Goal: Transaction & Acquisition: Purchase product/service

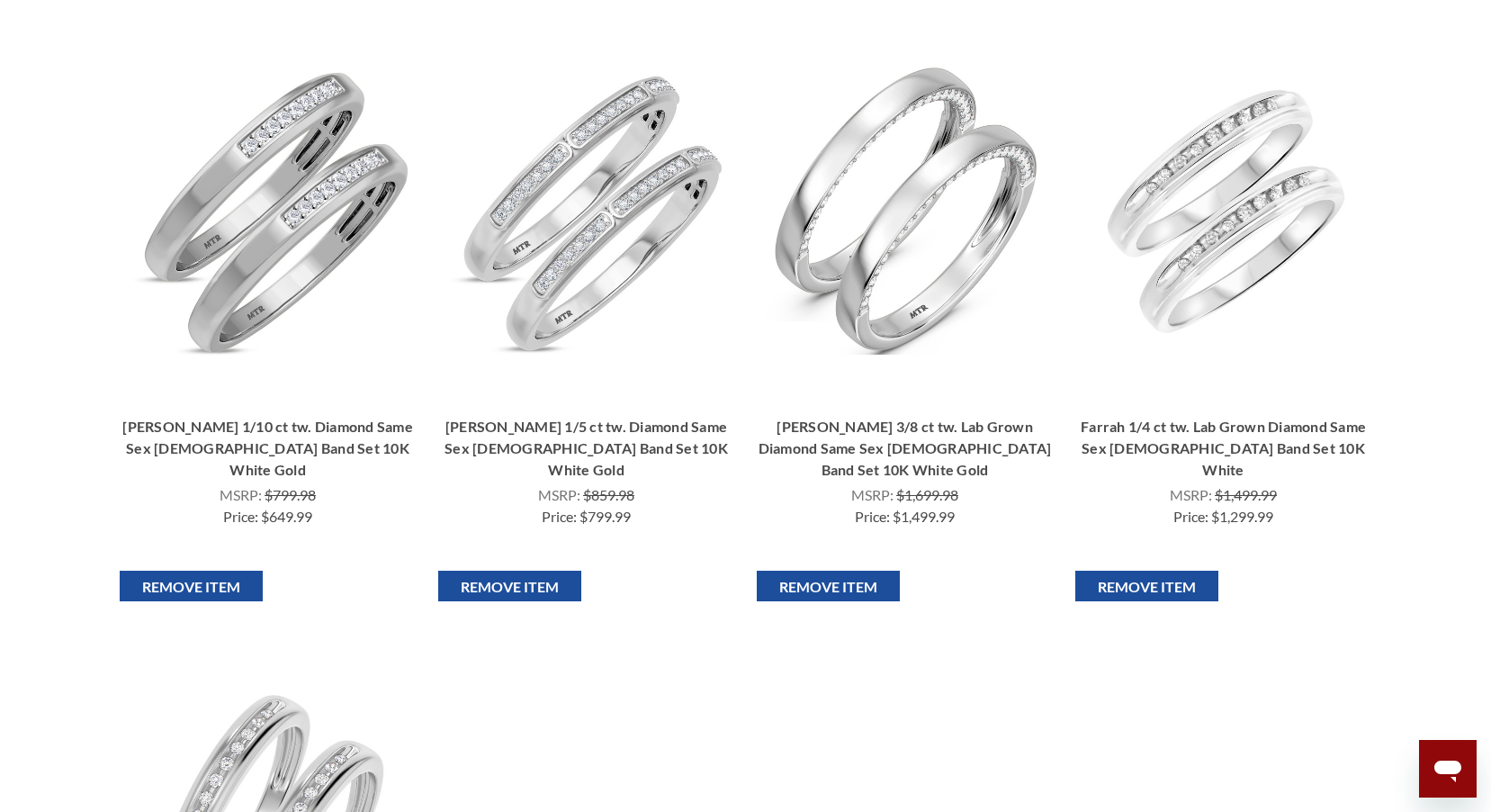
scroll to position [450, 0]
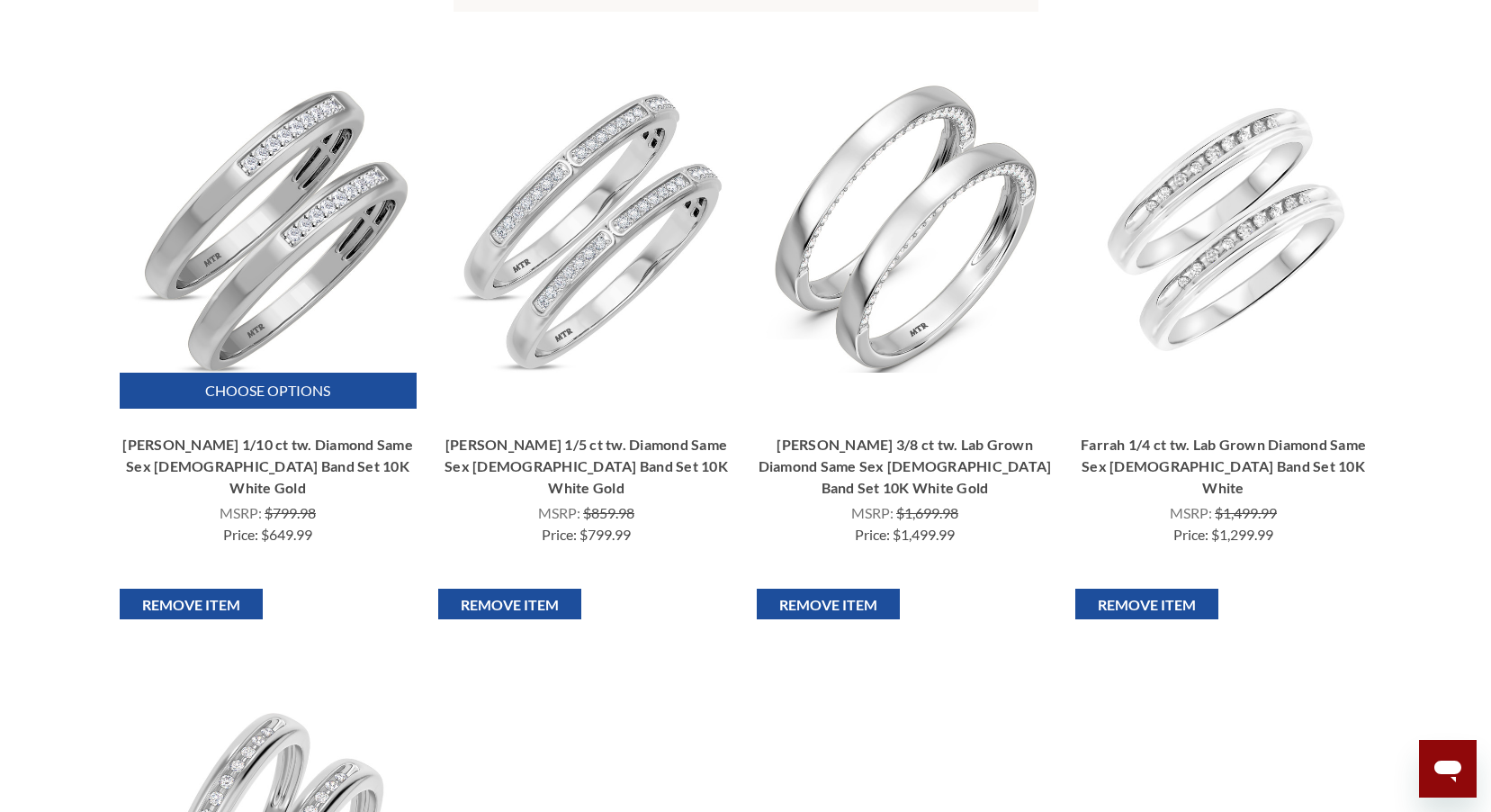
click at [298, 450] on link "[PERSON_NAME] 1/10 ct tw. Diamond Same Sex [DEMOGRAPHIC_DATA] Band Set 10K Whit…" at bounding box center [268, 466] width 297 height 65
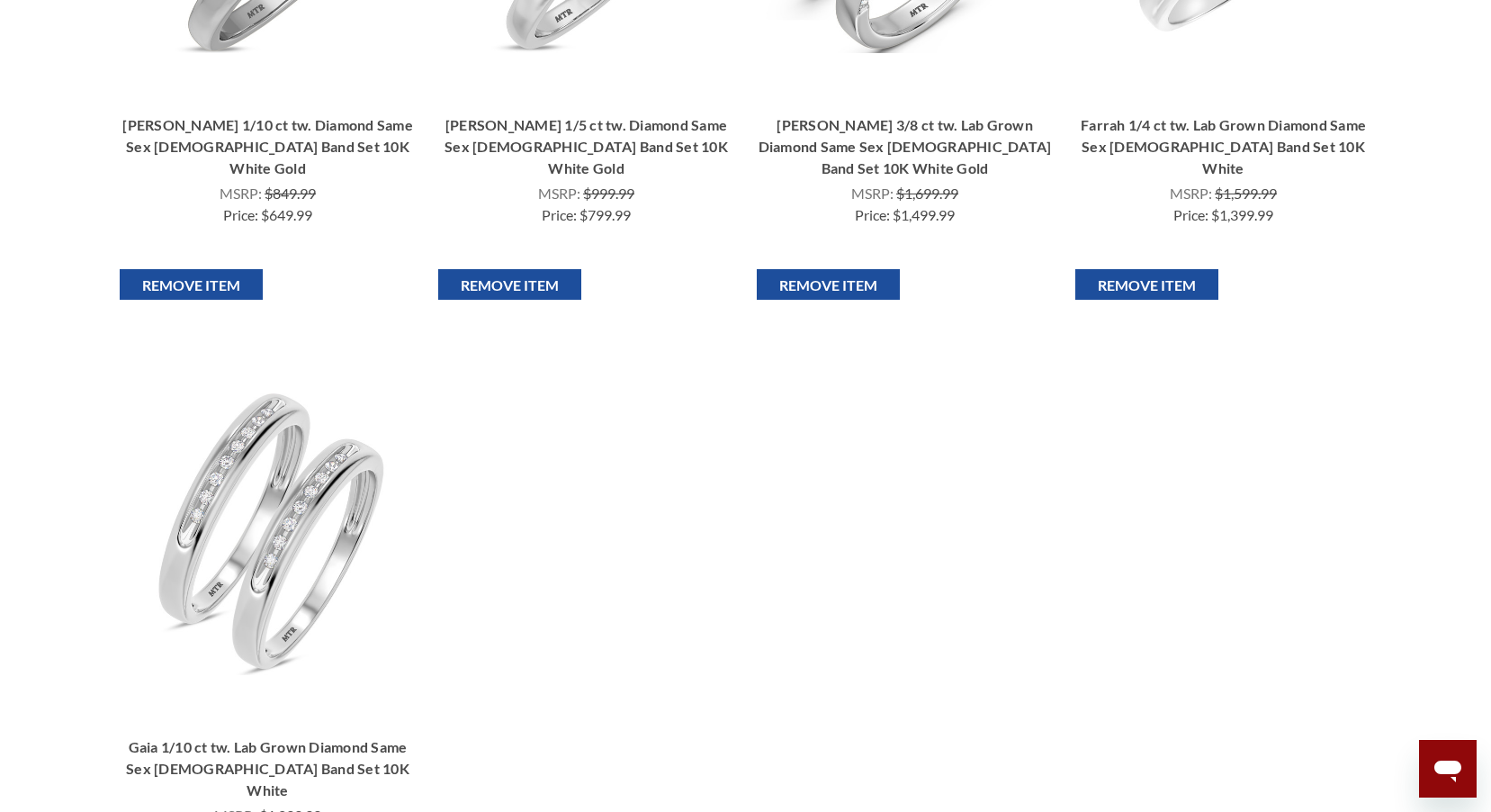
scroll to position [810, 0]
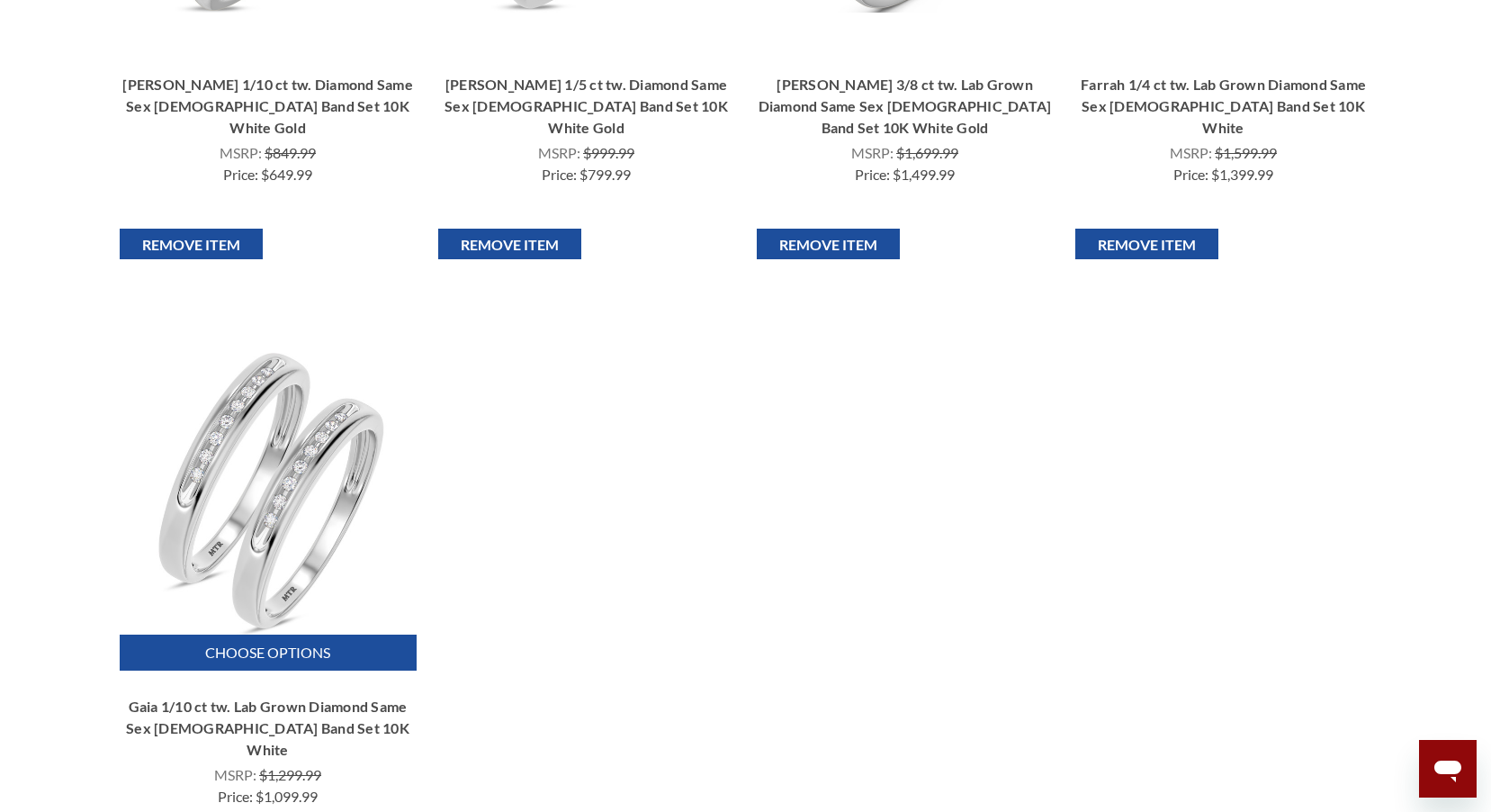
click at [288, 471] on img "Gaia 1/10 ct tw. Lab Grown Diamond Same Sex Ladies Band Set 10K White, $1,099.9…" at bounding box center [267, 490] width 289 height 288
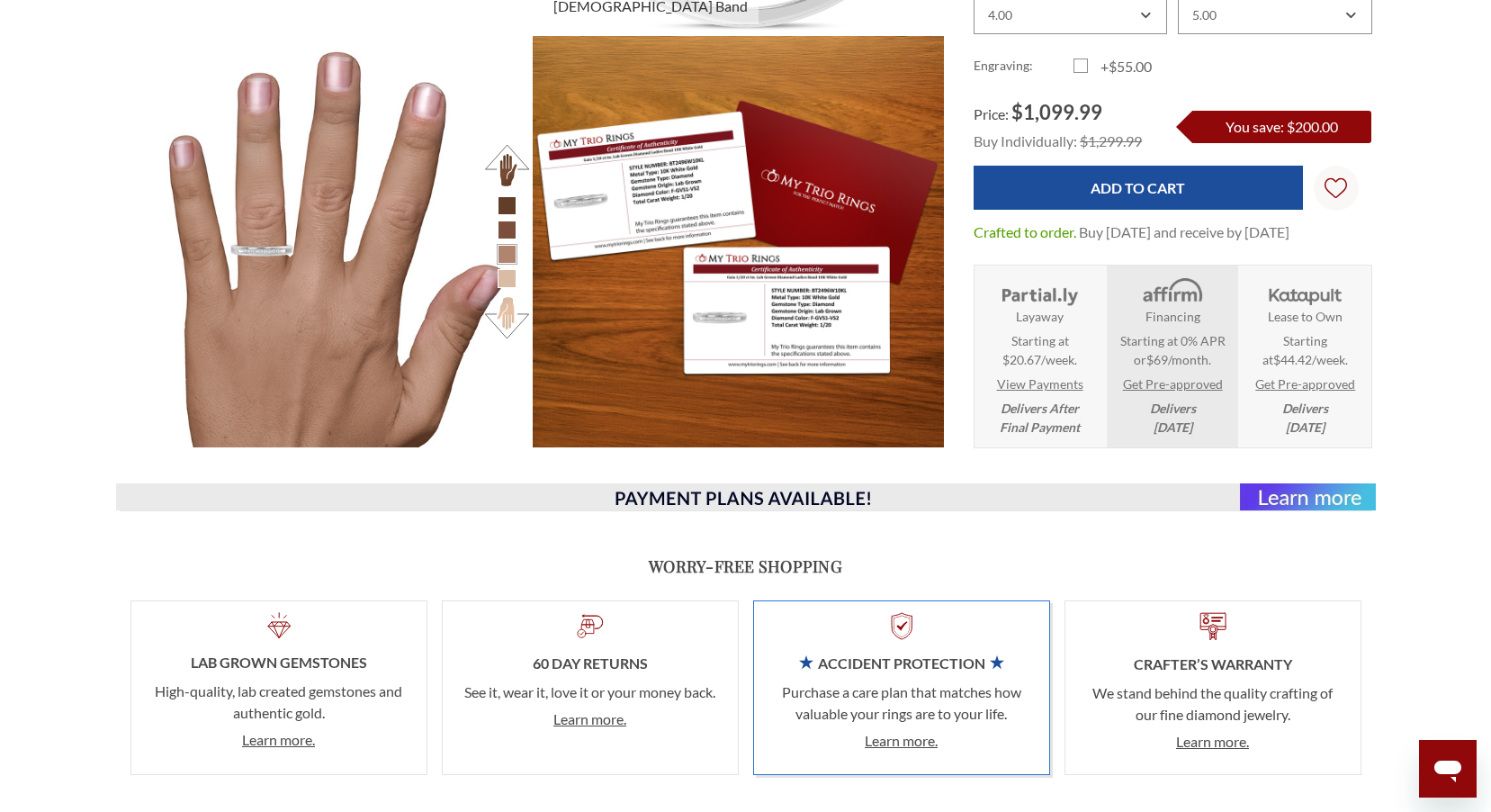
scroll to position [897, 0]
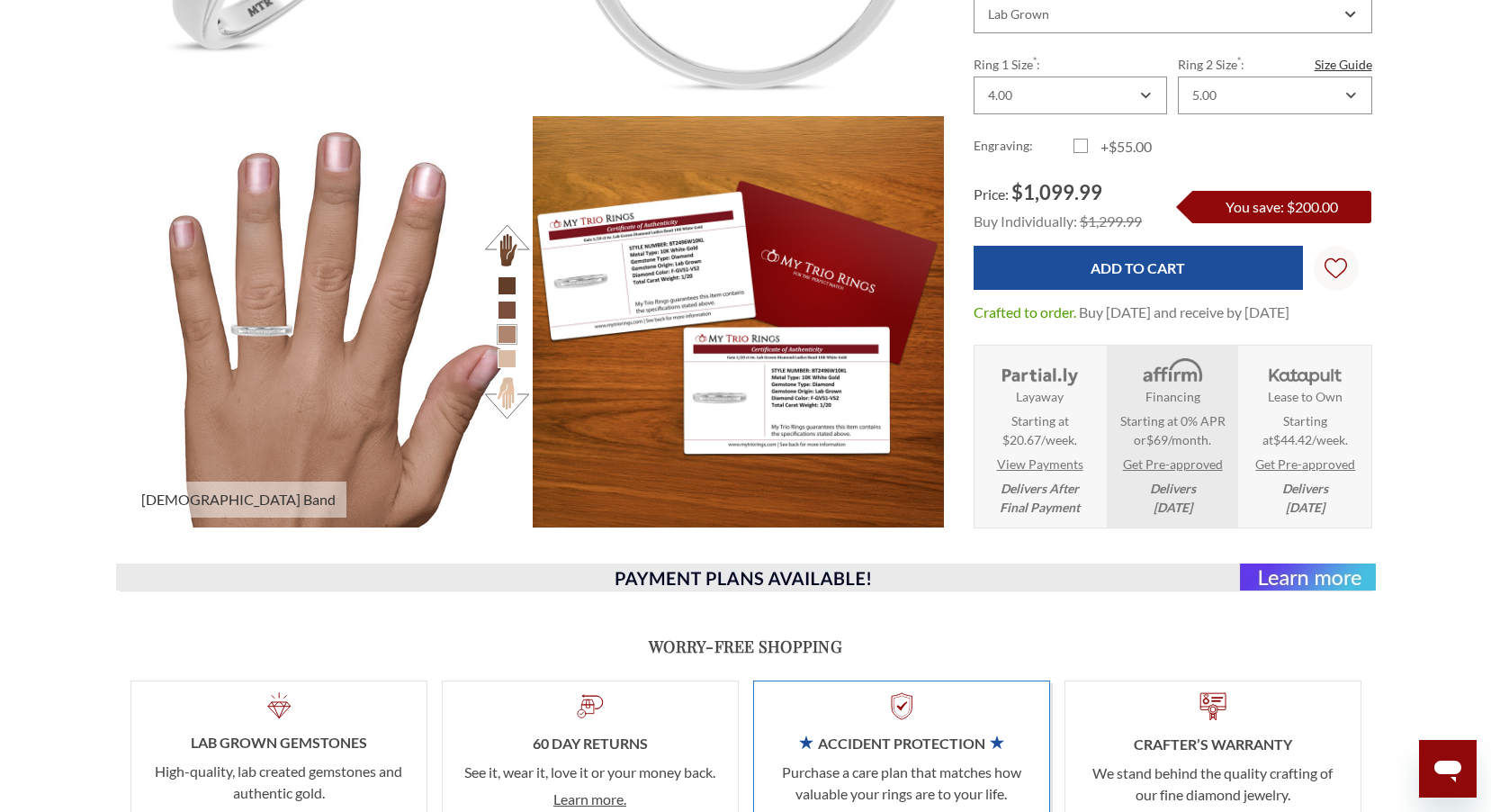
click at [503, 351] on li at bounding box center [507, 359] width 19 height 19
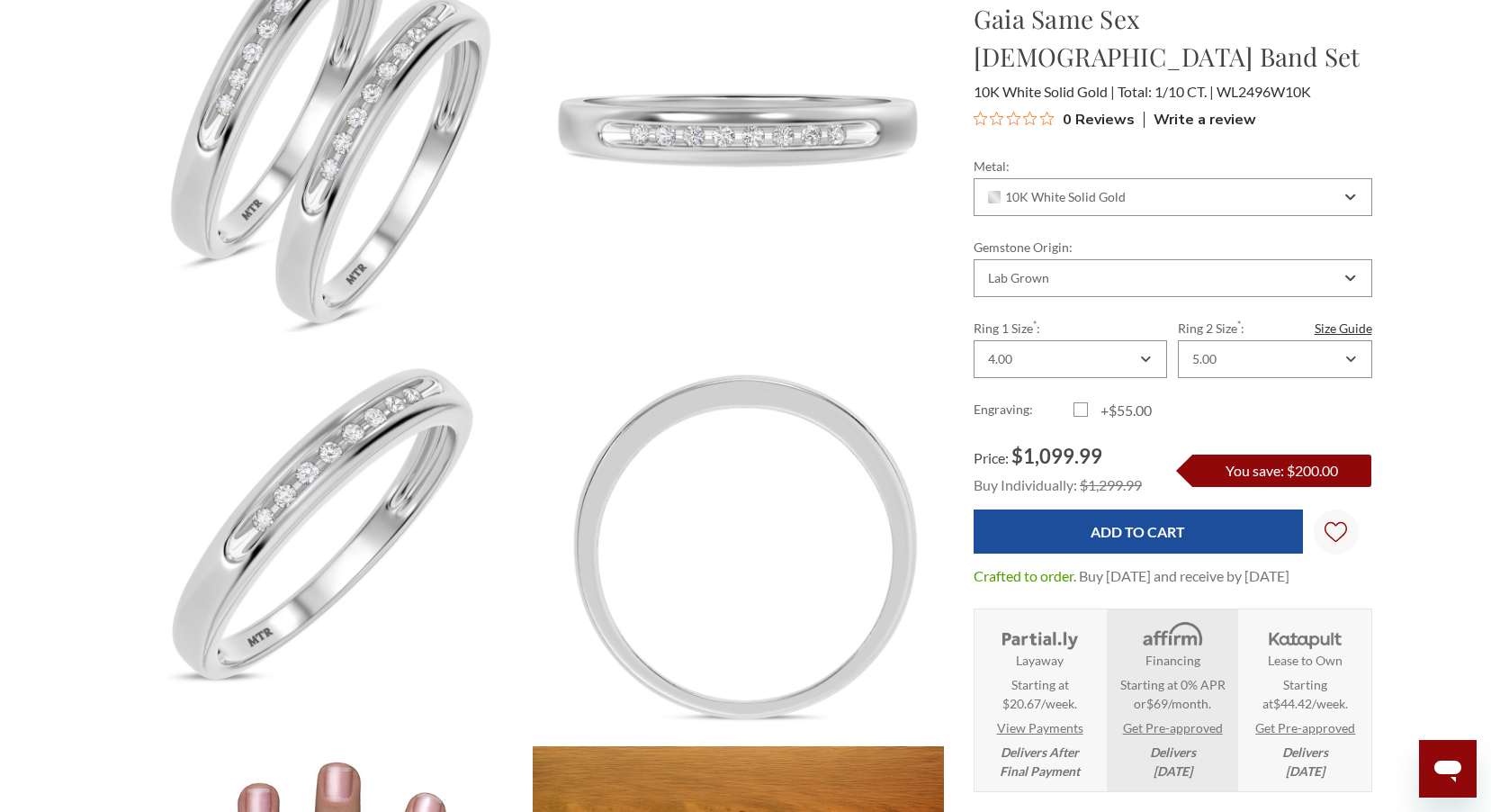
scroll to position [177, 0]
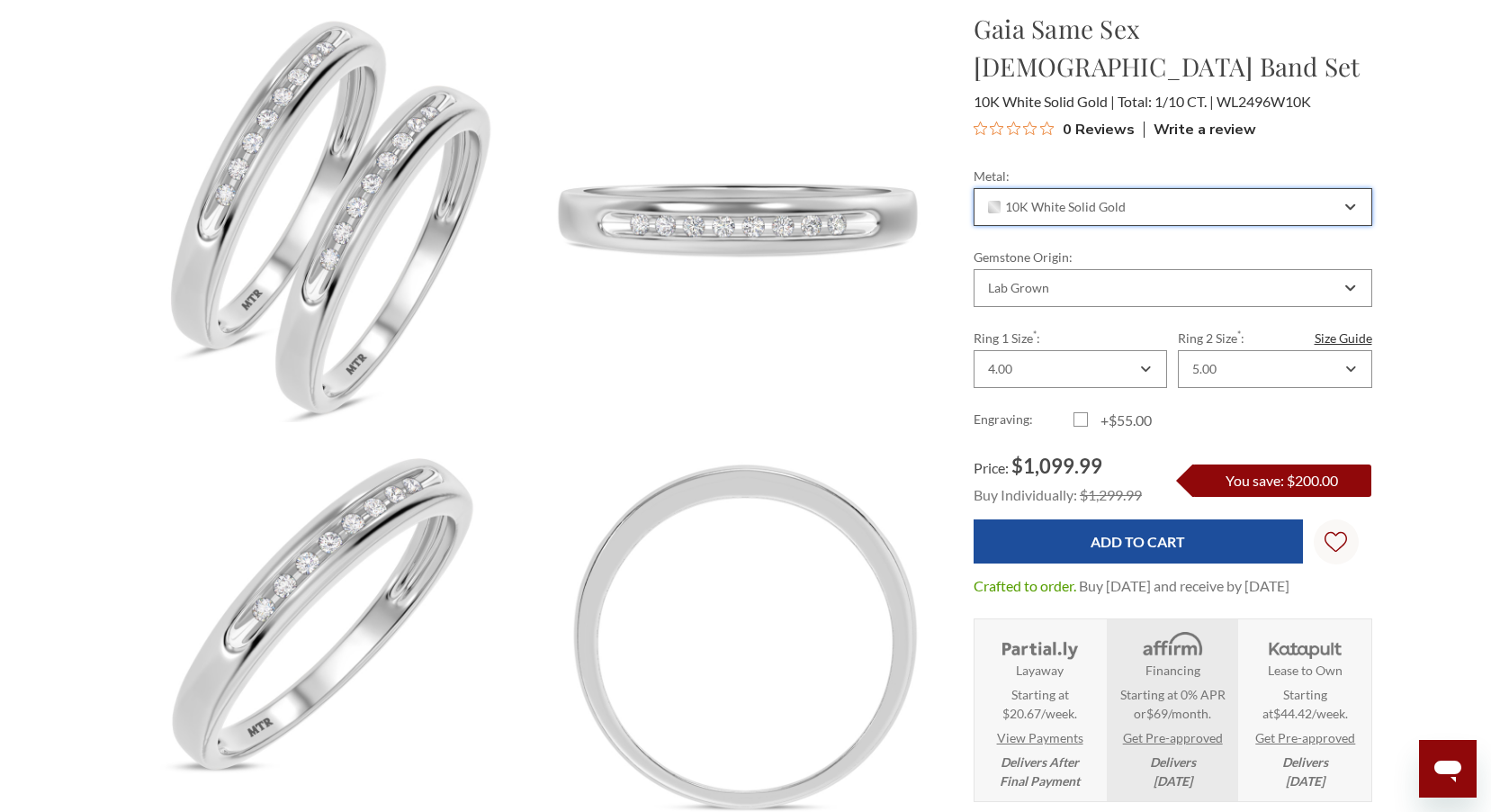
click at [1349, 201] on icon "Combobox" at bounding box center [1351, 206] width 10 height 11
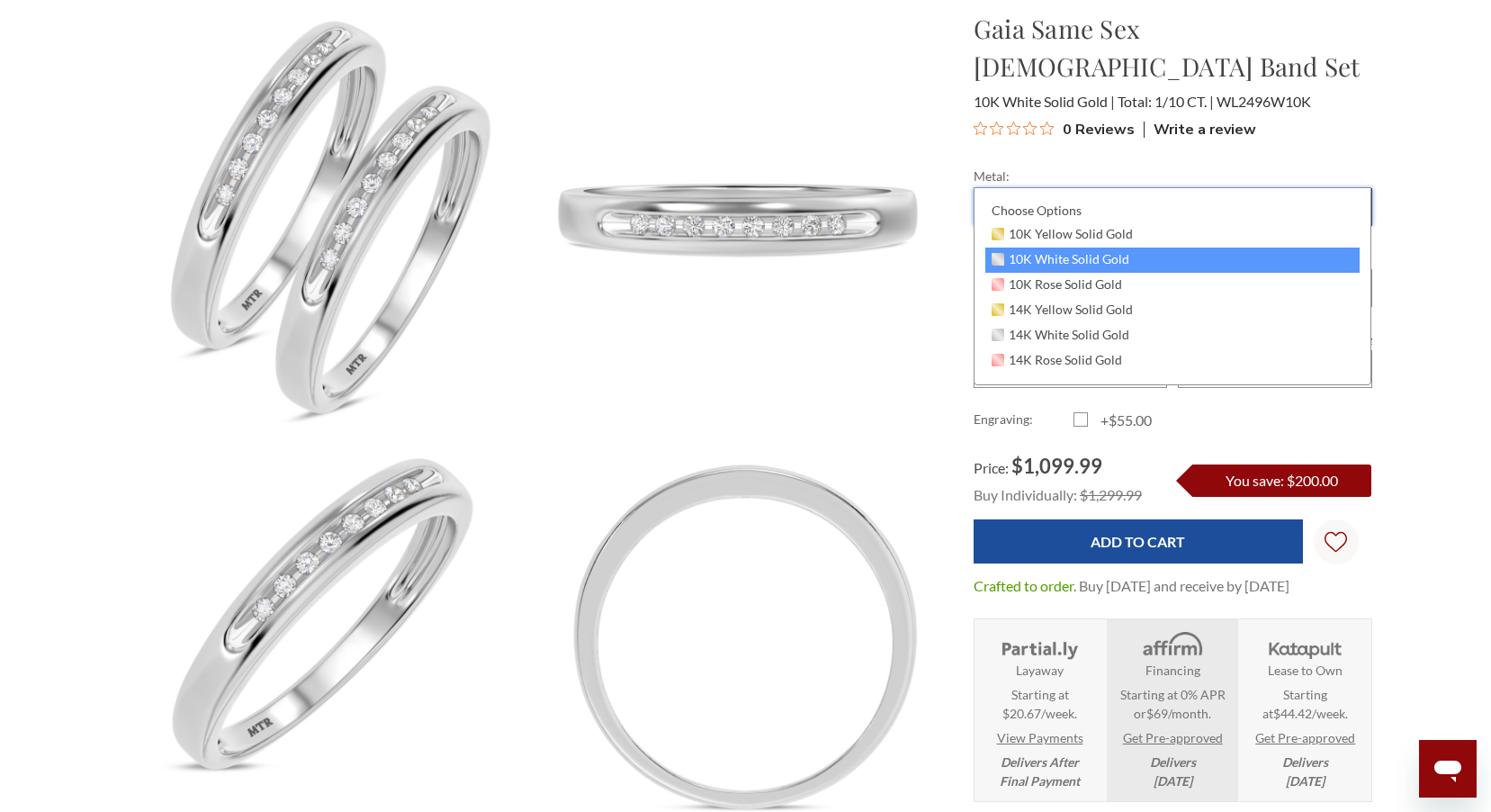
click at [1349, 201] on icon "Combobox" at bounding box center [1351, 206] width 10 height 11
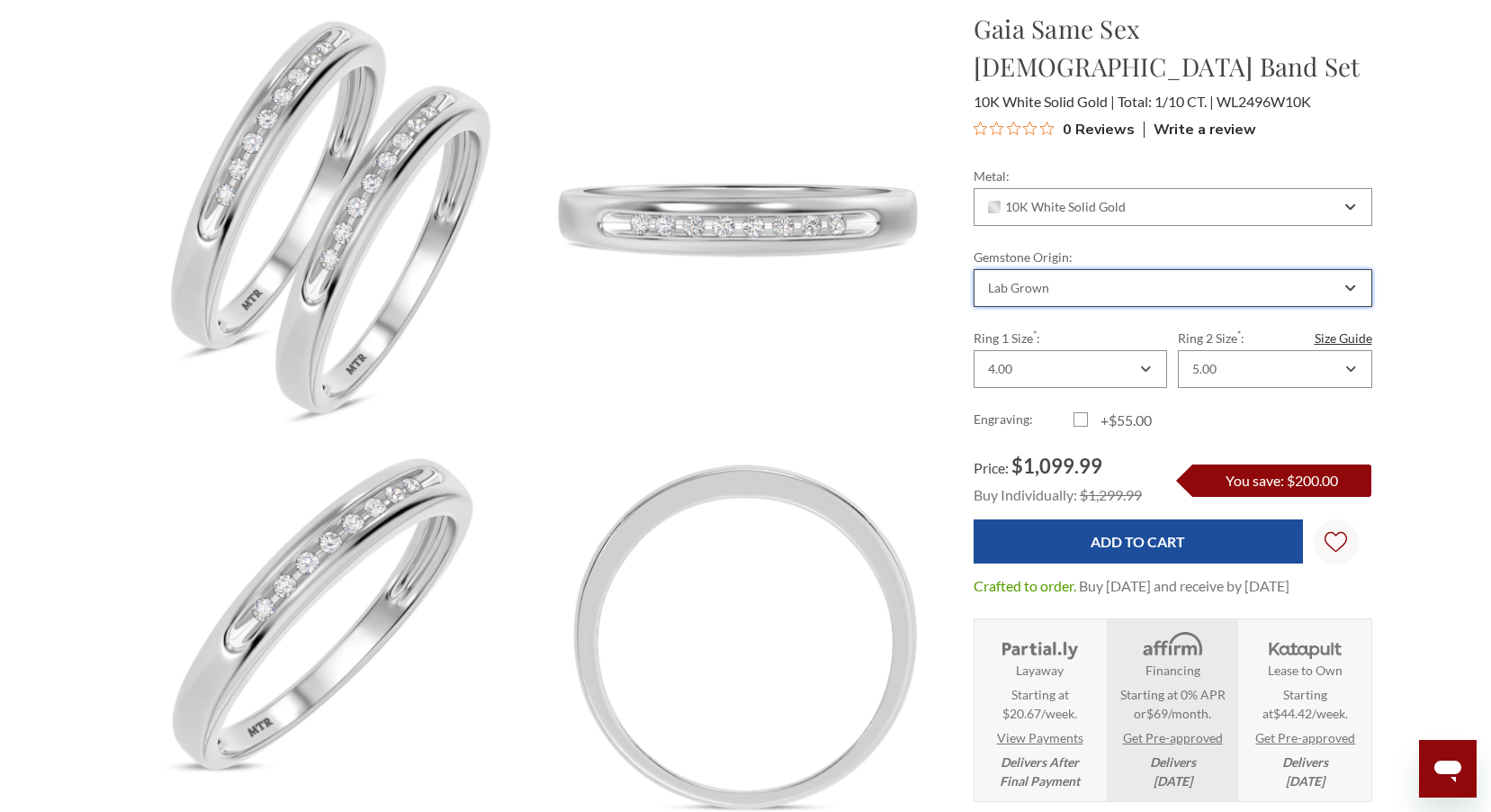
click at [1349, 283] on icon "Combobox" at bounding box center [1351, 287] width 10 height 11
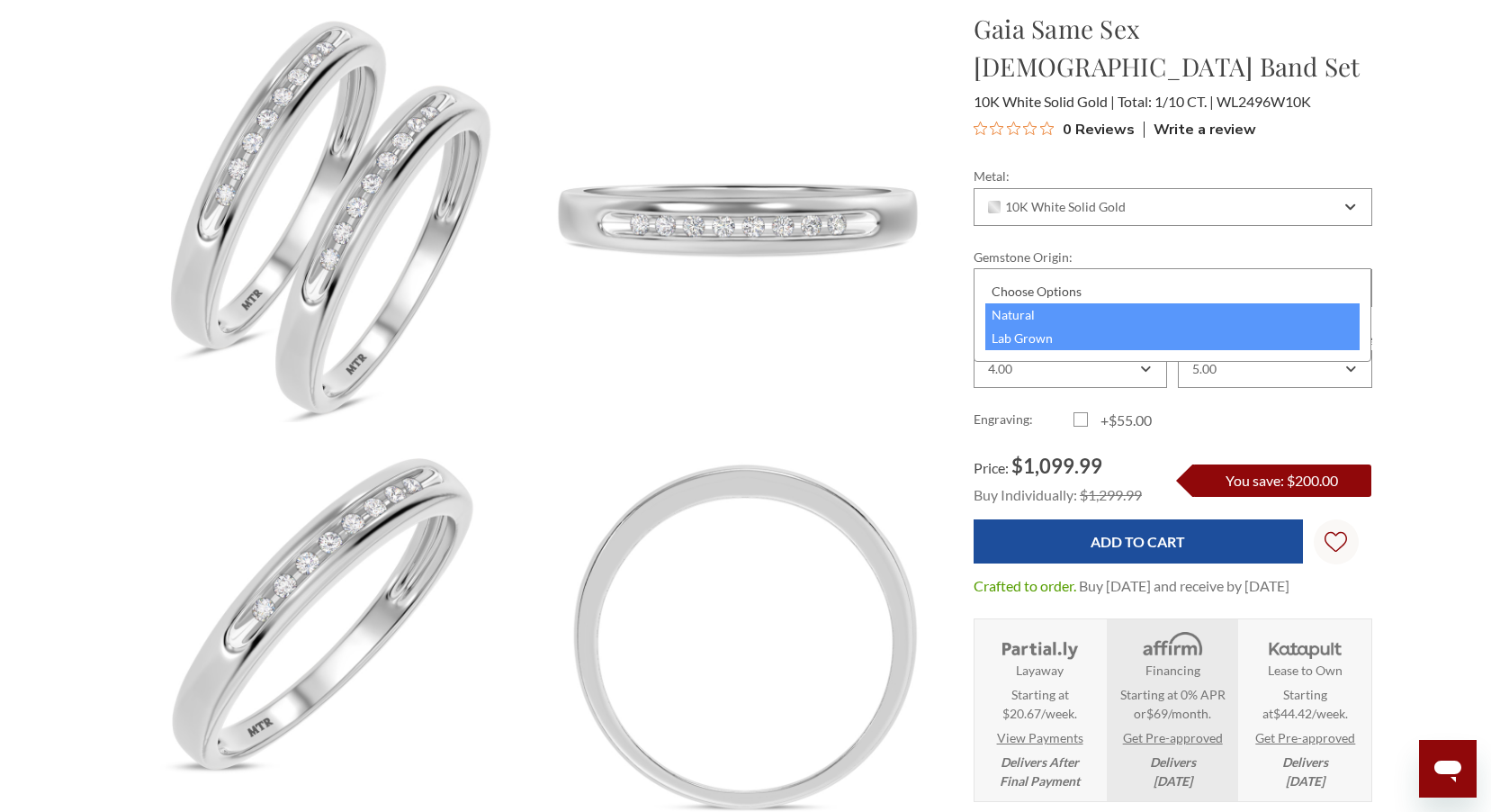
click at [1339, 308] on div "Natural" at bounding box center [1173, 315] width 376 height 23
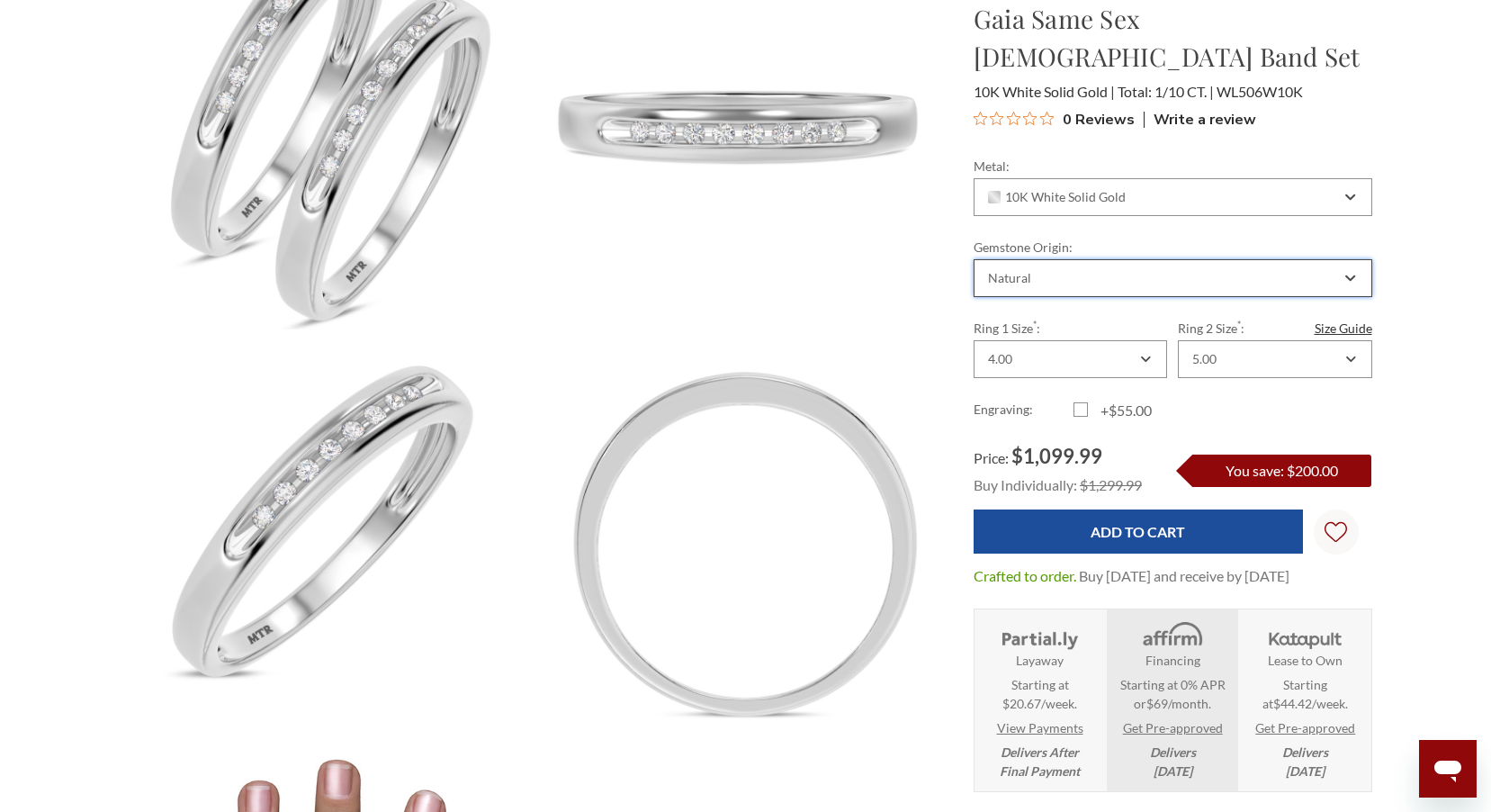
click at [1356, 259] on div "Natural" at bounding box center [1173, 278] width 399 height 38
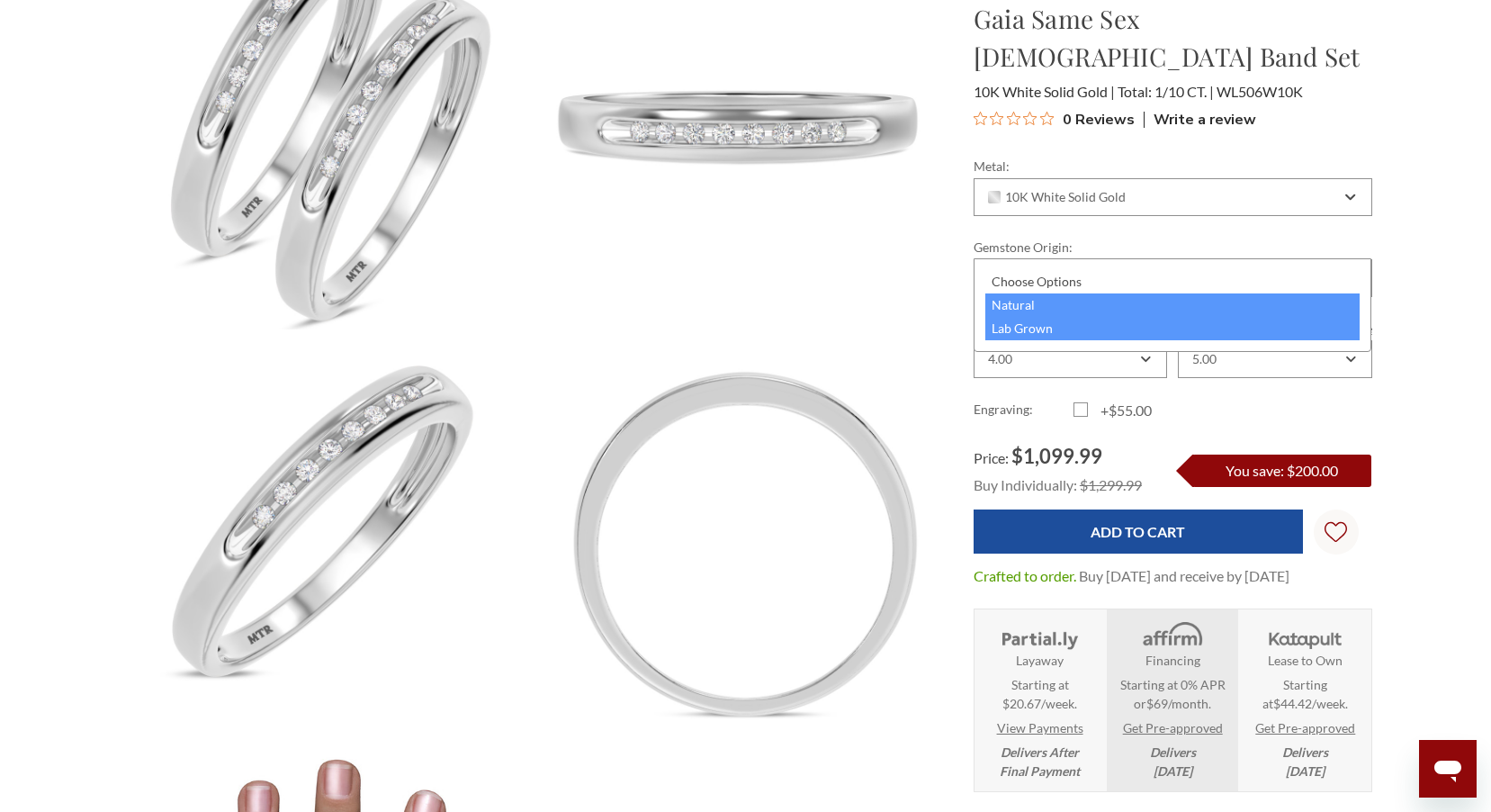
click at [1030, 327] on div "Lab Grown" at bounding box center [1173, 328] width 376 height 23
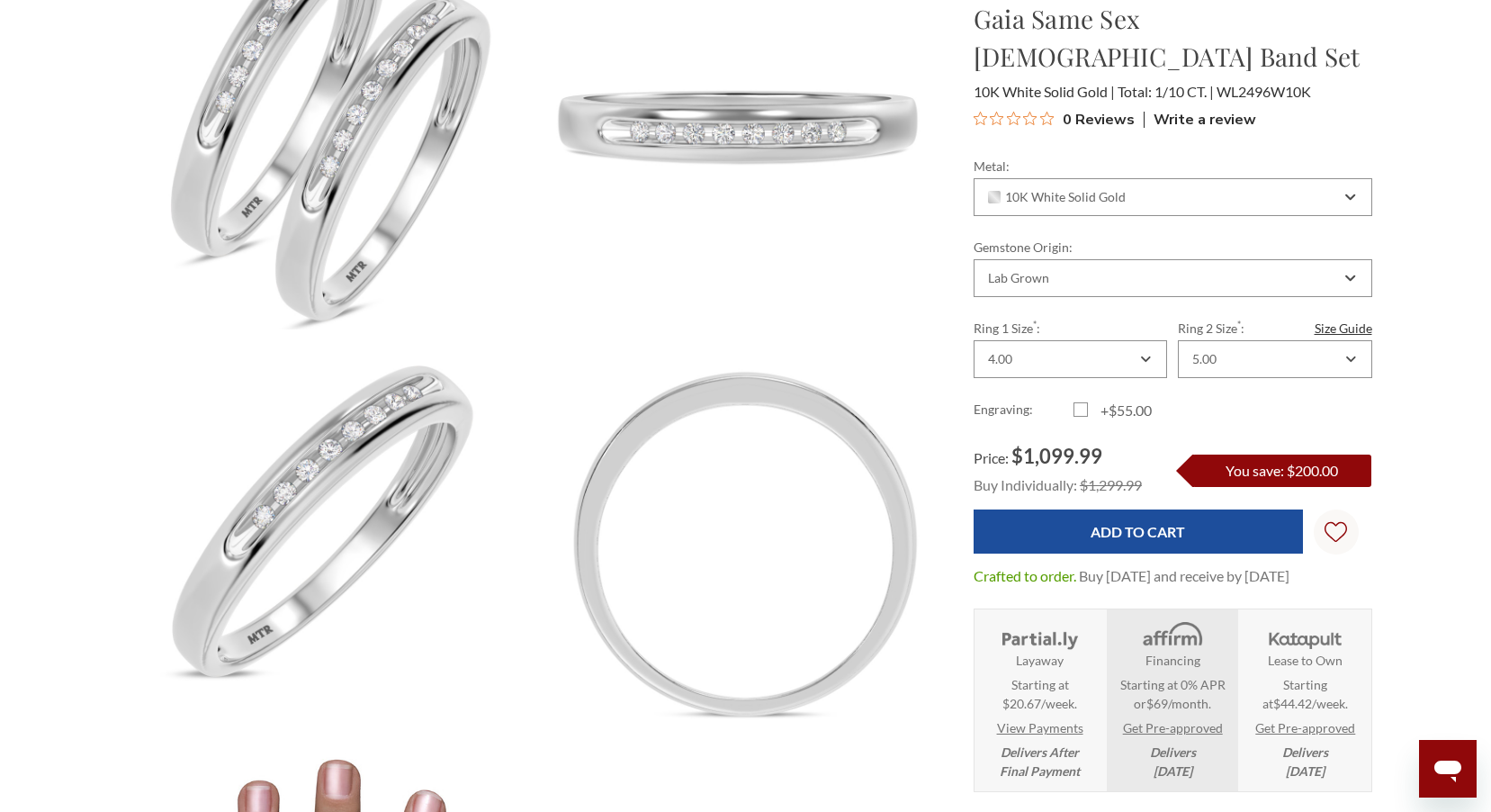
scroll to position [799, 1239]
click at [1152, 340] on div "4.00" at bounding box center [1071, 358] width 194 height 38
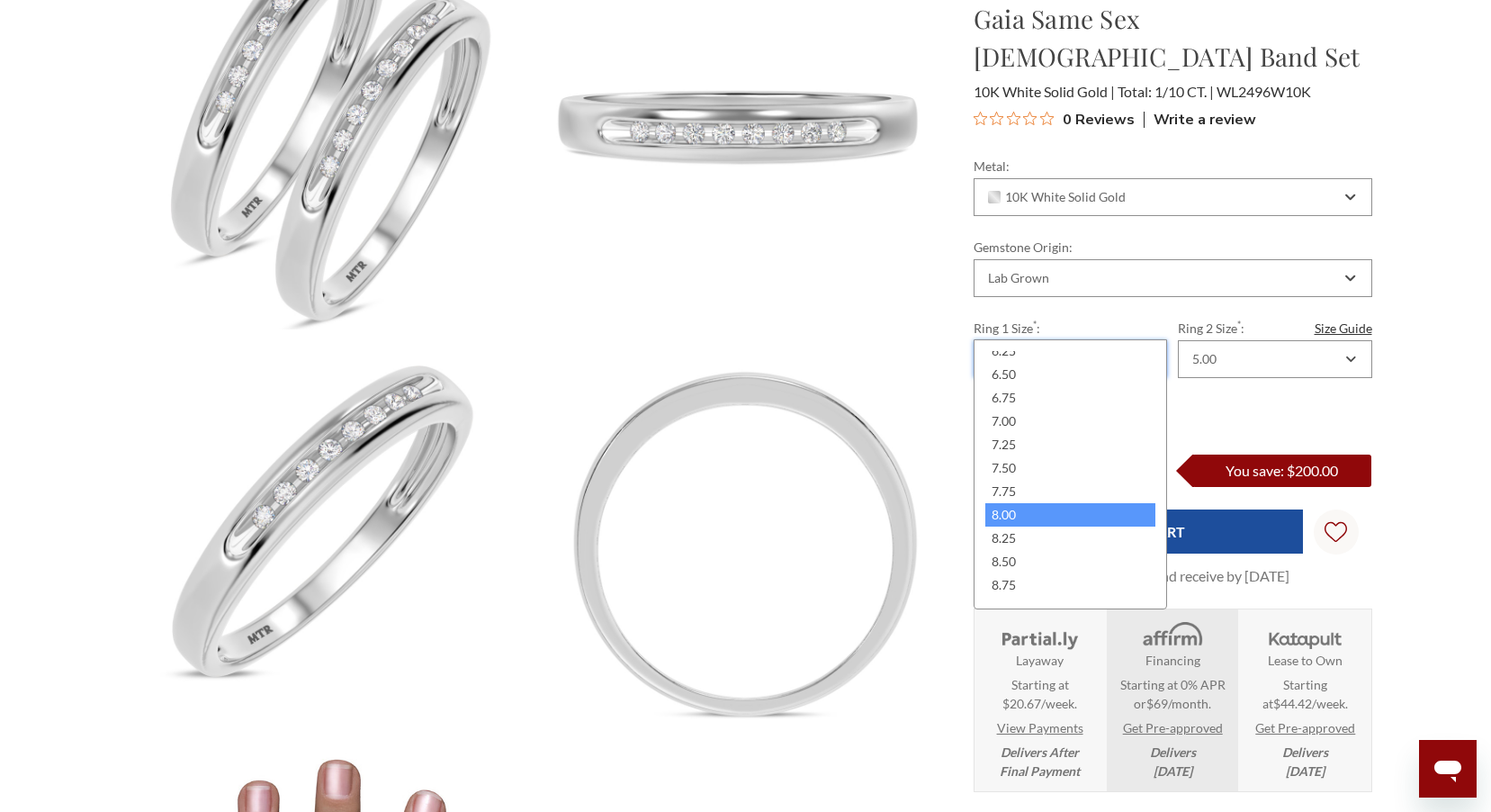
scroll to position [360, 0]
click at [1057, 533] on div "8.50" at bounding box center [1071, 541] width 170 height 23
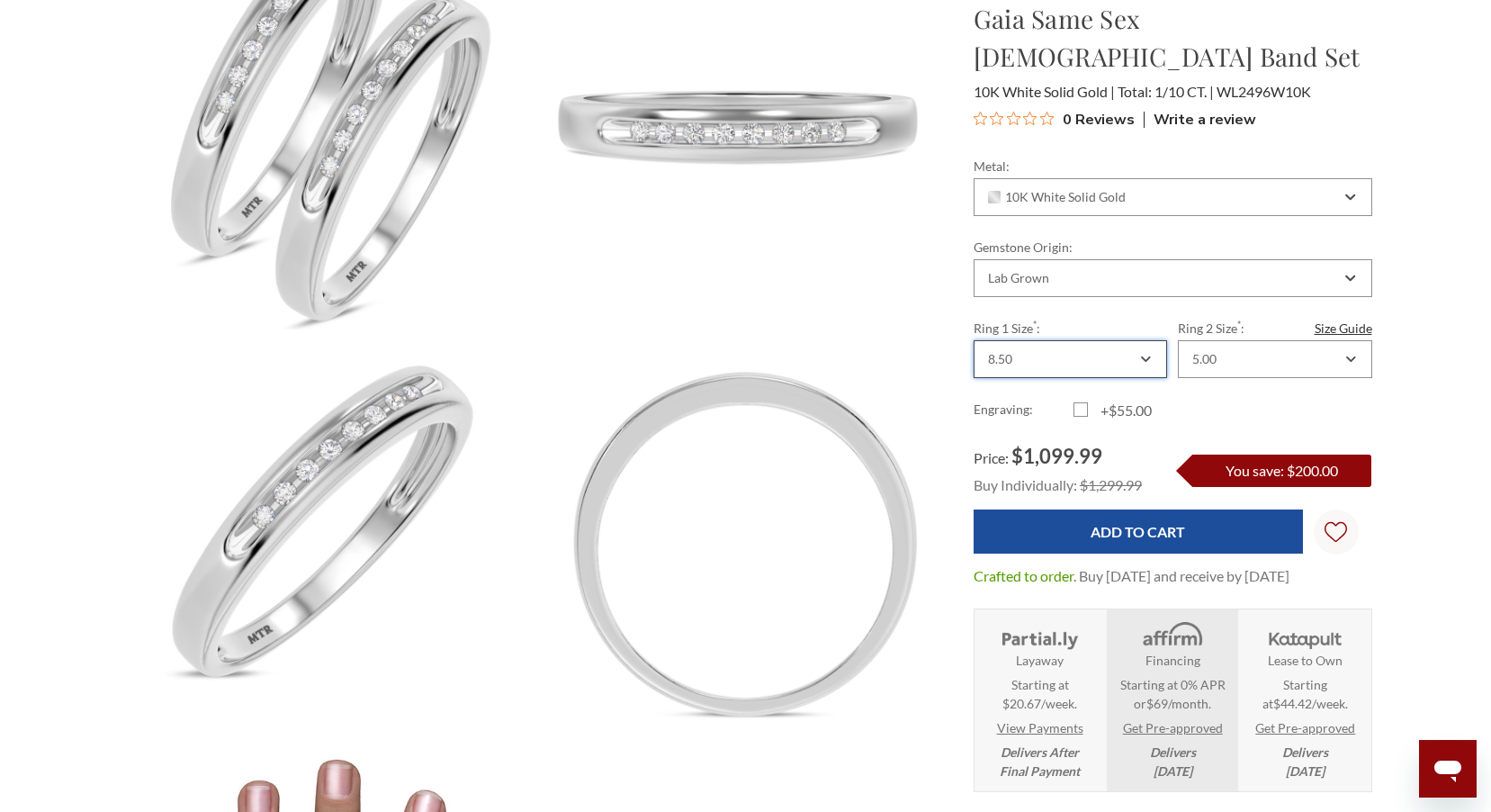
scroll to position [0, 0]
click at [1354, 340] on div "5.00" at bounding box center [1275, 358] width 194 height 38
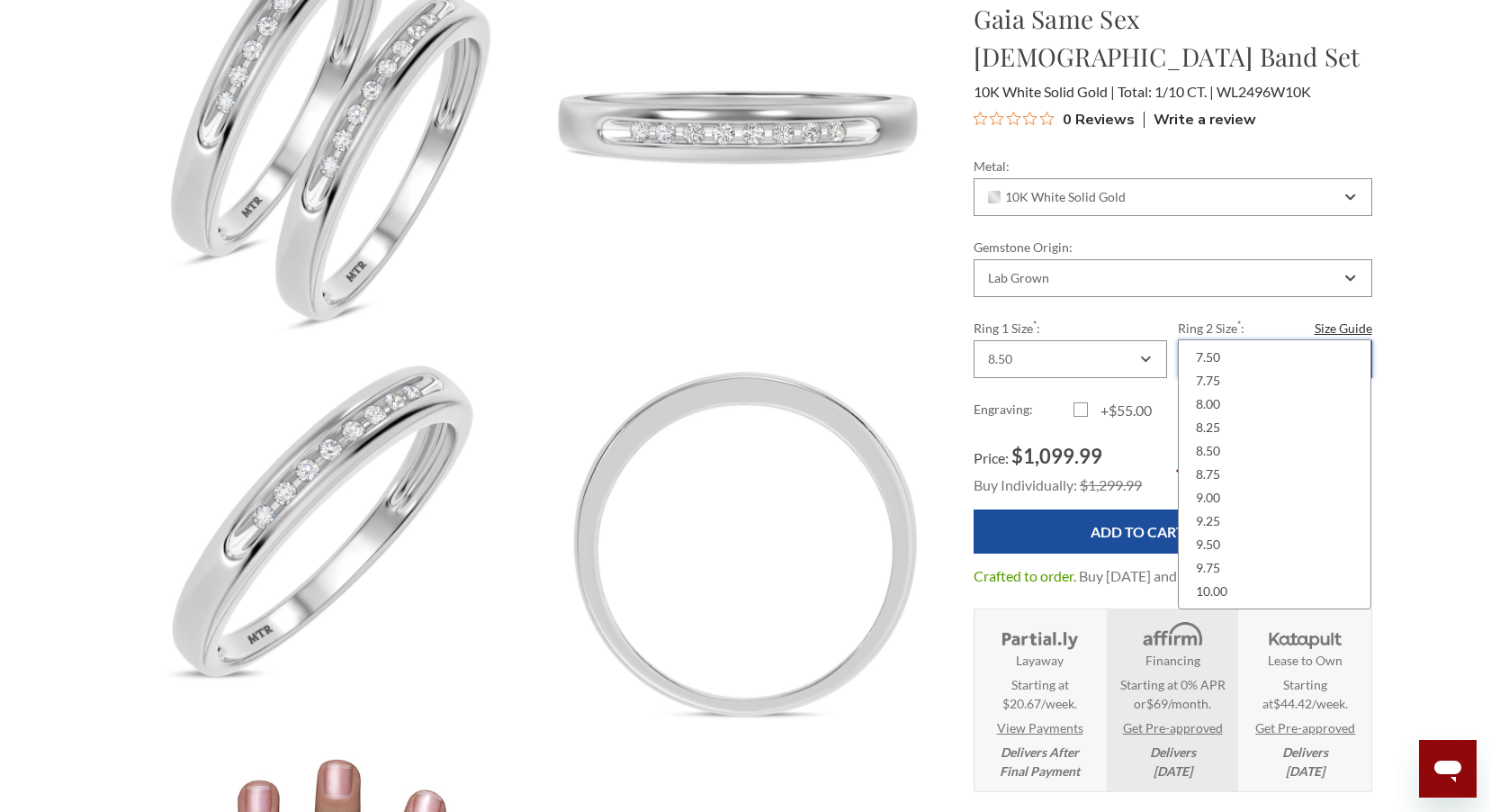
scroll to position [540, 0]
click at [1256, 549] on div "10.50" at bounding box center [1275, 548] width 170 height 23
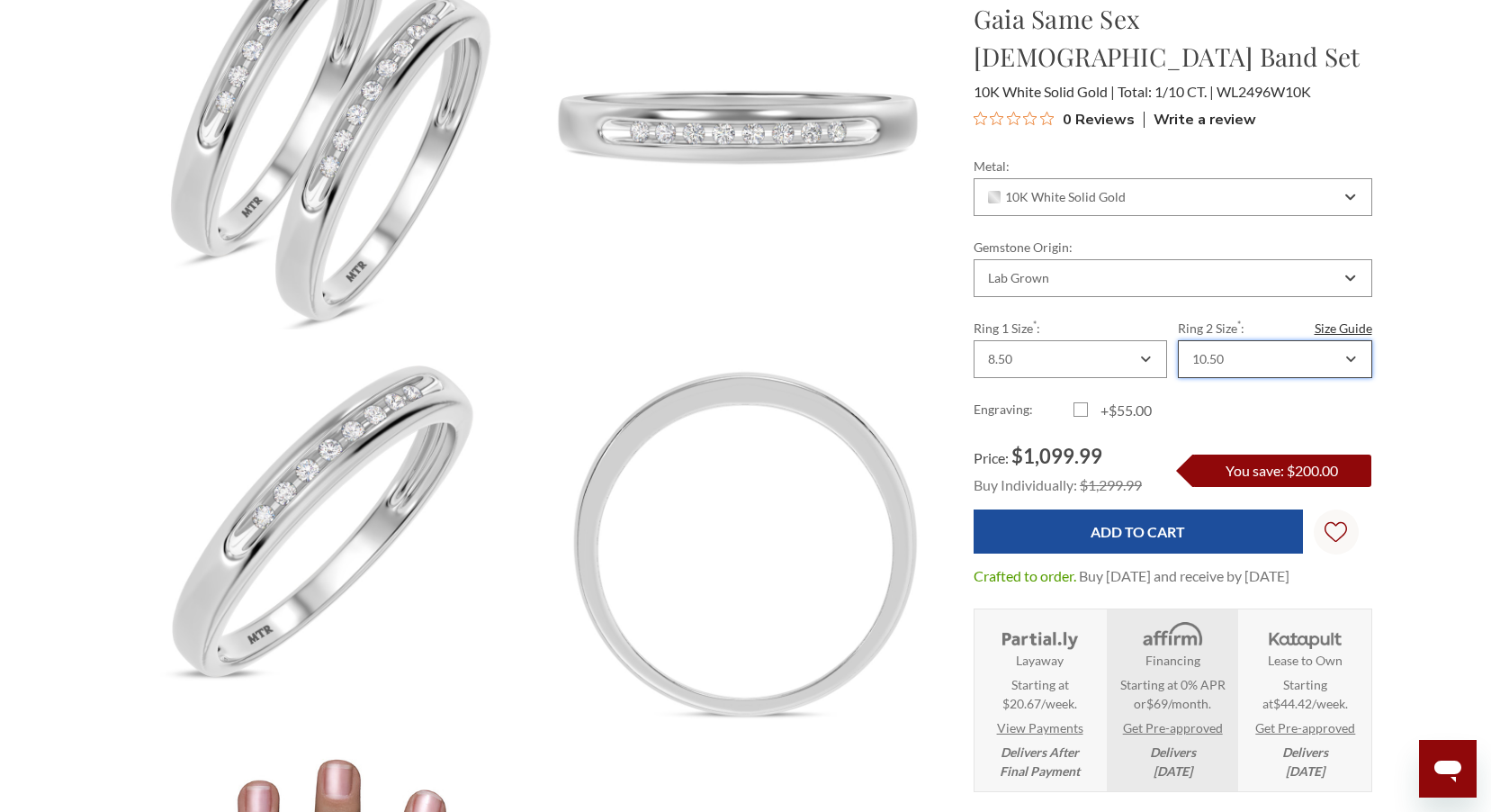
scroll to position [0, 0]
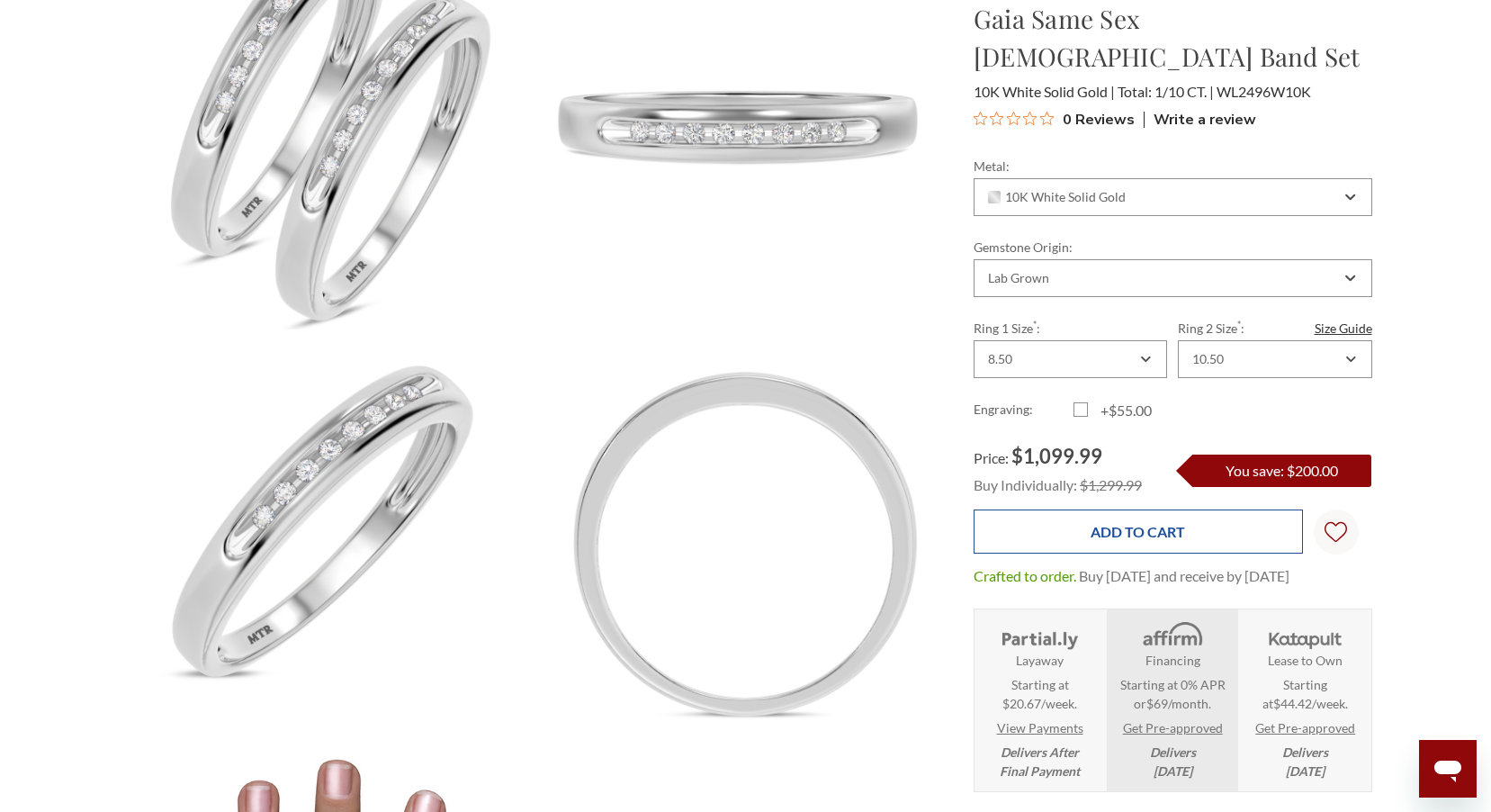
click at [1168, 509] on input "Add to Cart" at bounding box center [1139, 531] width 329 height 45
type input "Add to Cart"
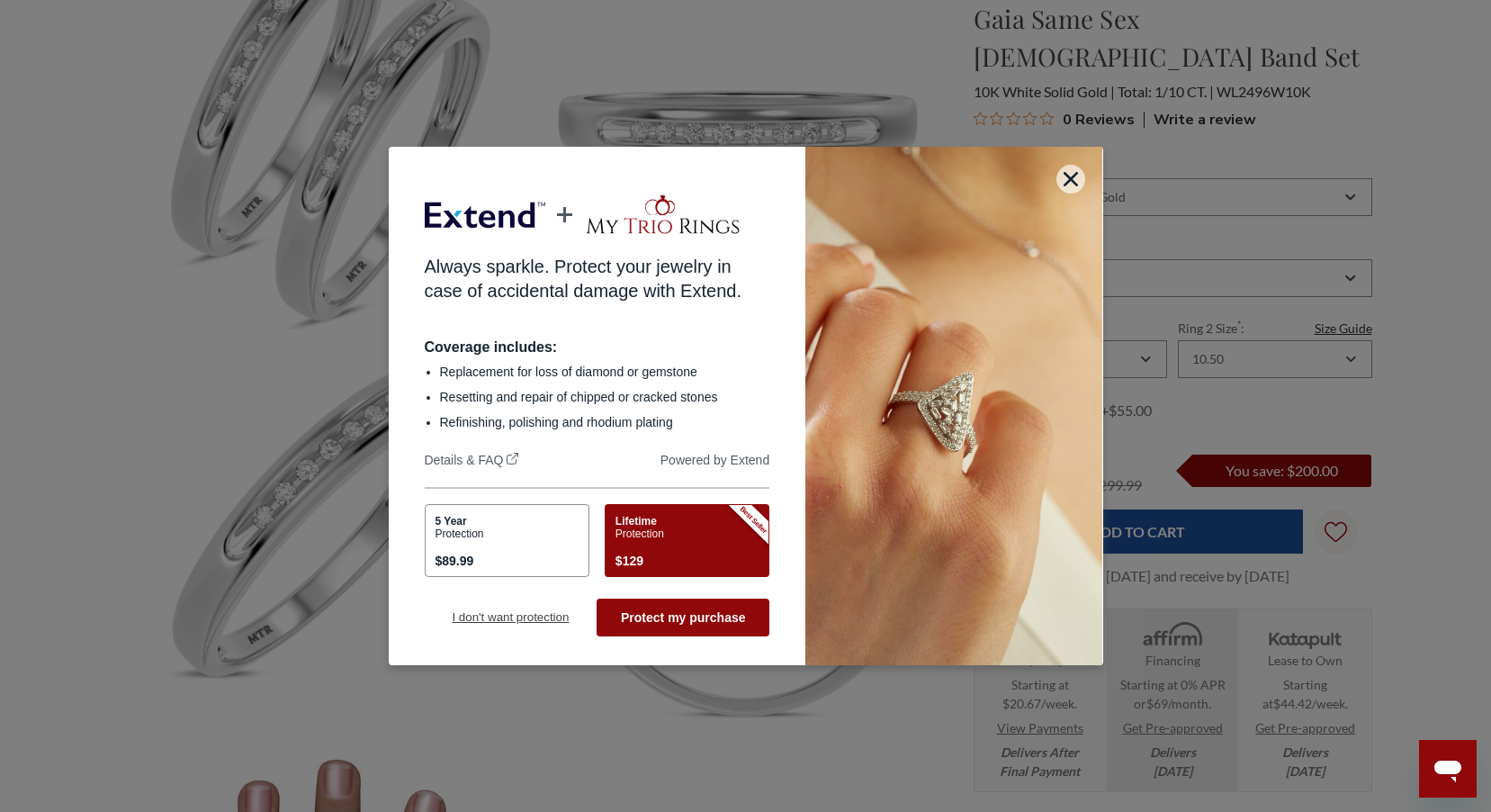
click at [538, 617] on button "I don't want protection" at bounding box center [511, 617] width 172 height 38
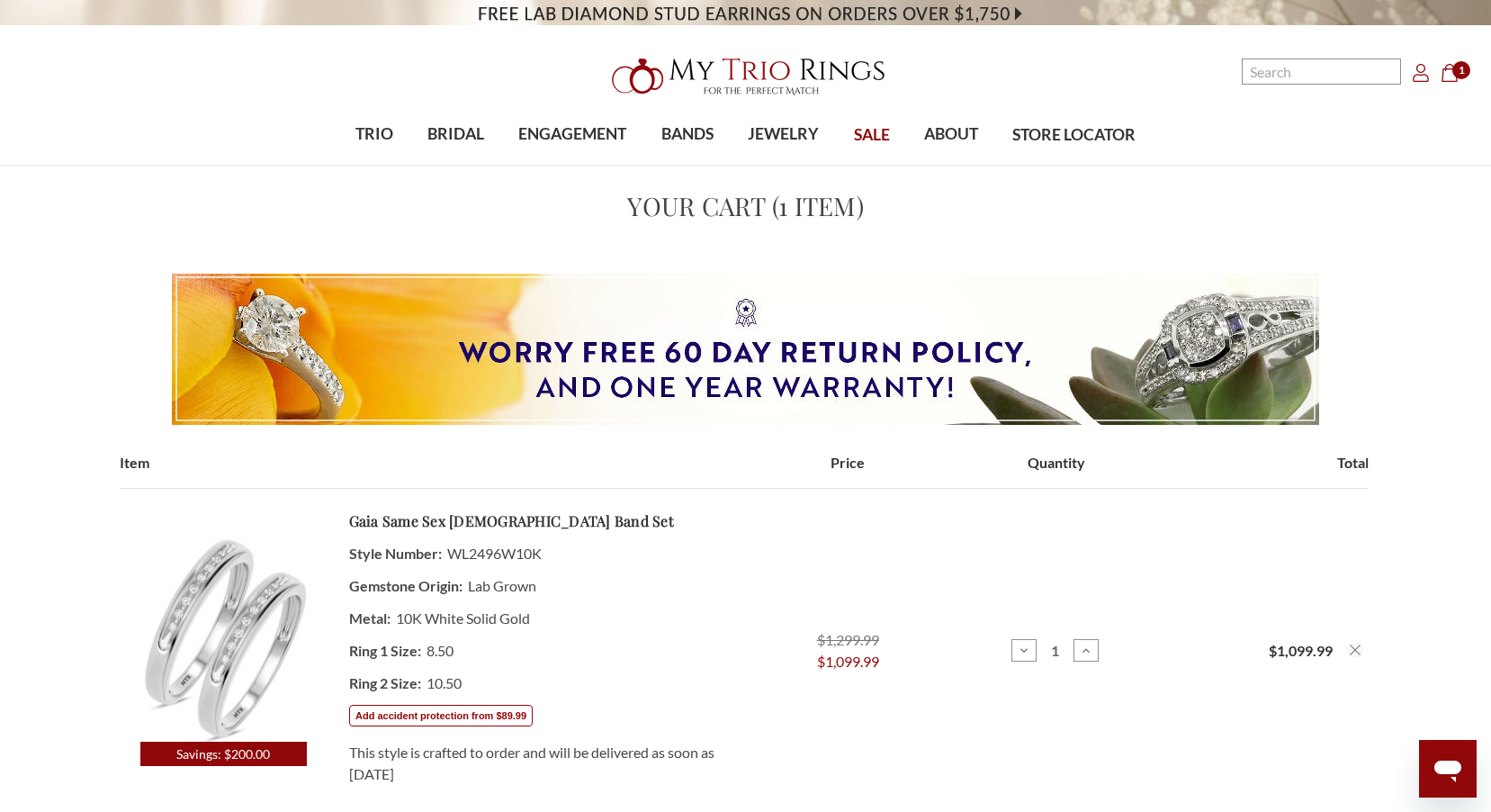
click at [1420, 77] on icon "Account Account" at bounding box center [1421, 73] width 18 height 18
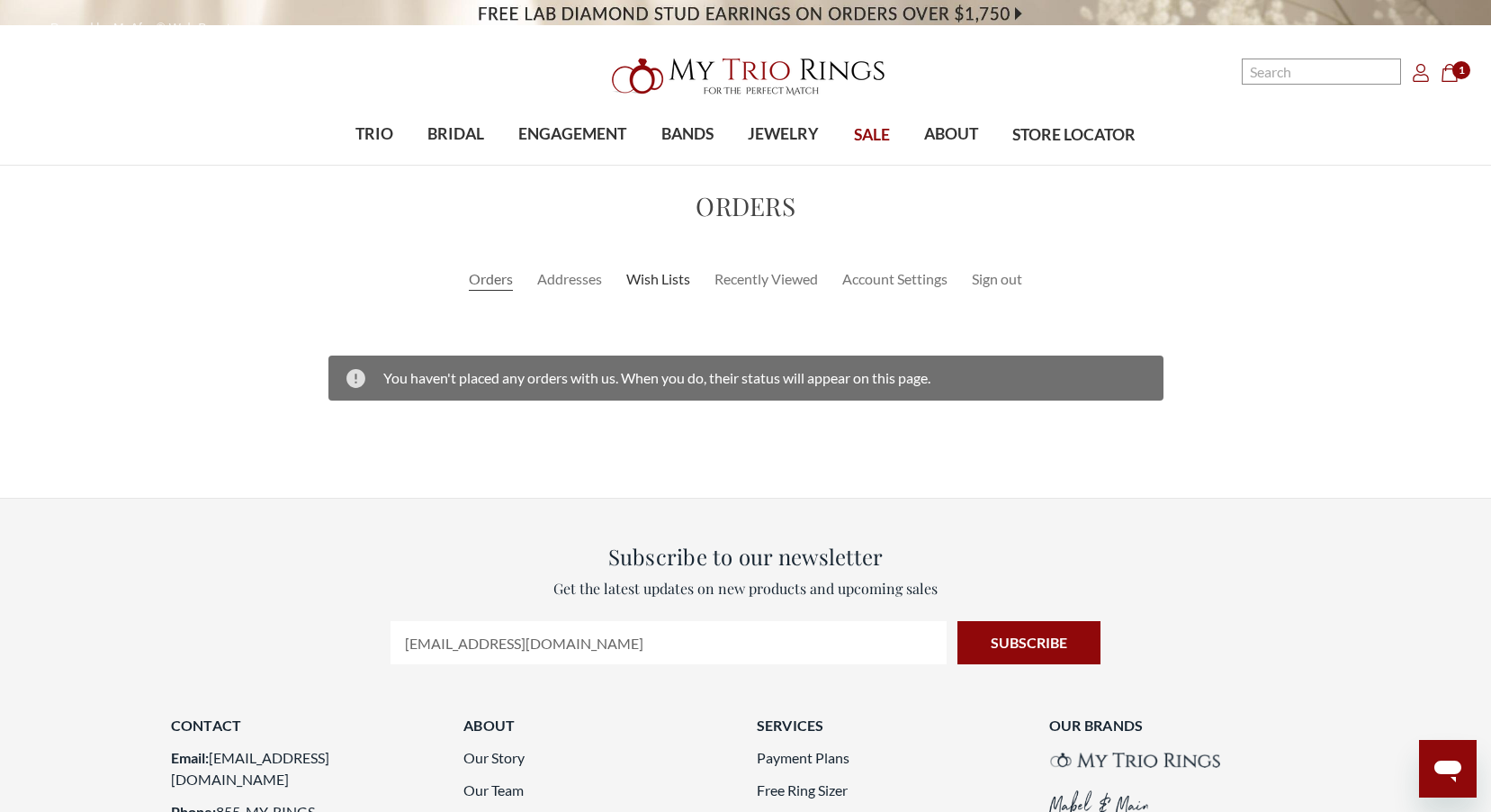
click at [674, 281] on link "Wish Lists" at bounding box center [658, 279] width 64 height 21
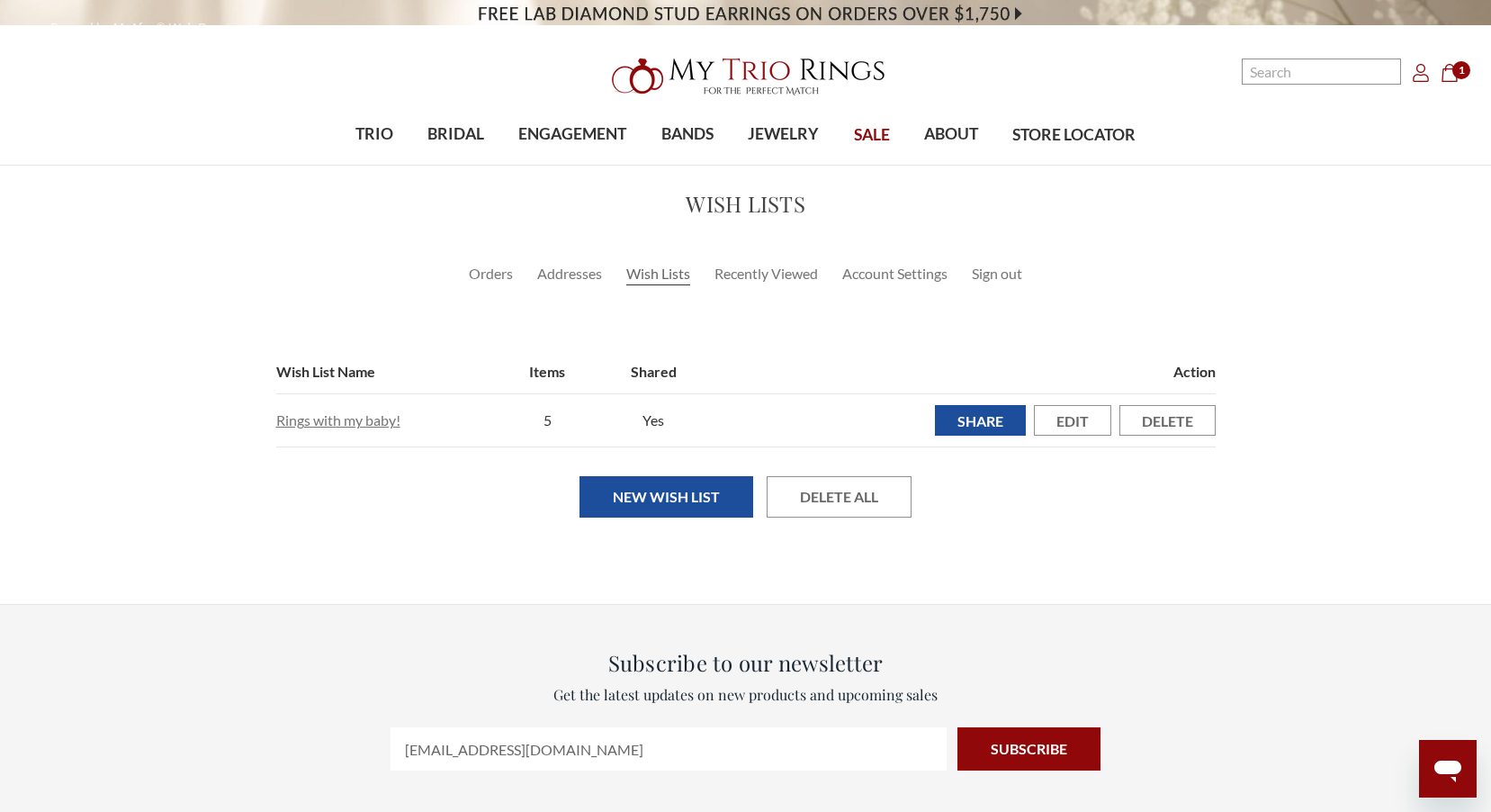
click at [309, 416] on link "Rings with my baby!" at bounding box center [338, 420] width 124 height 17
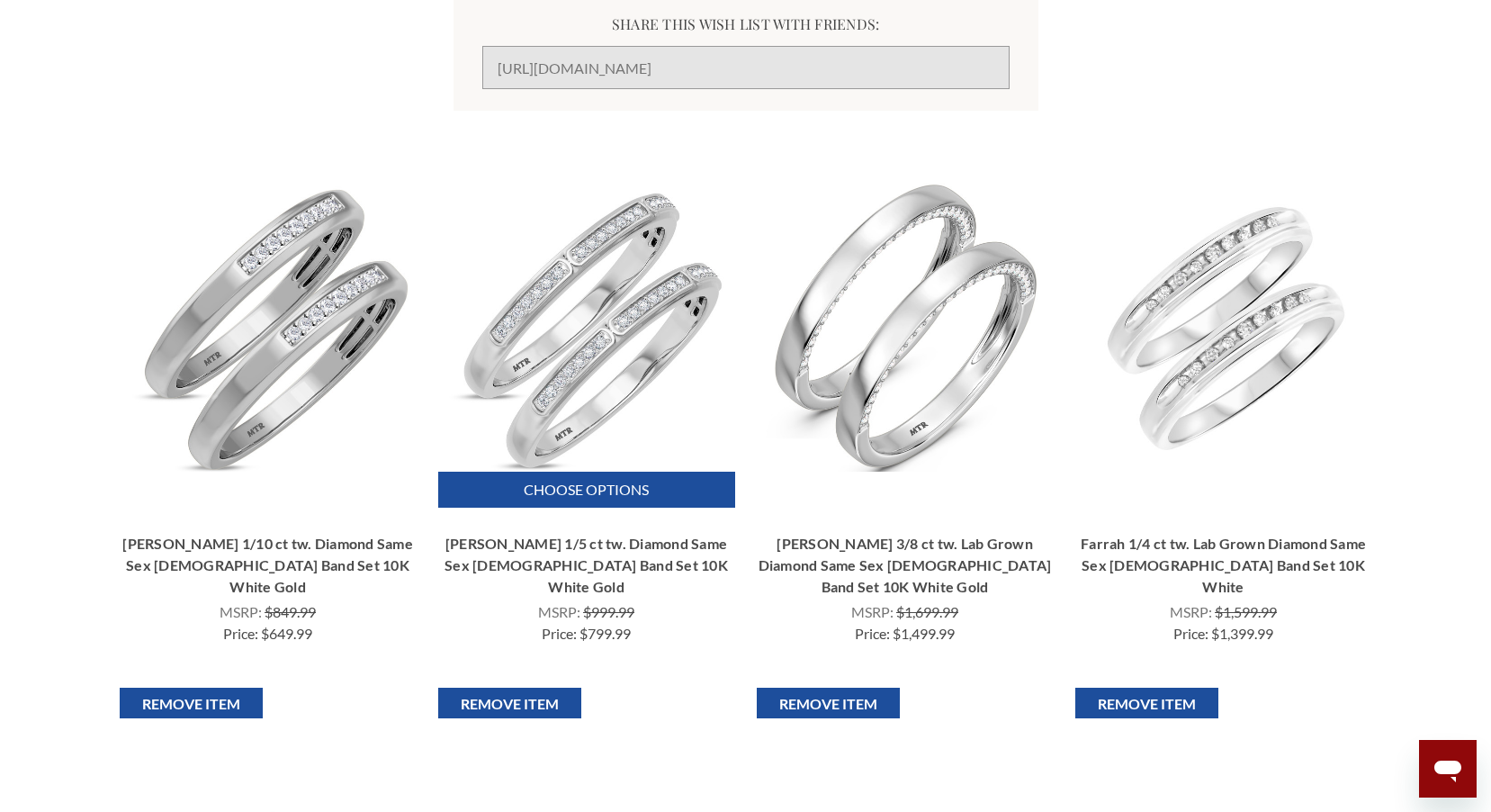
scroll to position [360, 0]
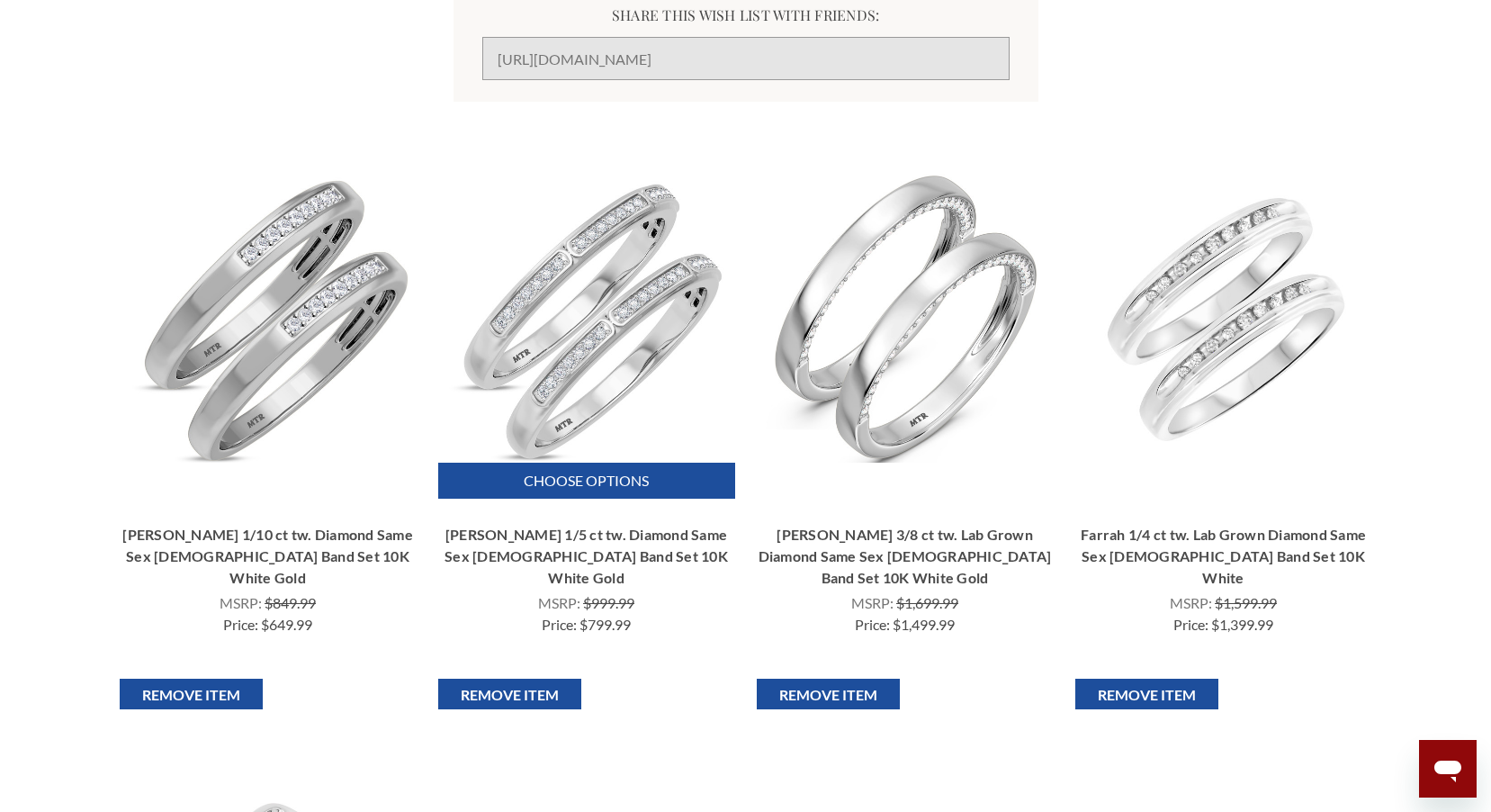
click at [598, 310] on img "Delphine 1/5 ct tw. Diamond Same Sex Ladies Band Set 10K White Gold, $799.99\a\a" at bounding box center [586, 317] width 289 height 288
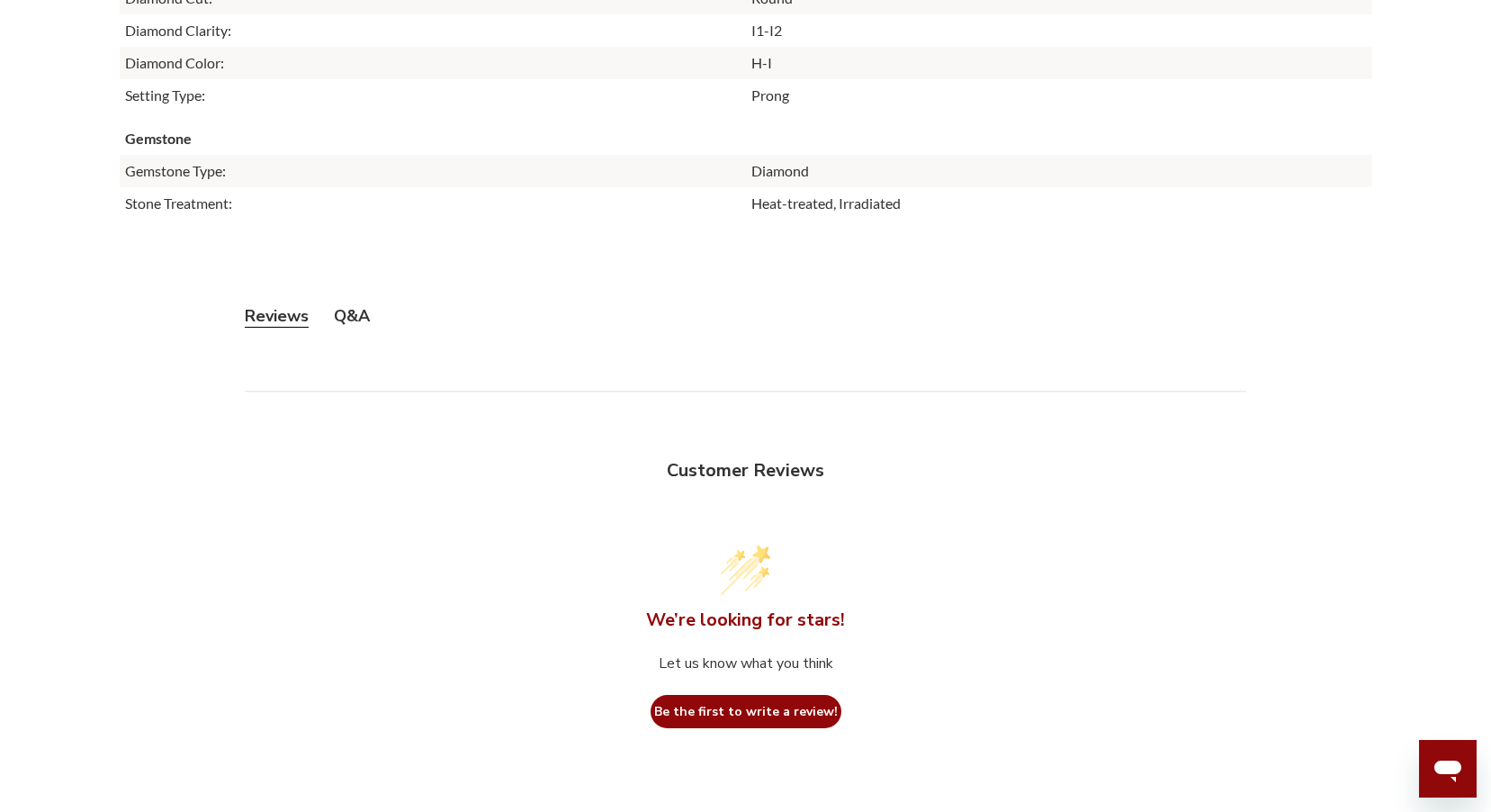
scroll to position [4318, 0]
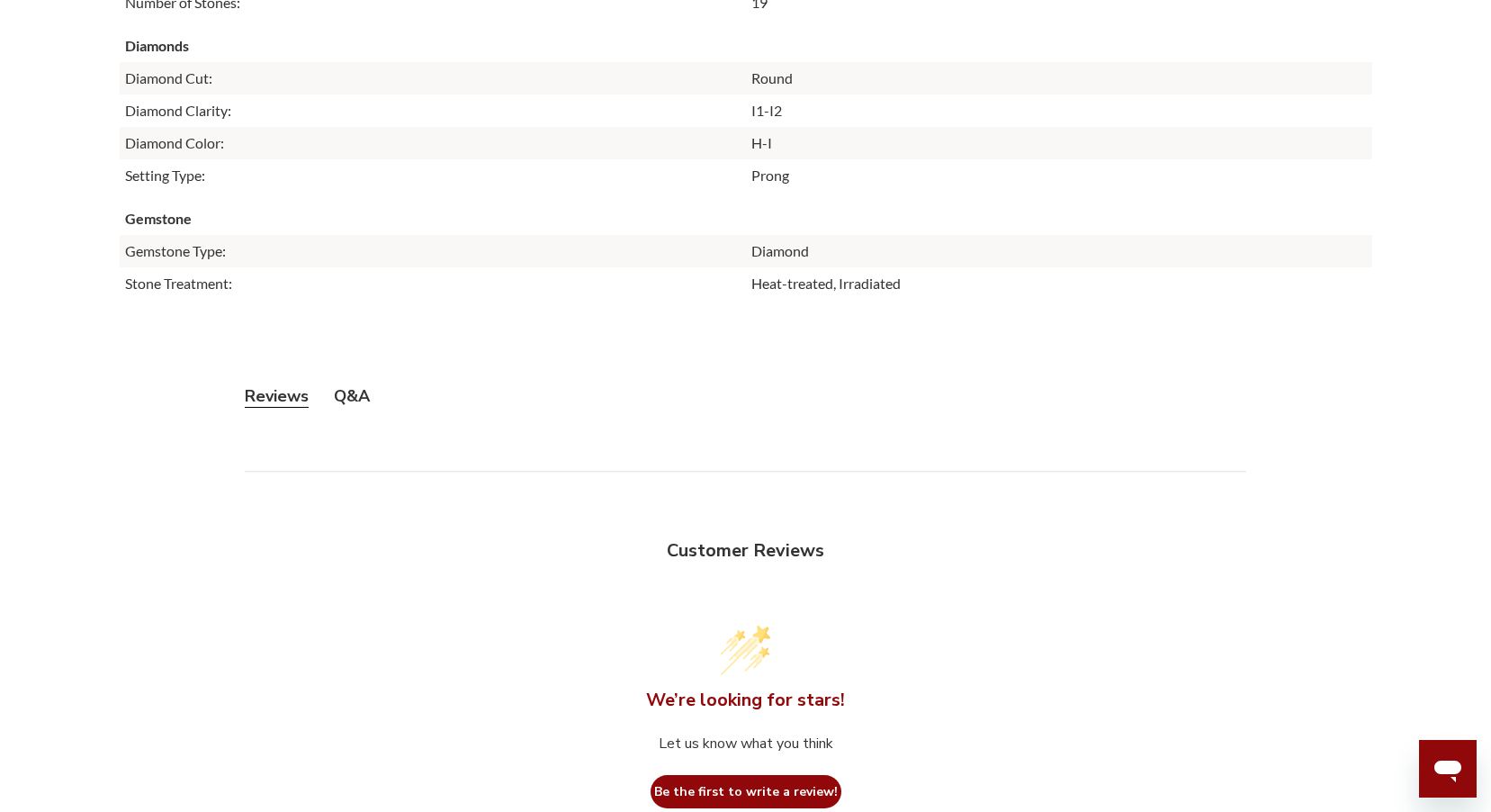
click at [357, 396] on button "Q&A" at bounding box center [351, 396] width 36 height 22
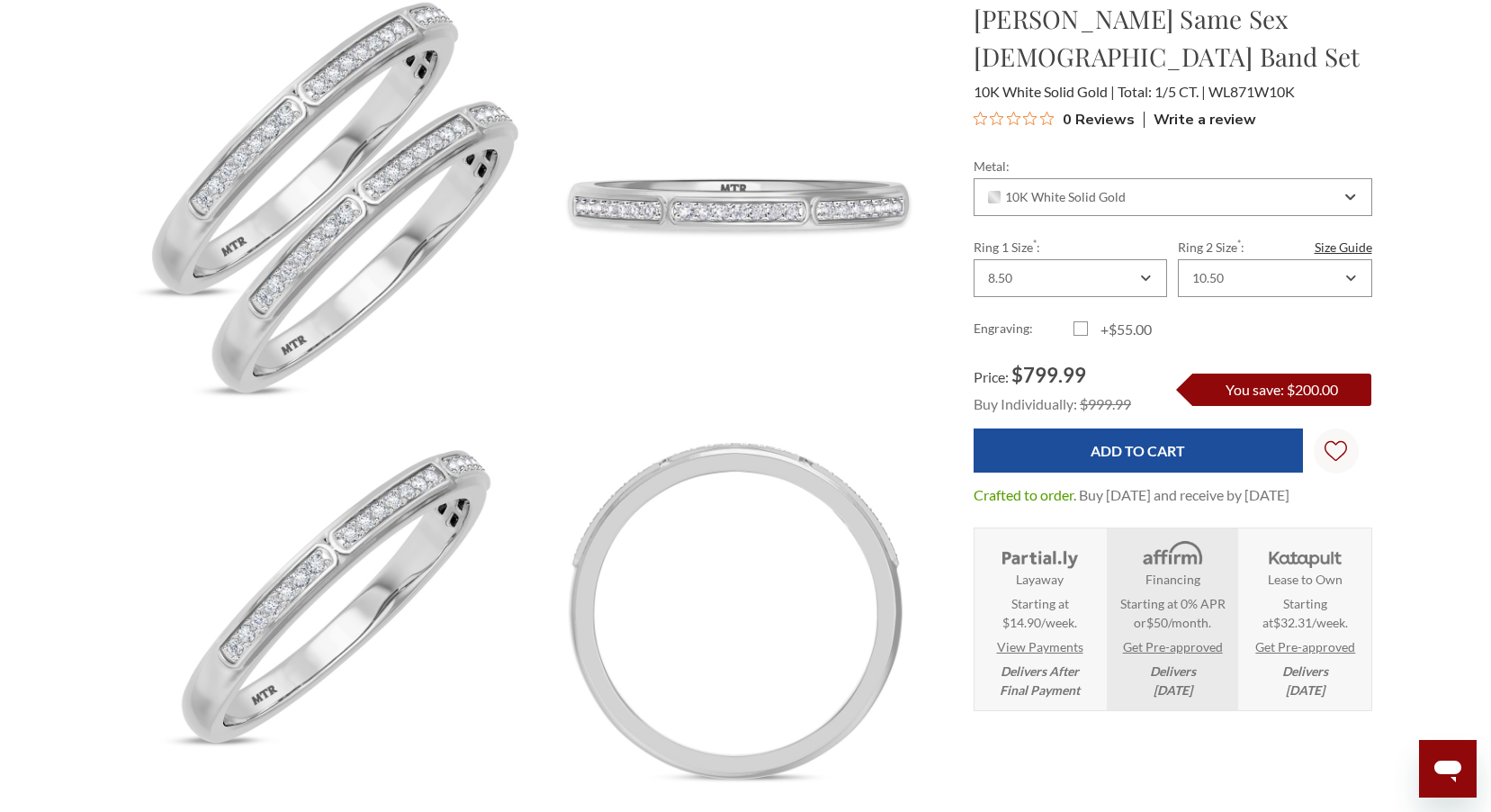
scroll to position [0, 0]
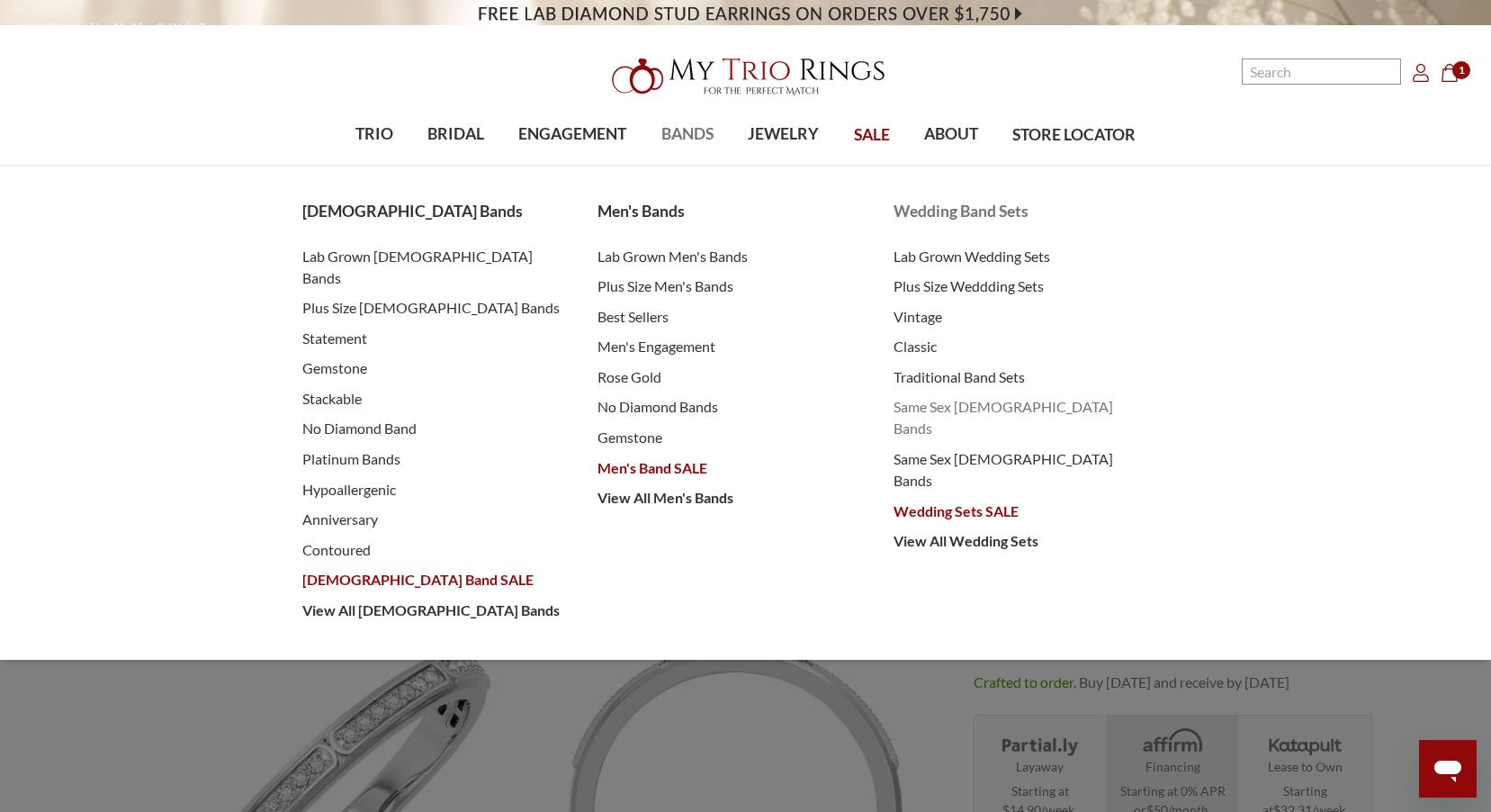
click at [961, 403] on span "Same Sex [DEMOGRAPHIC_DATA] Bands" at bounding box center [1023, 417] width 260 height 44
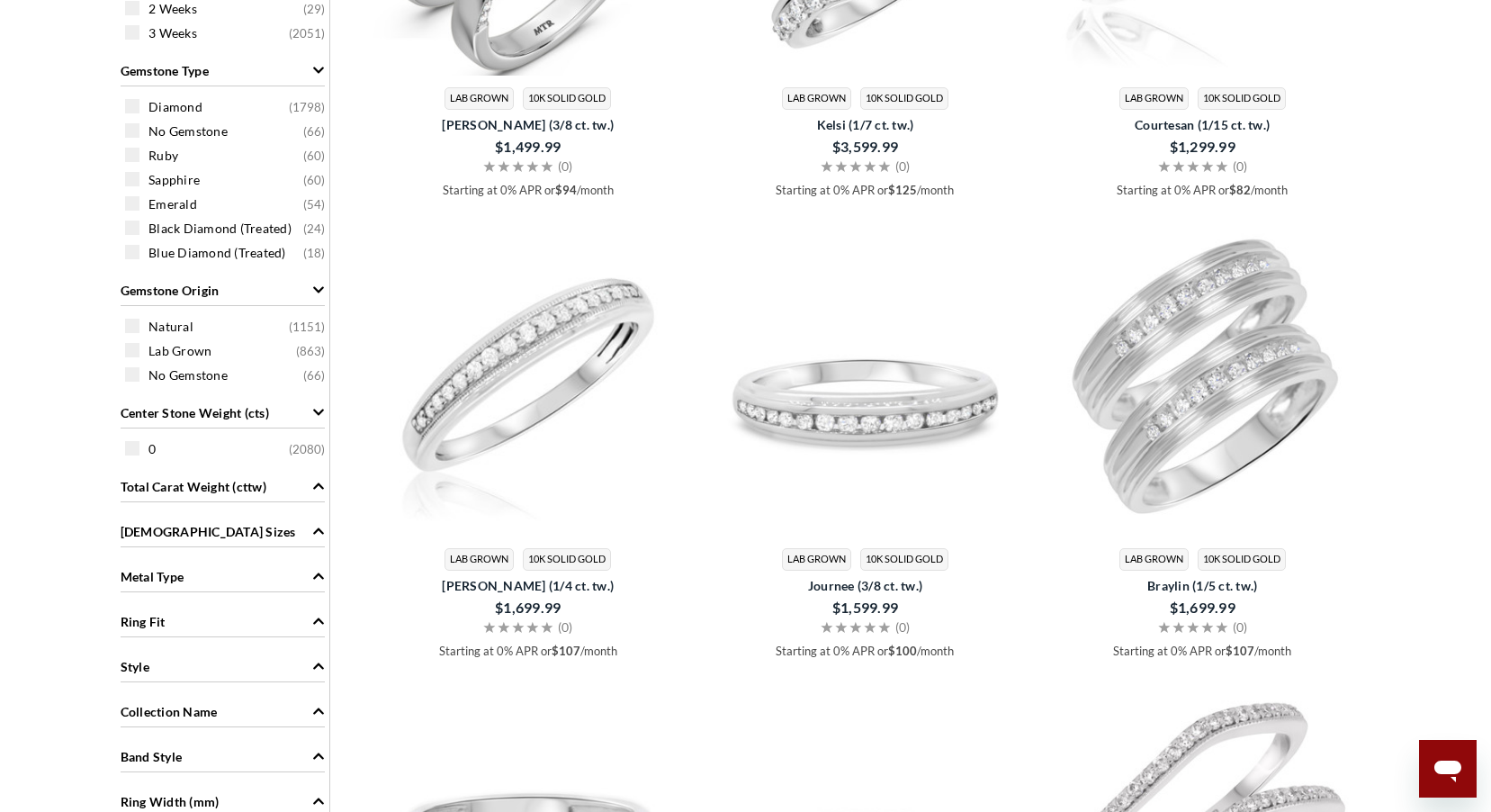
scroll to position [810, 0]
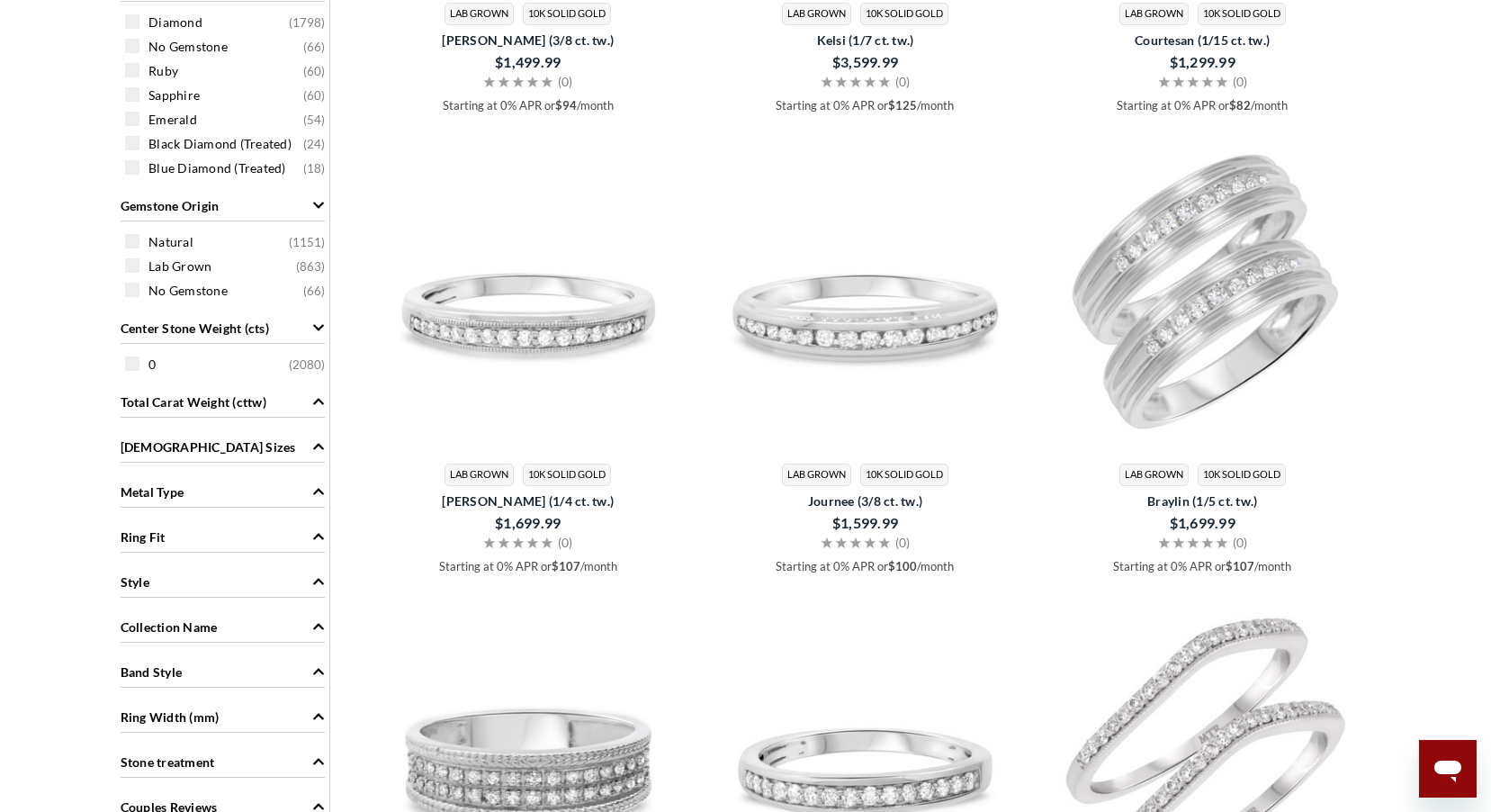
click at [323, 448] on icon "Ladies Sizes" at bounding box center [319, 446] width 11 height 7
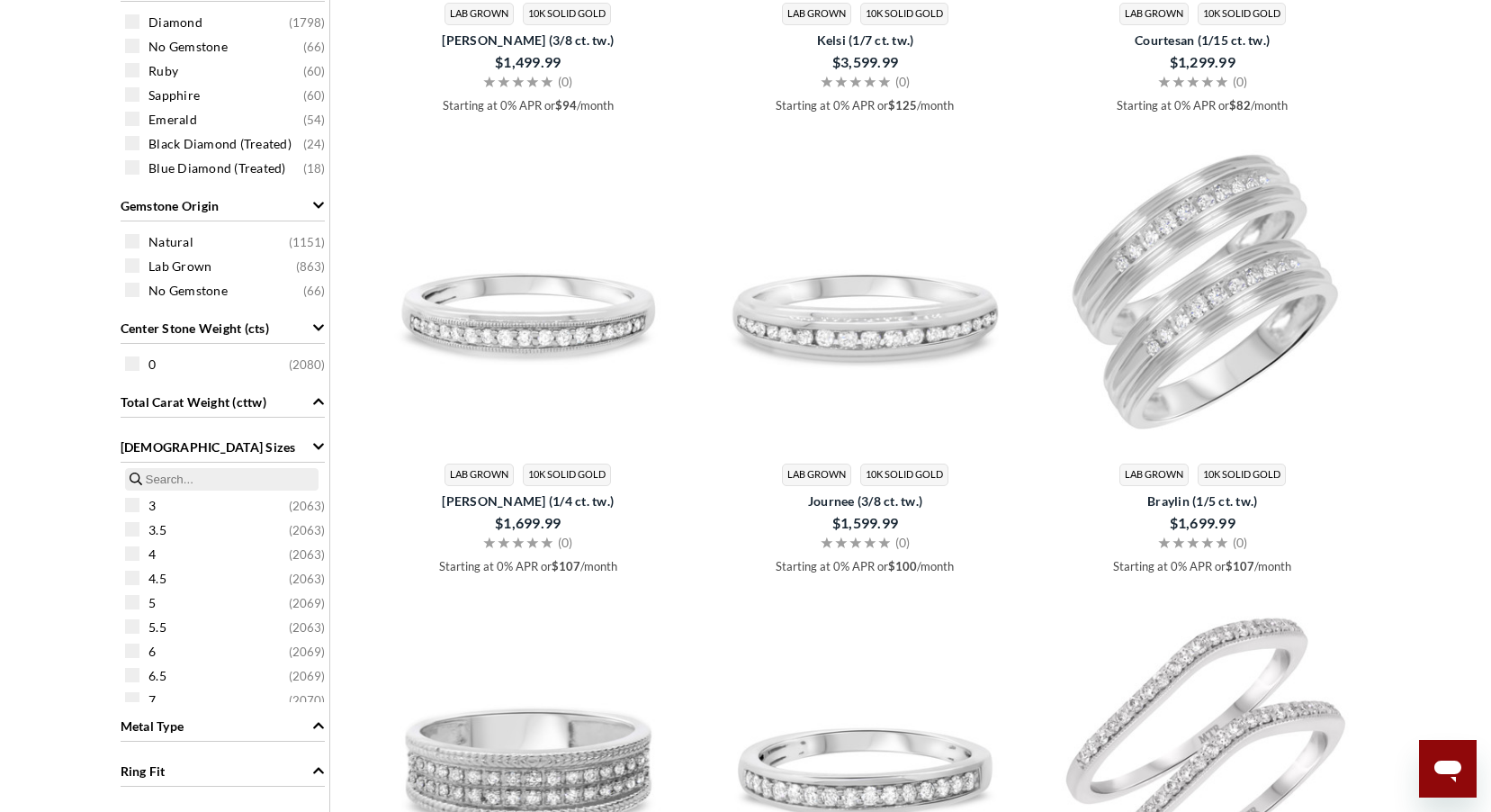
click at [320, 446] on icon "Ladies Sizes" at bounding box center [319, 446] width 11 height 7
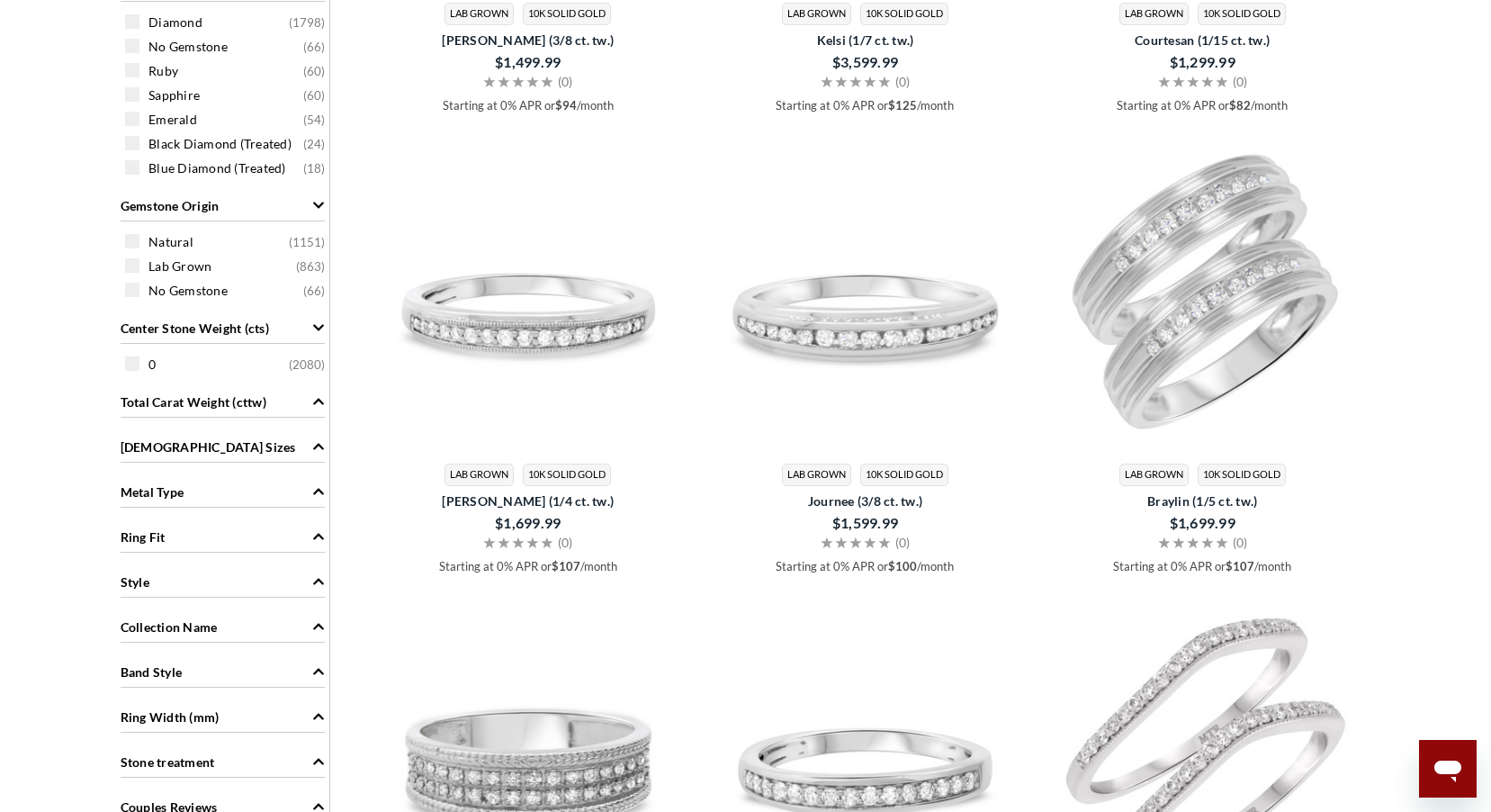
scroll to position [900, 0]
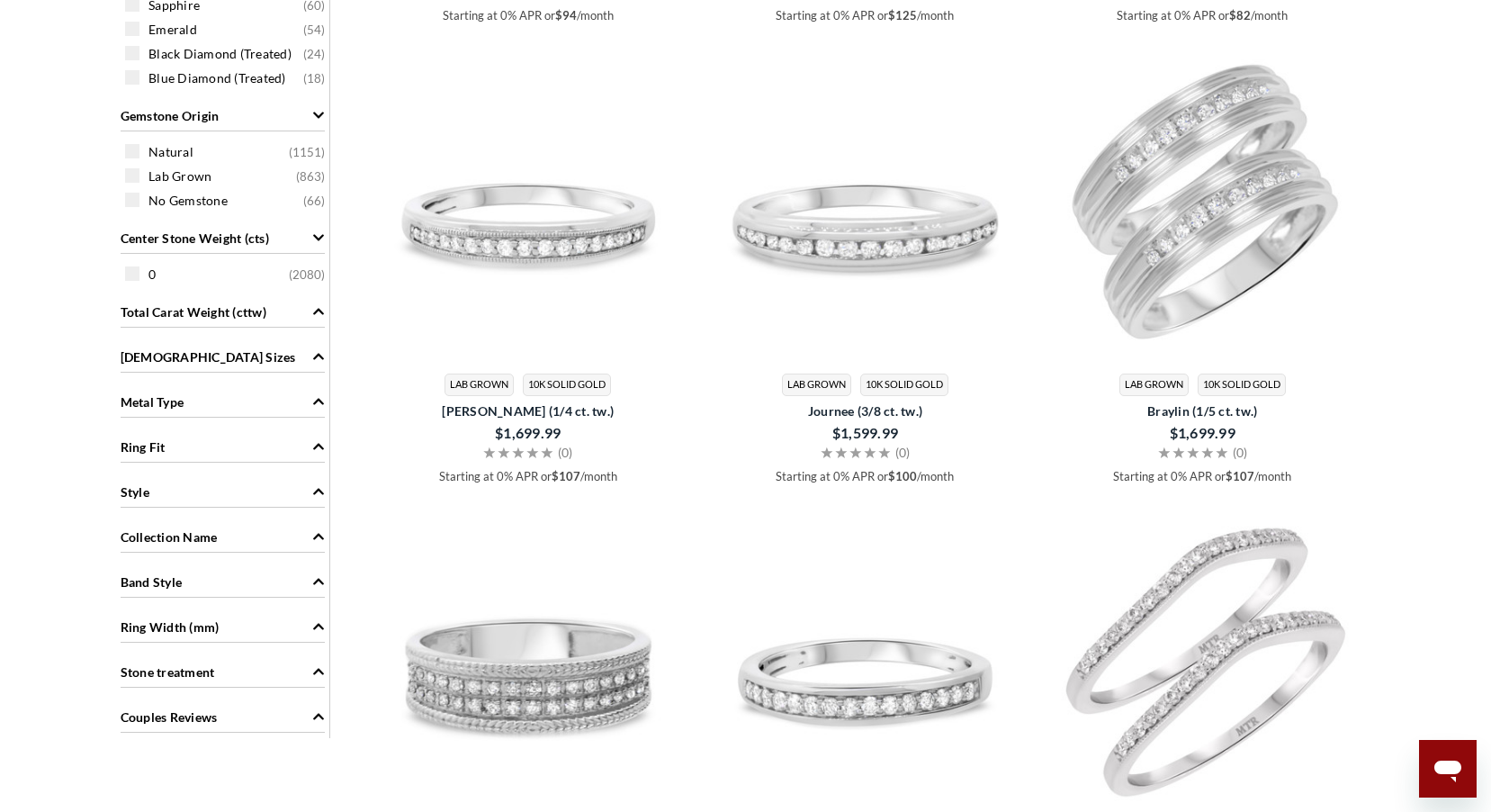
click at [318, 441] on icon "Ring Fit" at bounding box center [319, 446] width 13 height 13
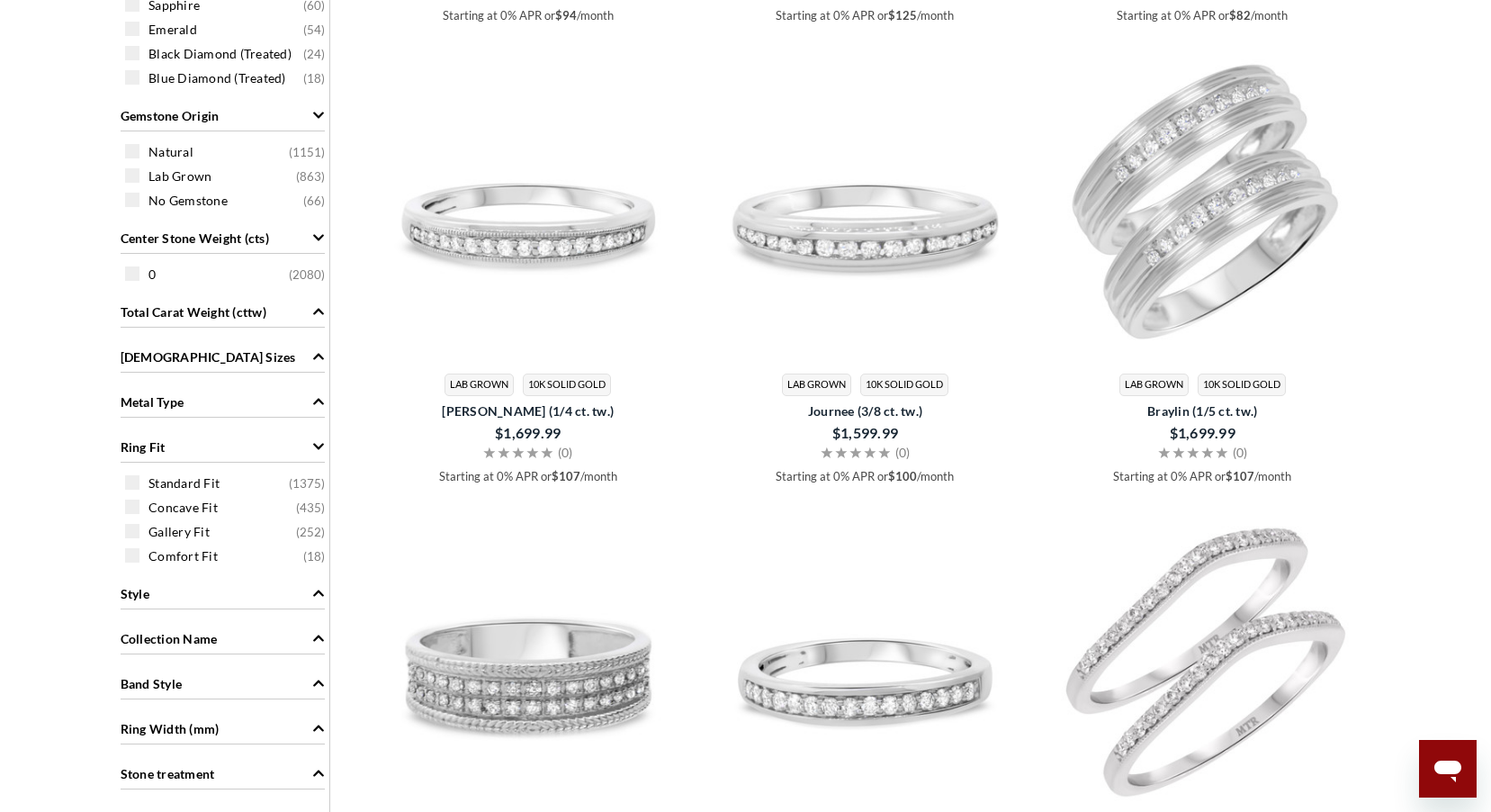
click at [318, 441] on icon "Ring Fit" at bounding box center [319, 446] width 13 height 13
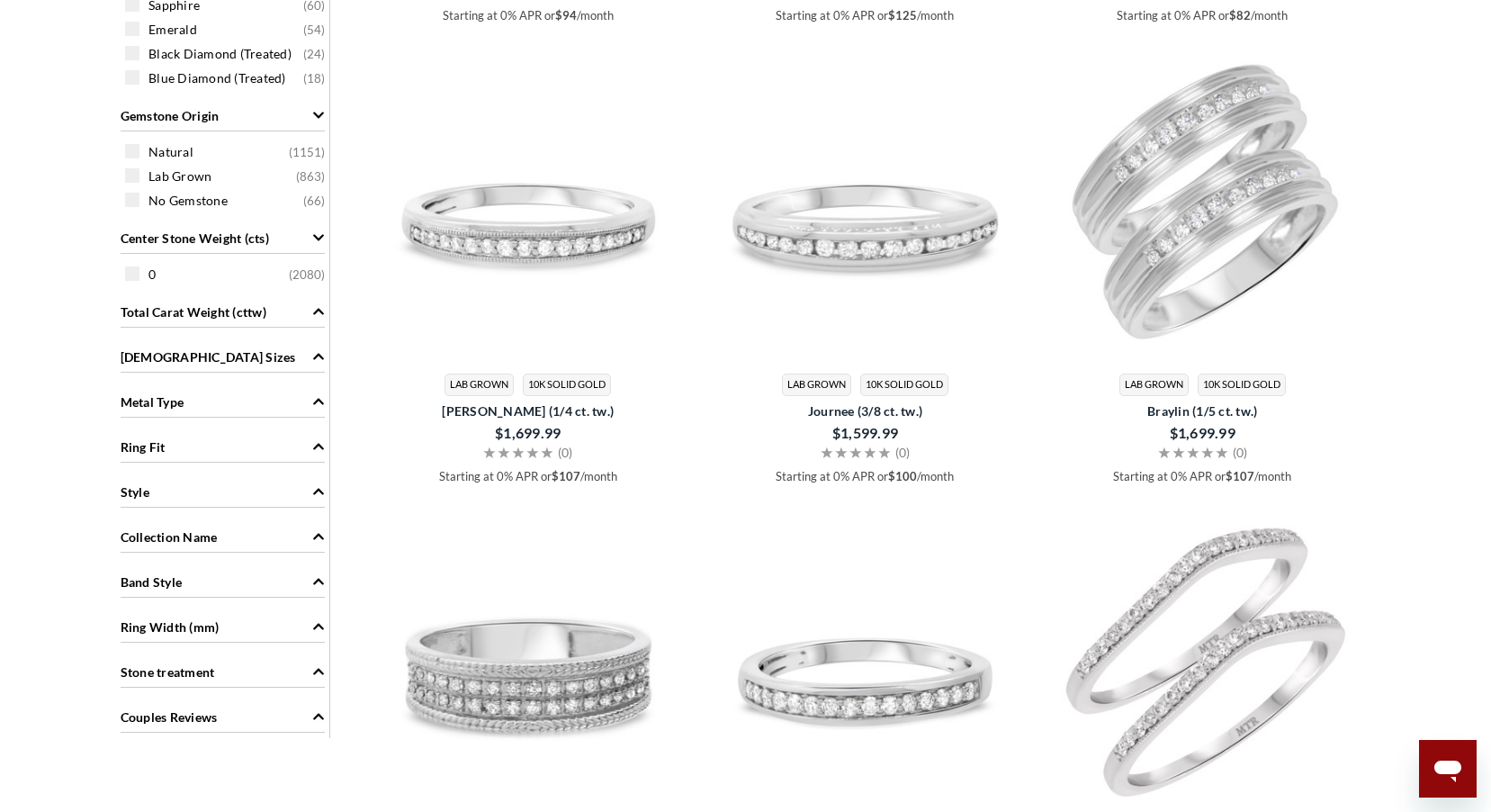
click at [314, 404] on icon "Metal Type" at bounding box center [319, 402] width 11 height 7
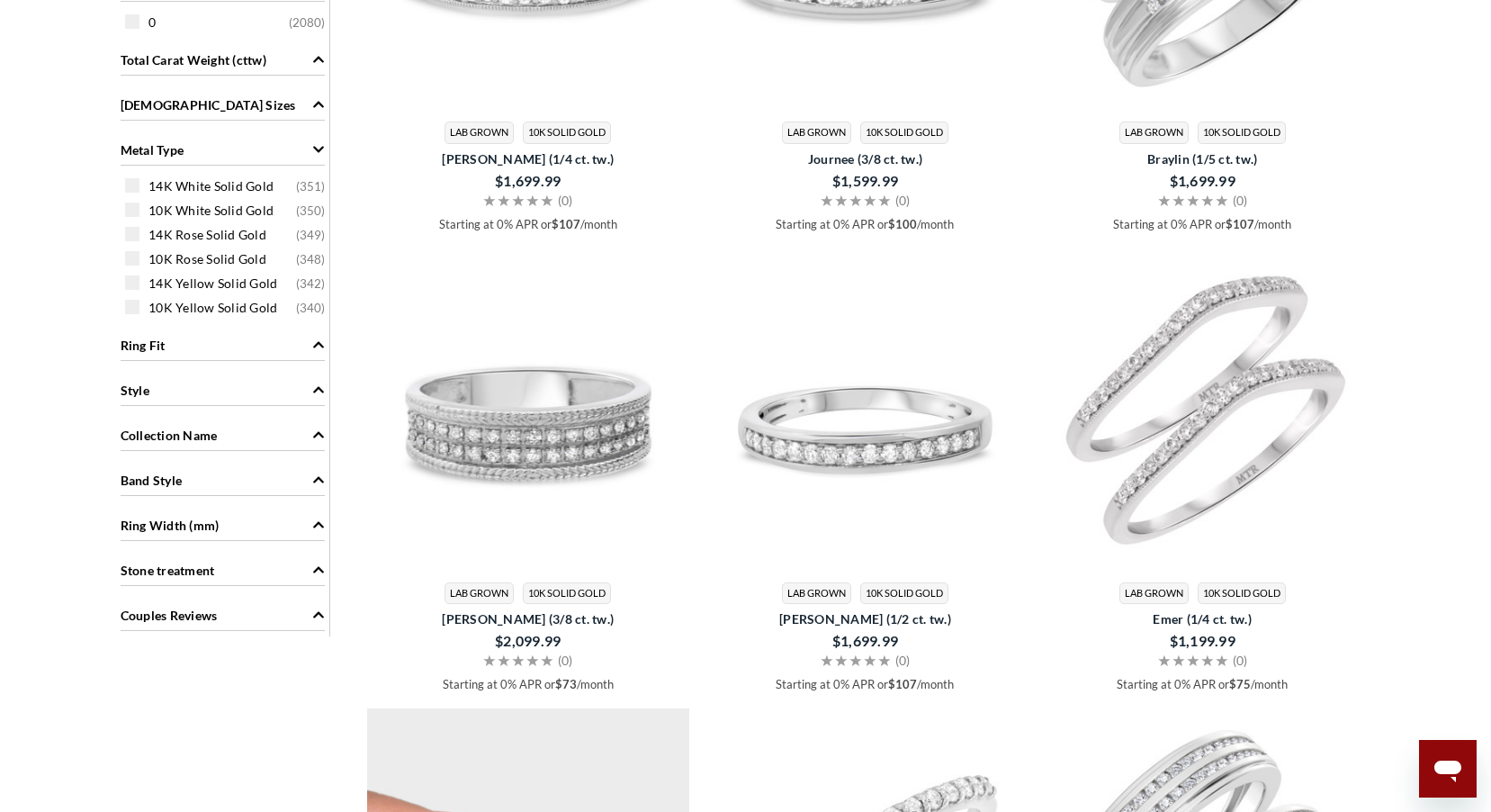
scroll to position [1169, 0]
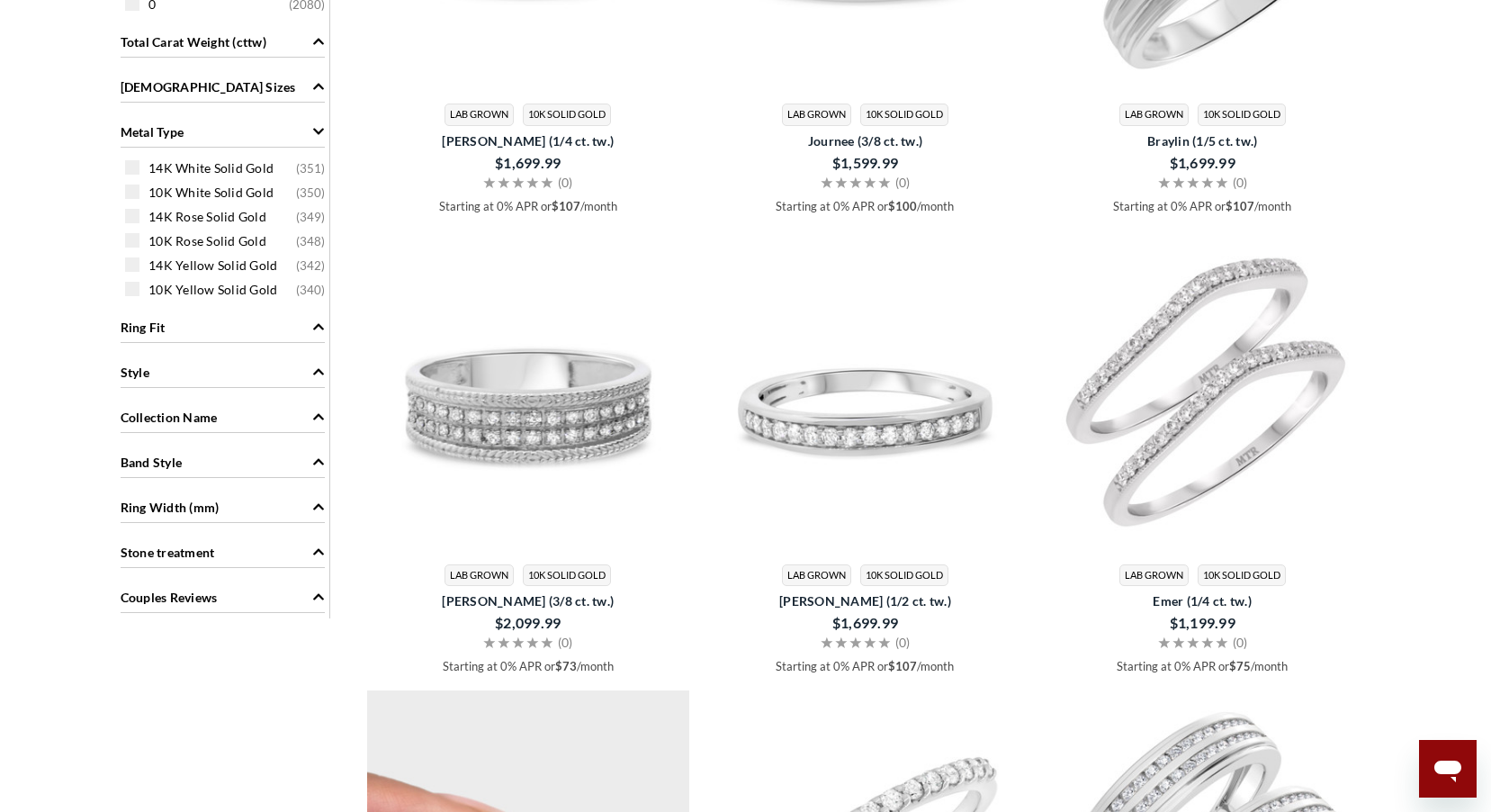
click at [316, 373] on icon "Style" at bounding box center [319, 372] width 11 height 7
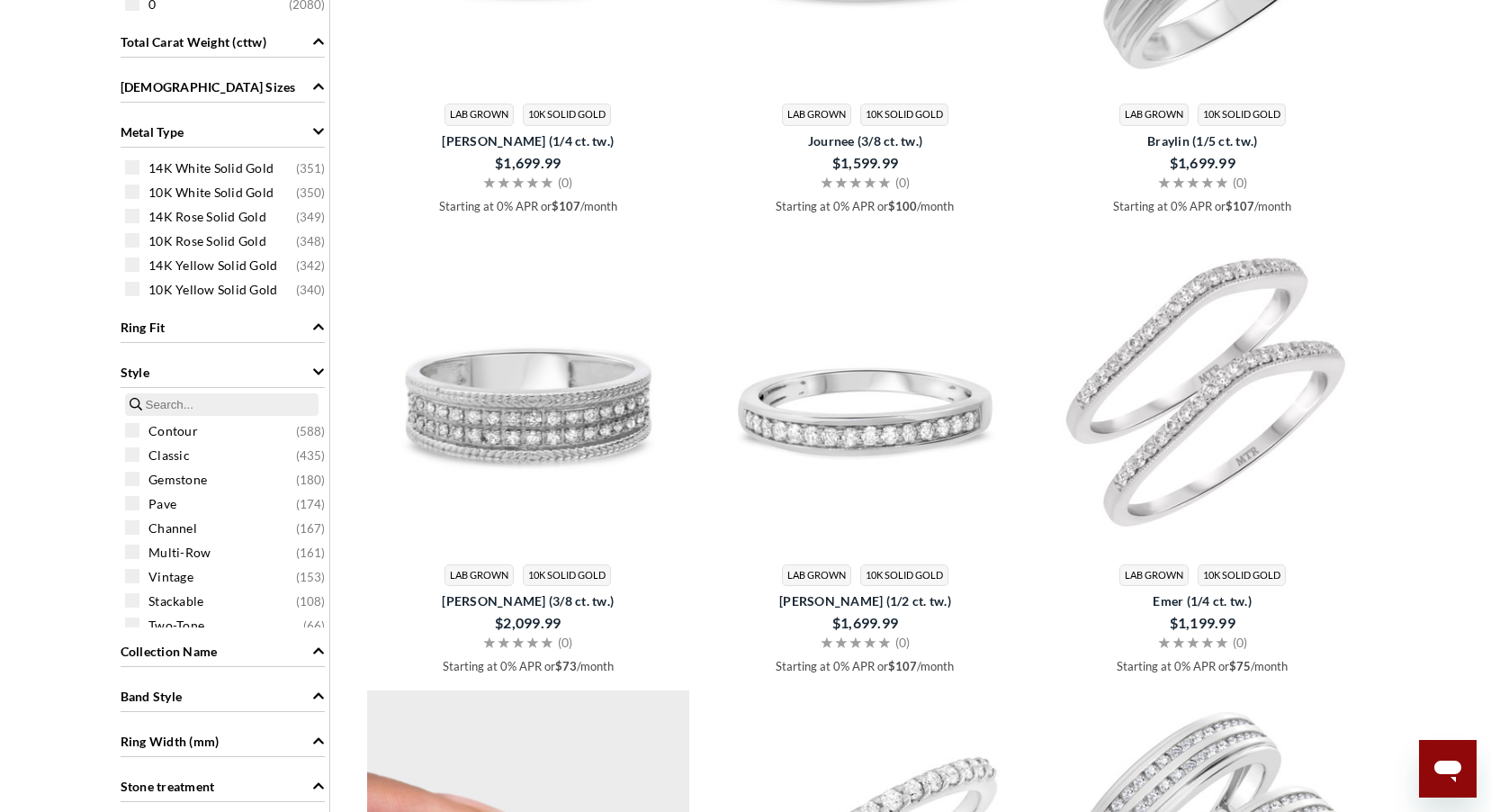
click at [316, 373] on icon "Style" at bounding box center [319, 372] width 11 height 7
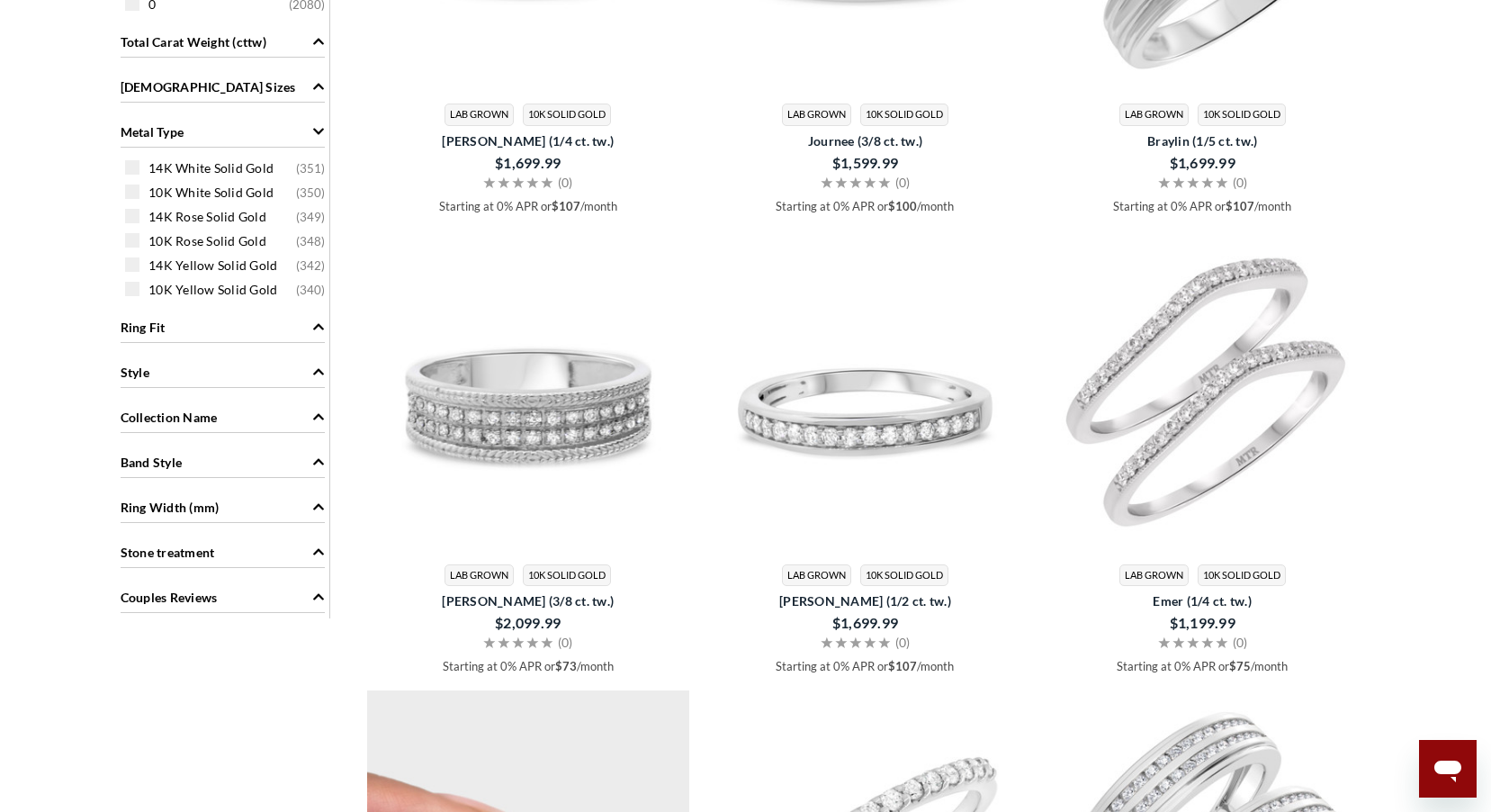
click at [316, 504] on icon "Ring Width (mm)" at bounding box center [319, 506] width 13 height 13
click at [322, 466] on icon "Band Style" at bounding box center [319, 461] width 13 height 13
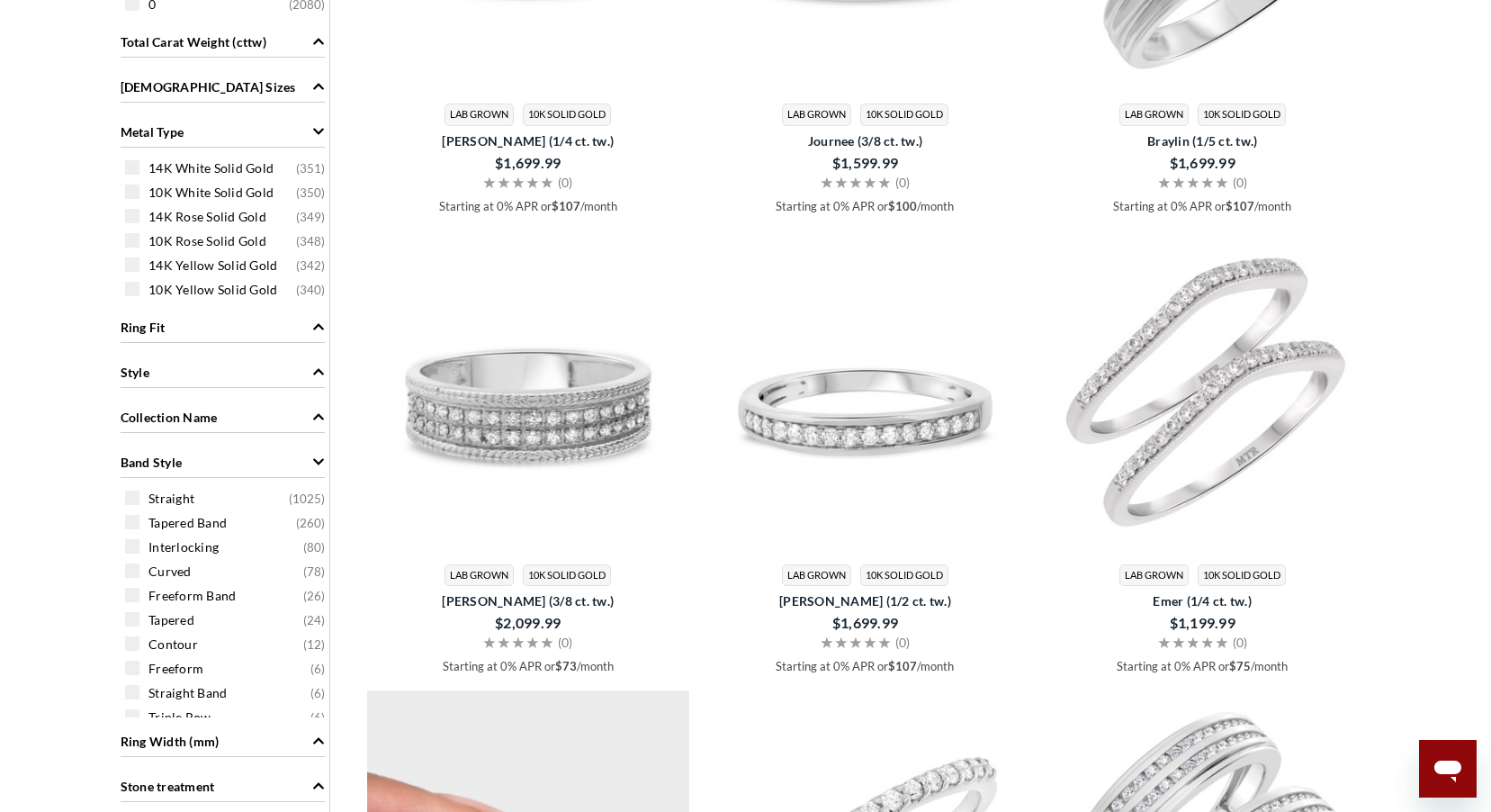
click at [320, 464] on icon "Band Style" at bounding box center [319, 461] width 13 height 13
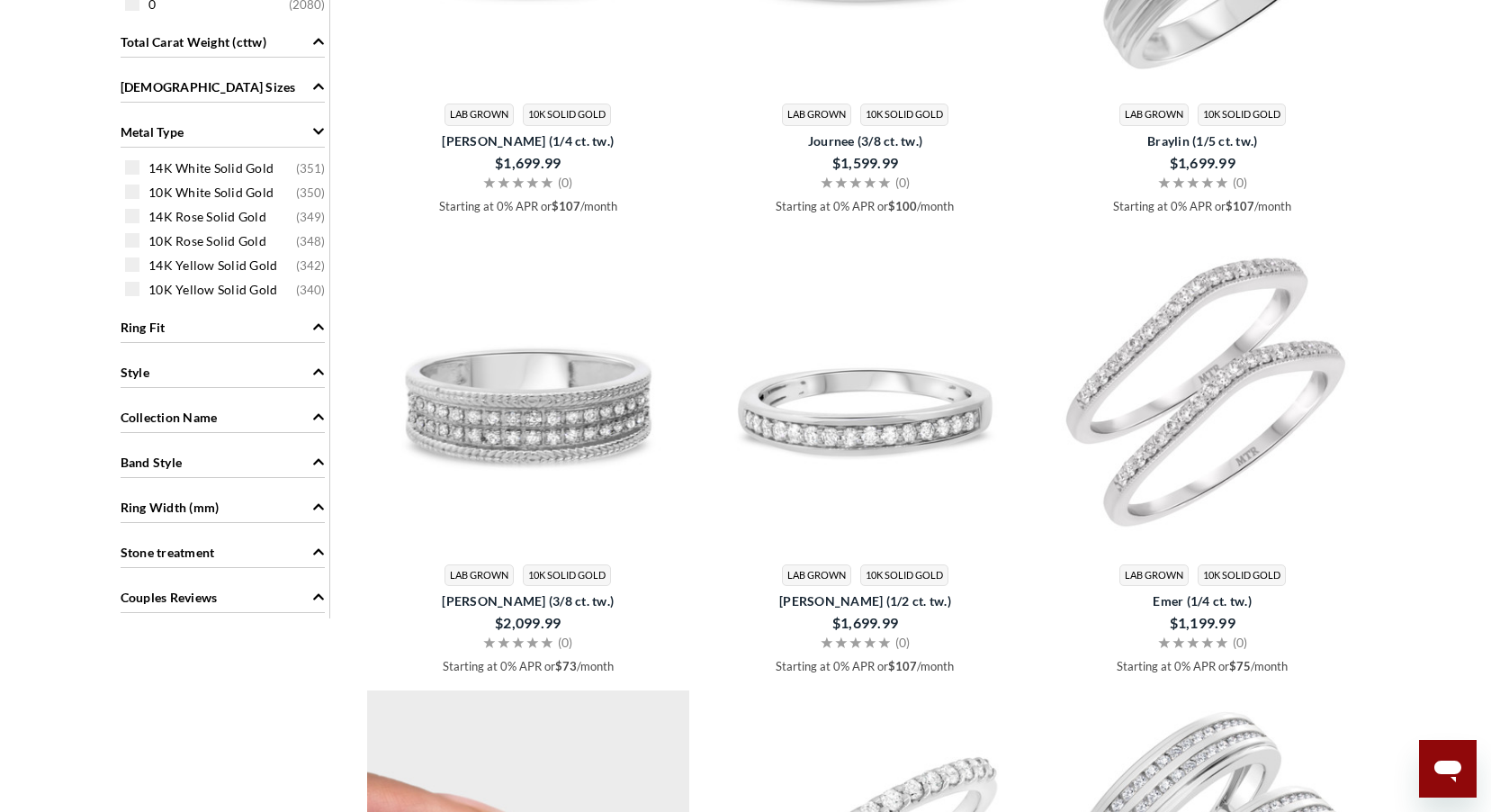
click at [317, 552] on icon "Stone treatment" at bounding box center [319, 552] width 11 height 7
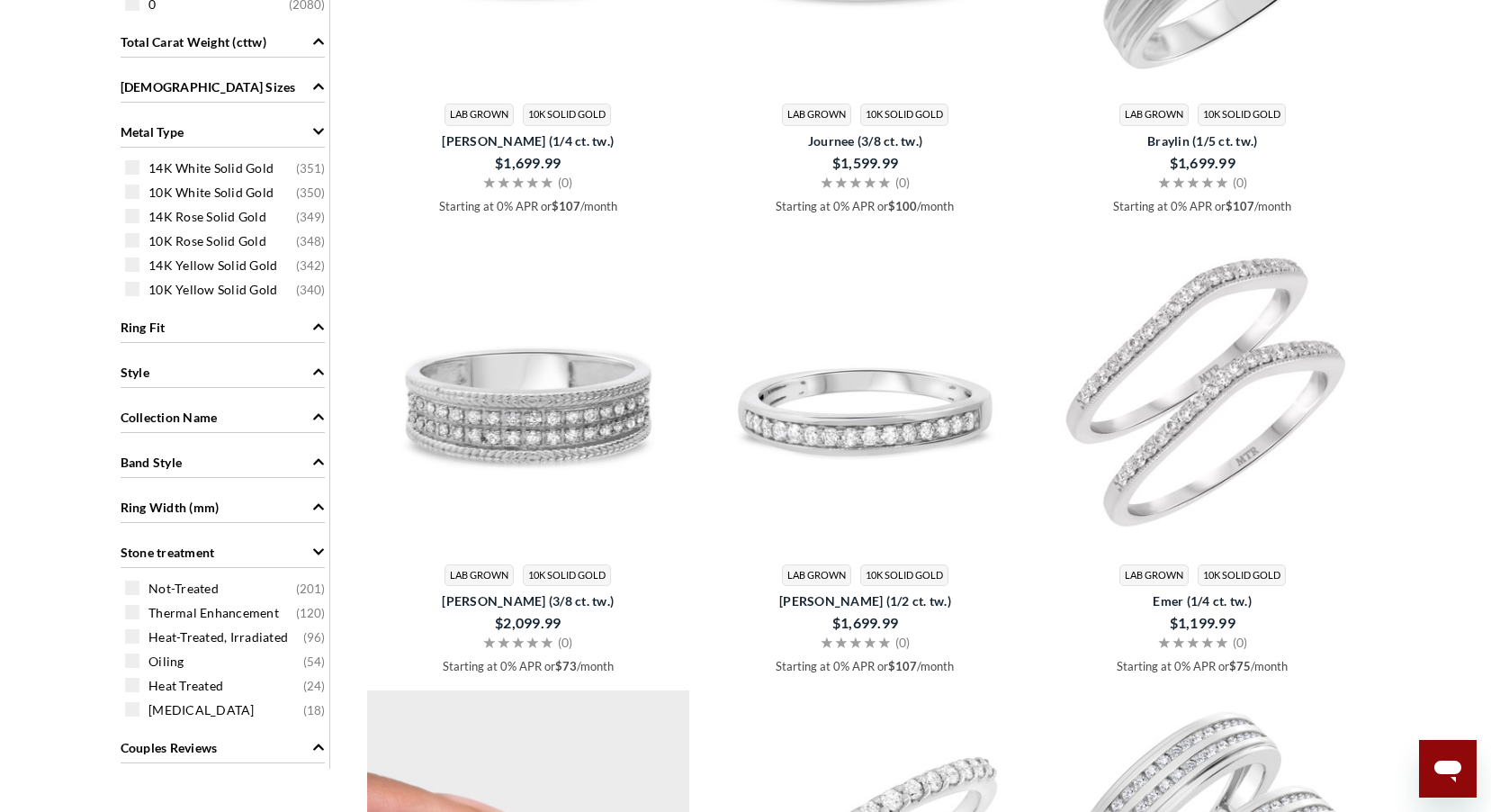
click at [317, 552] on icon "Stone treatment" at bounding box center [319, 552] width 11 height 7
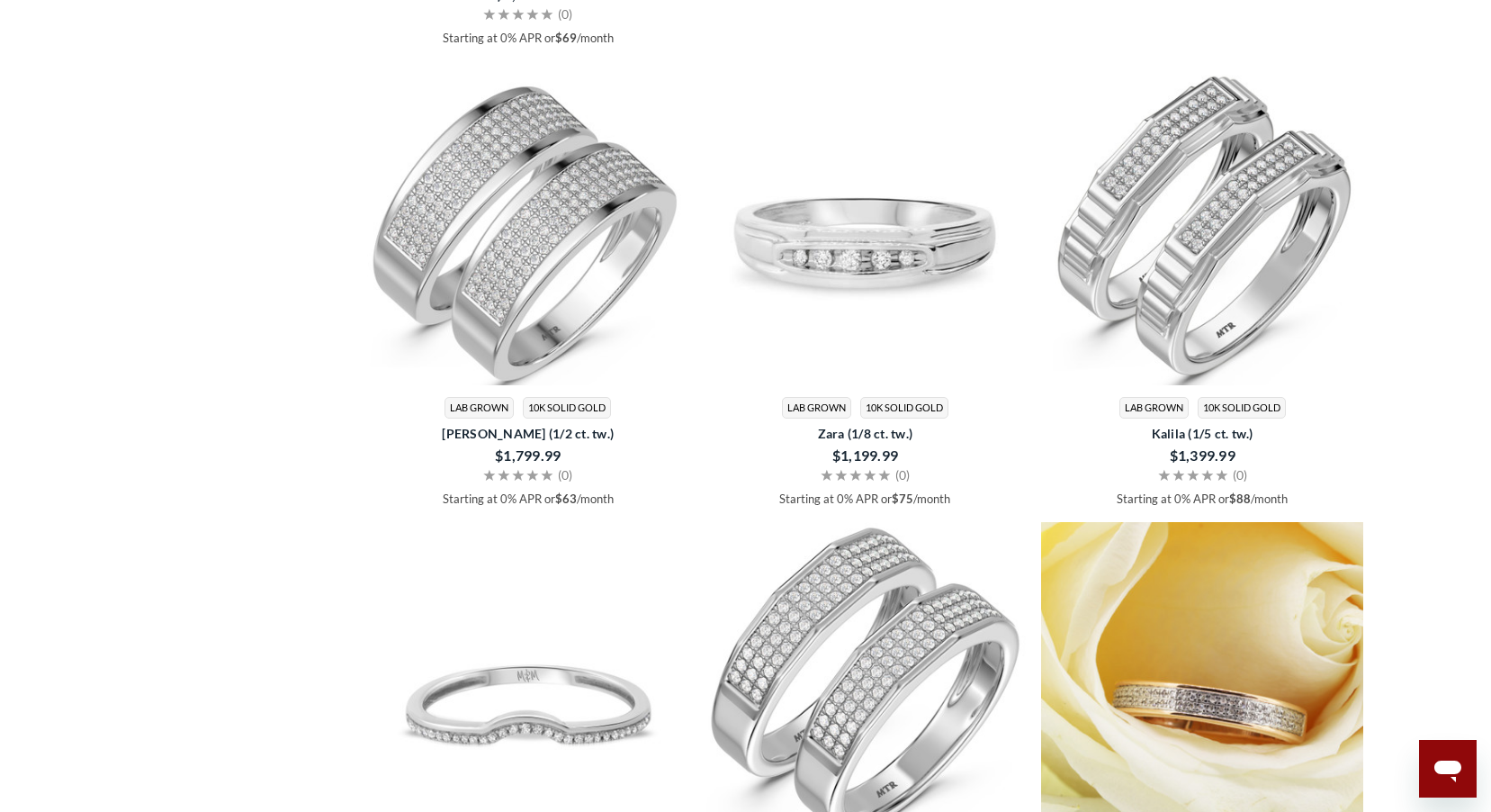
scroll to position [2789, 0]
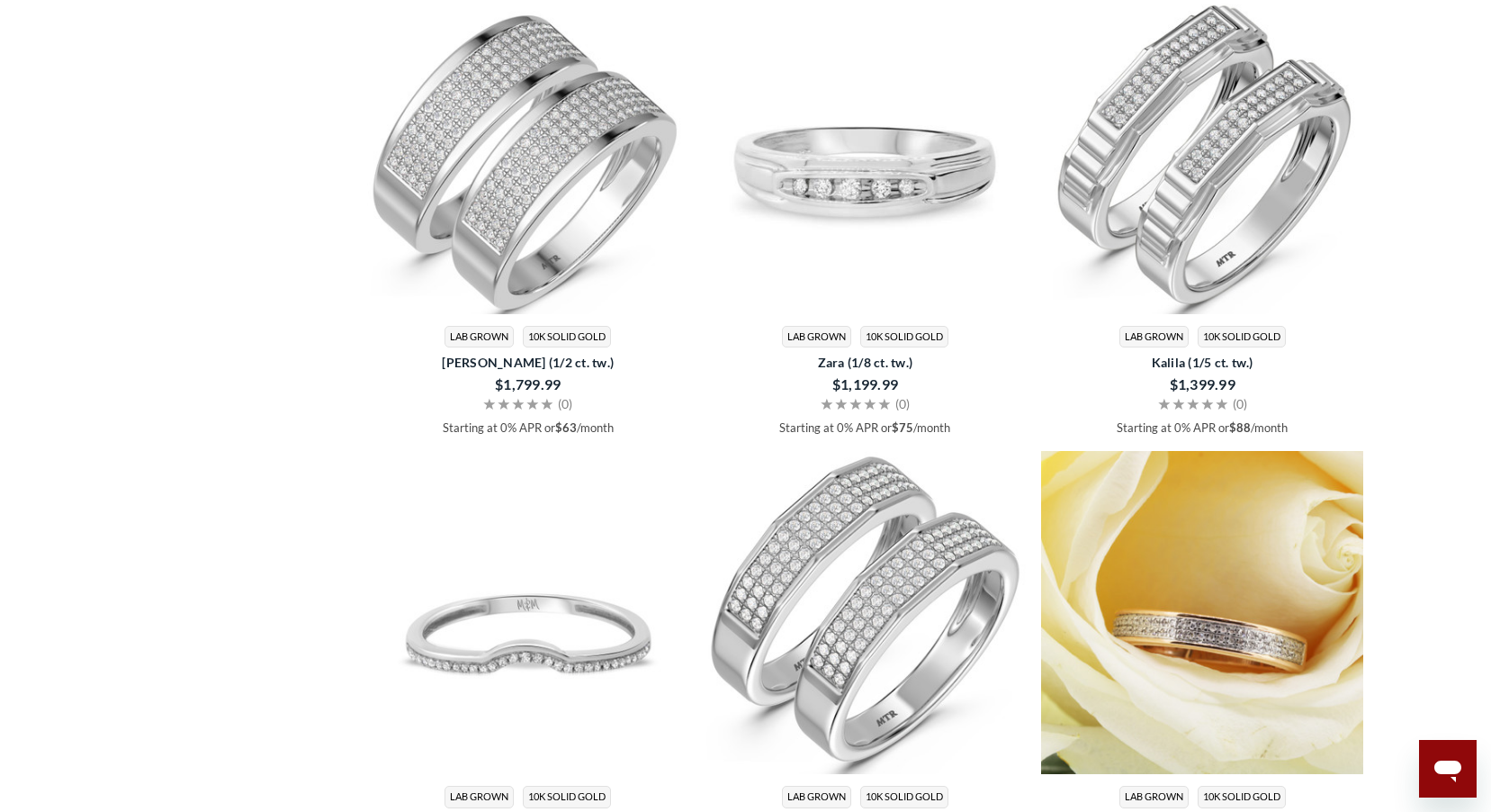
click at [870, 376] on div "$1,199.99" at bounding box center [865, 384] width 307 height 25
click at [869, 190] on img at bounding box center [866, 153] width 323 height 323
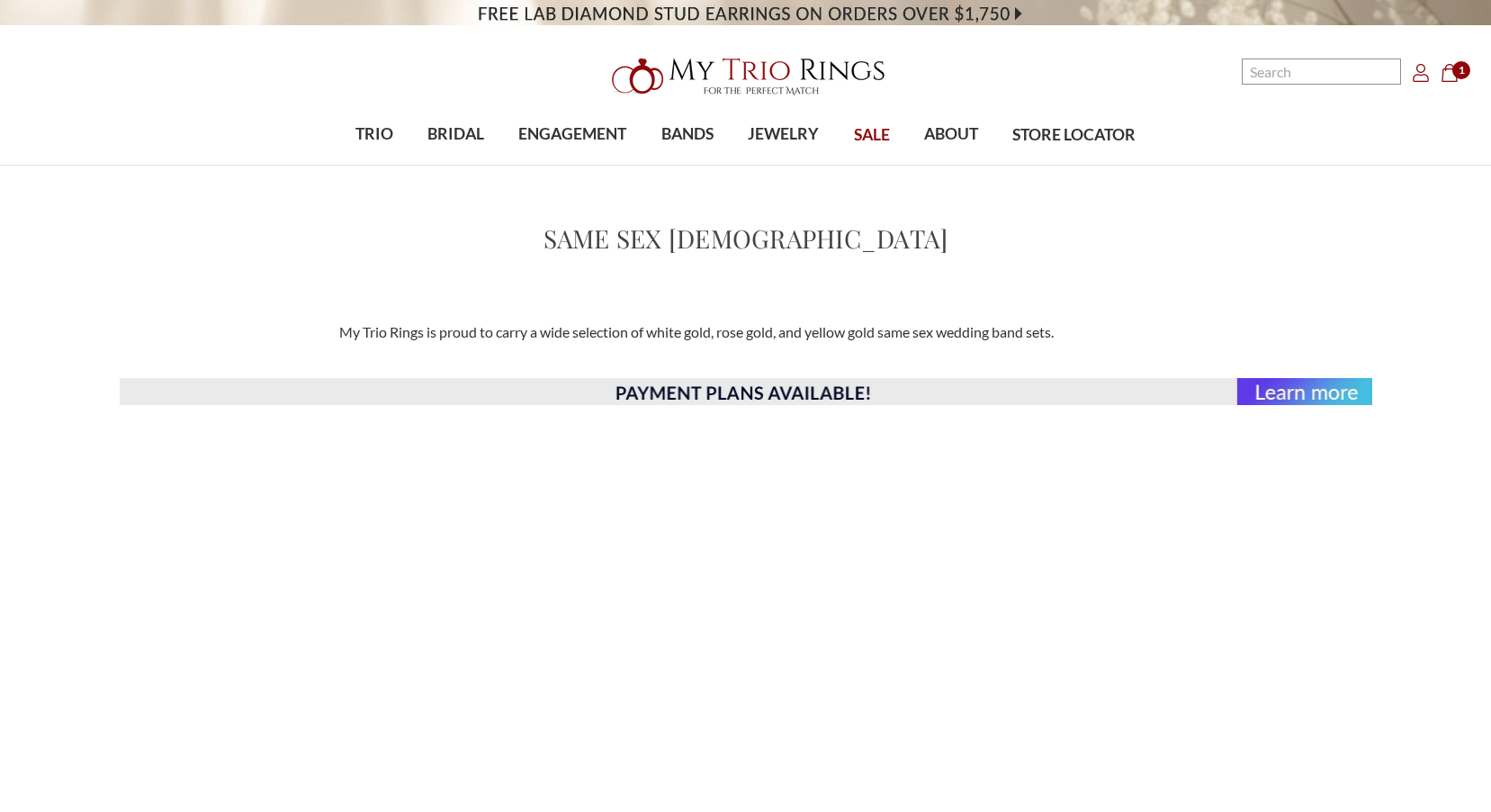
scroll to position [2789, 0]
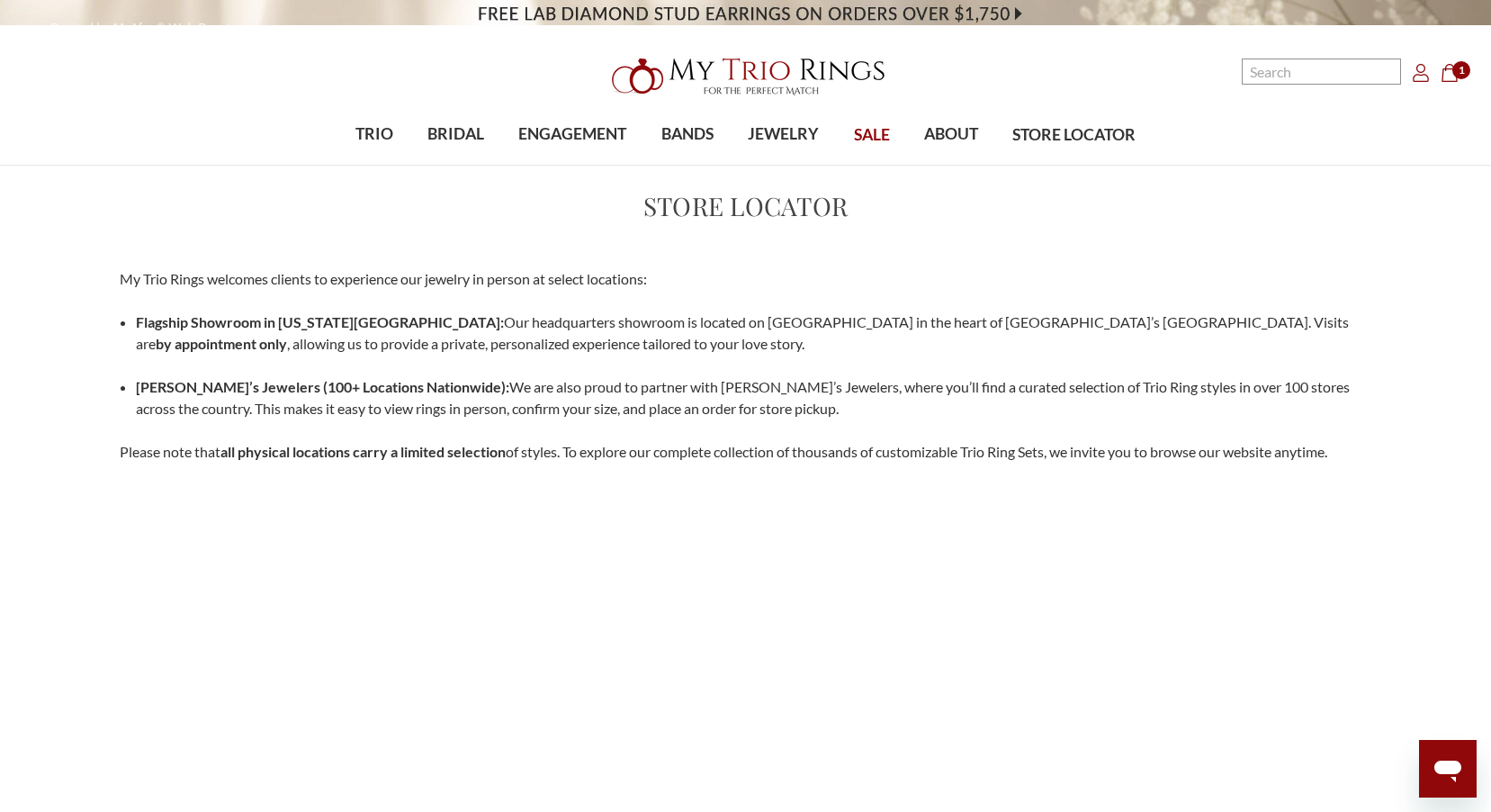
click at [44, 22] on div "Paused by McAfee® Web Boost" at bounding box center [135, 28] width 252 height 39
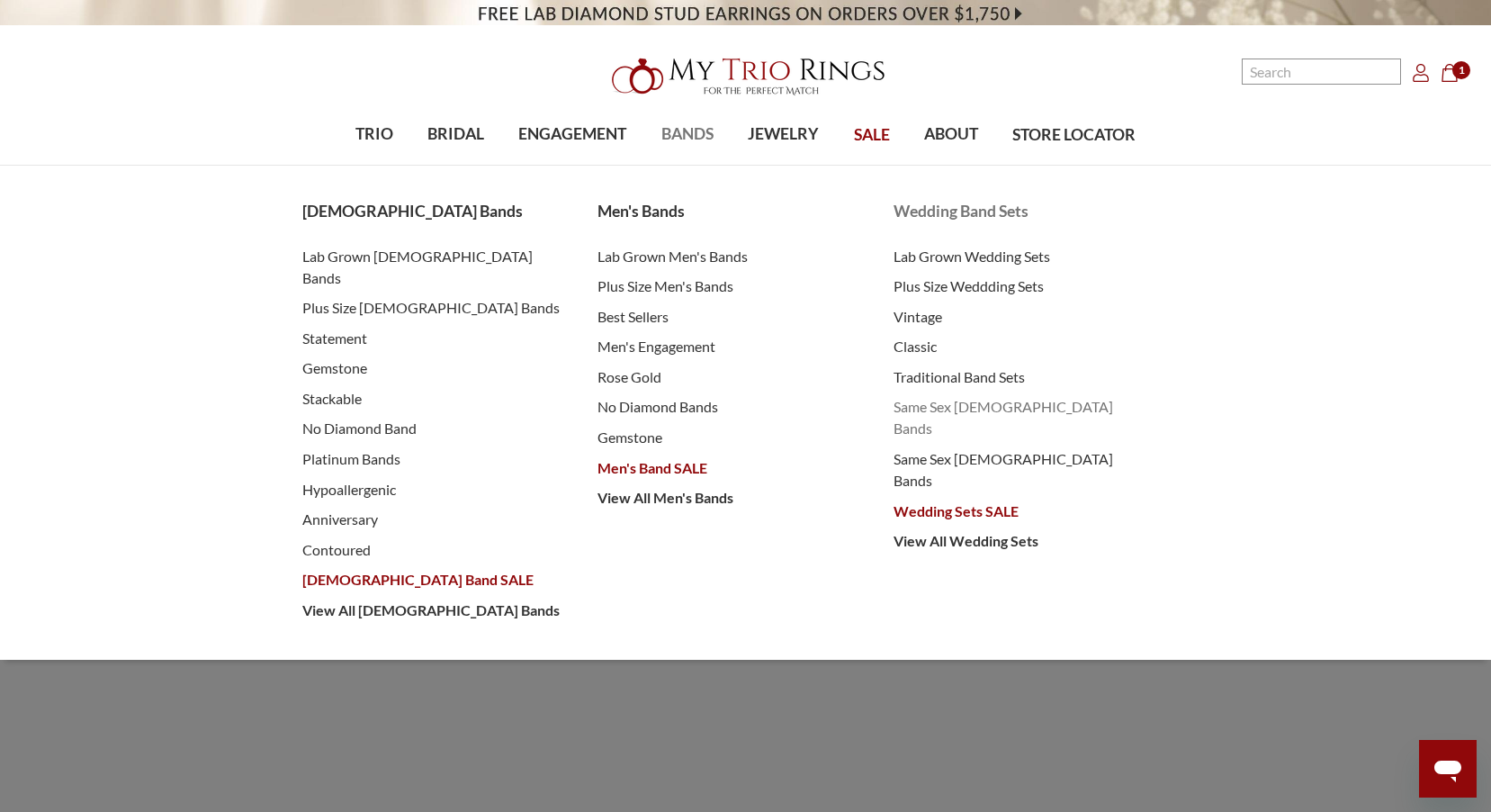
click at [957, 407] on span "Same Sex [DEMOGRAPHIC_DATA] Bands" at bounding box center [1023, 417] width 260 height 44
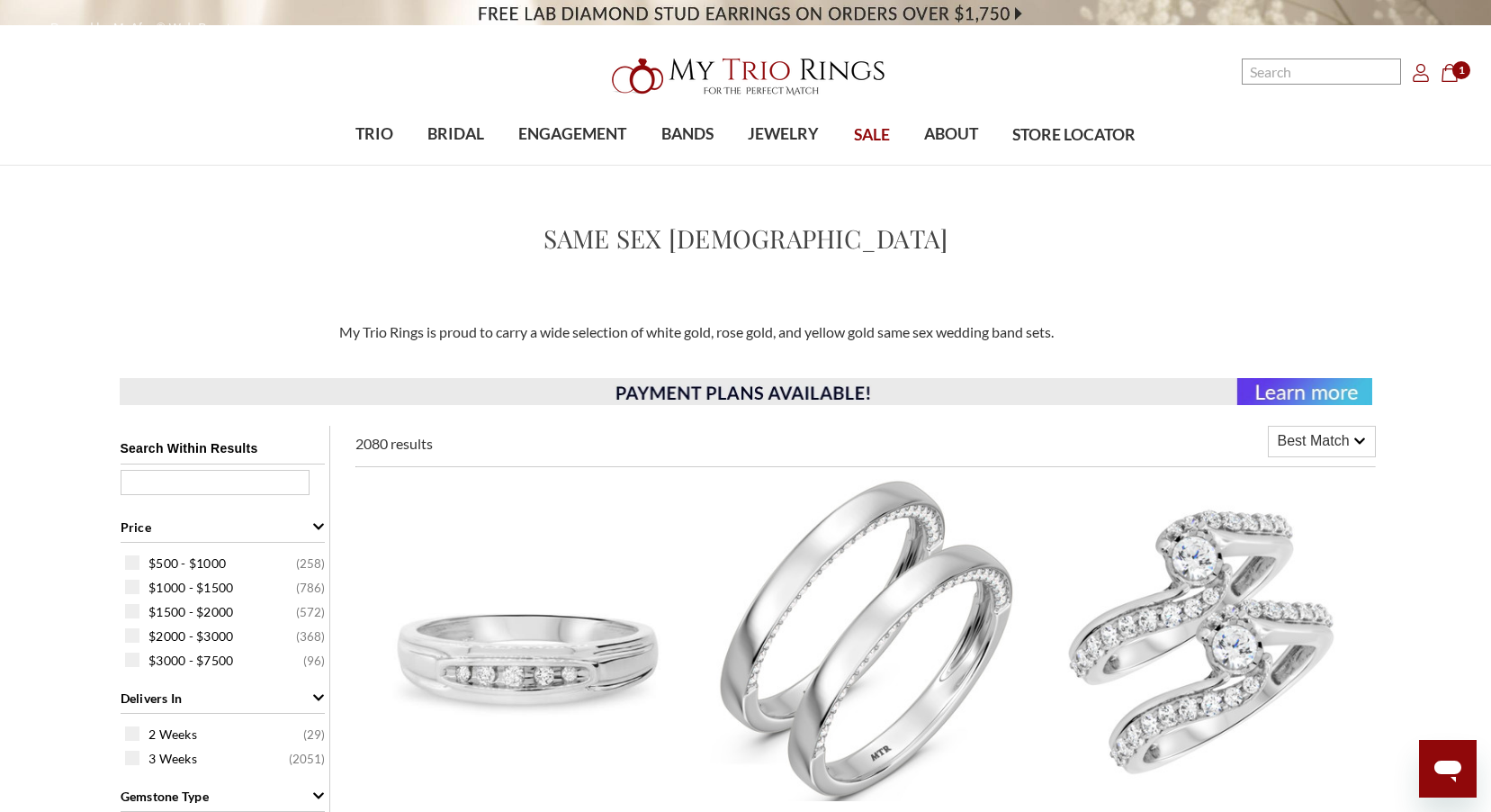
click at [1366, 434] on div "Best Match" at bounding box center [1323, 441] width 106 height 30
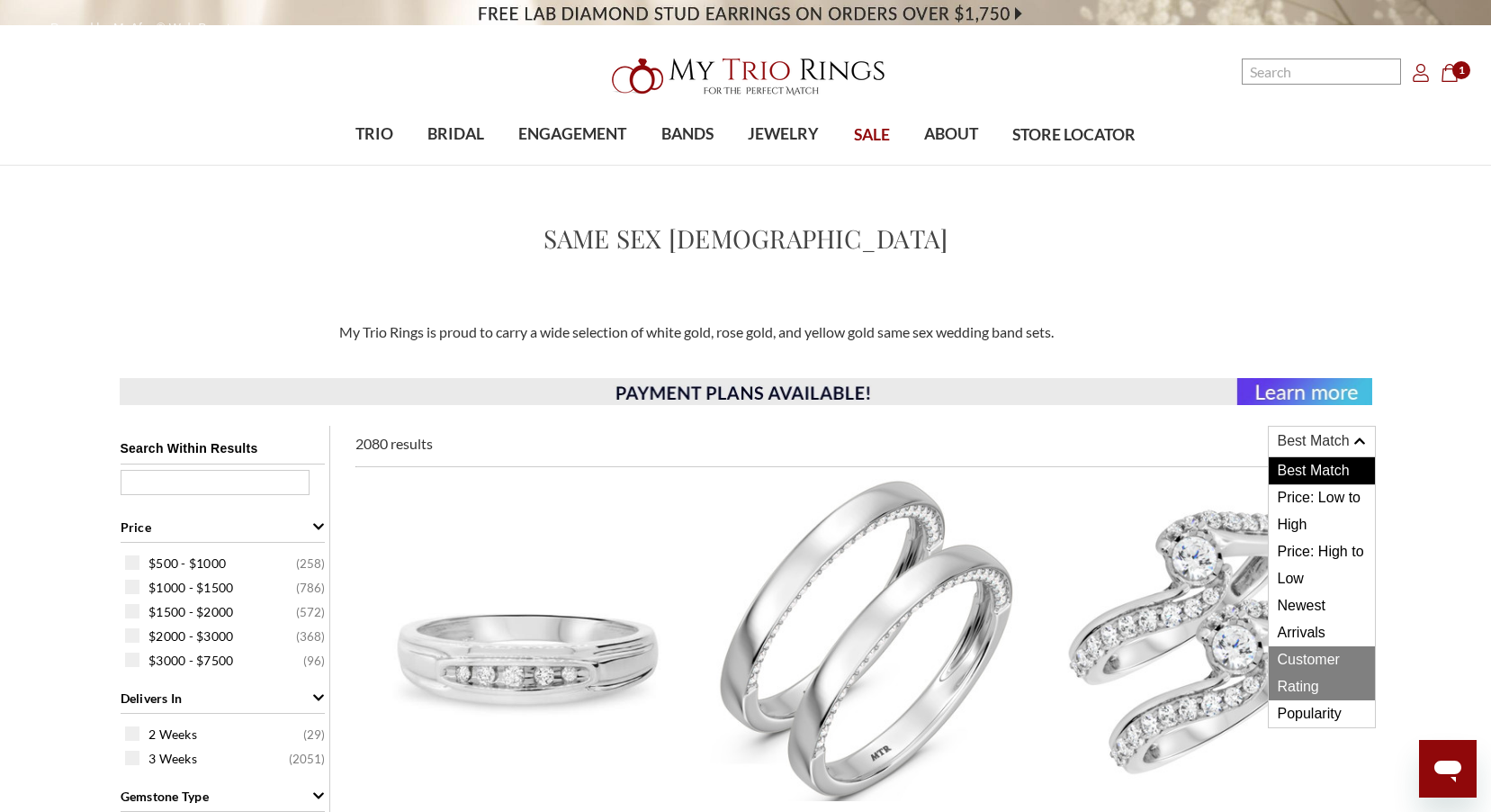
click at [1308, 686] on span "Customer Rating" at bounding box center [1323, 673] width 106 height 54
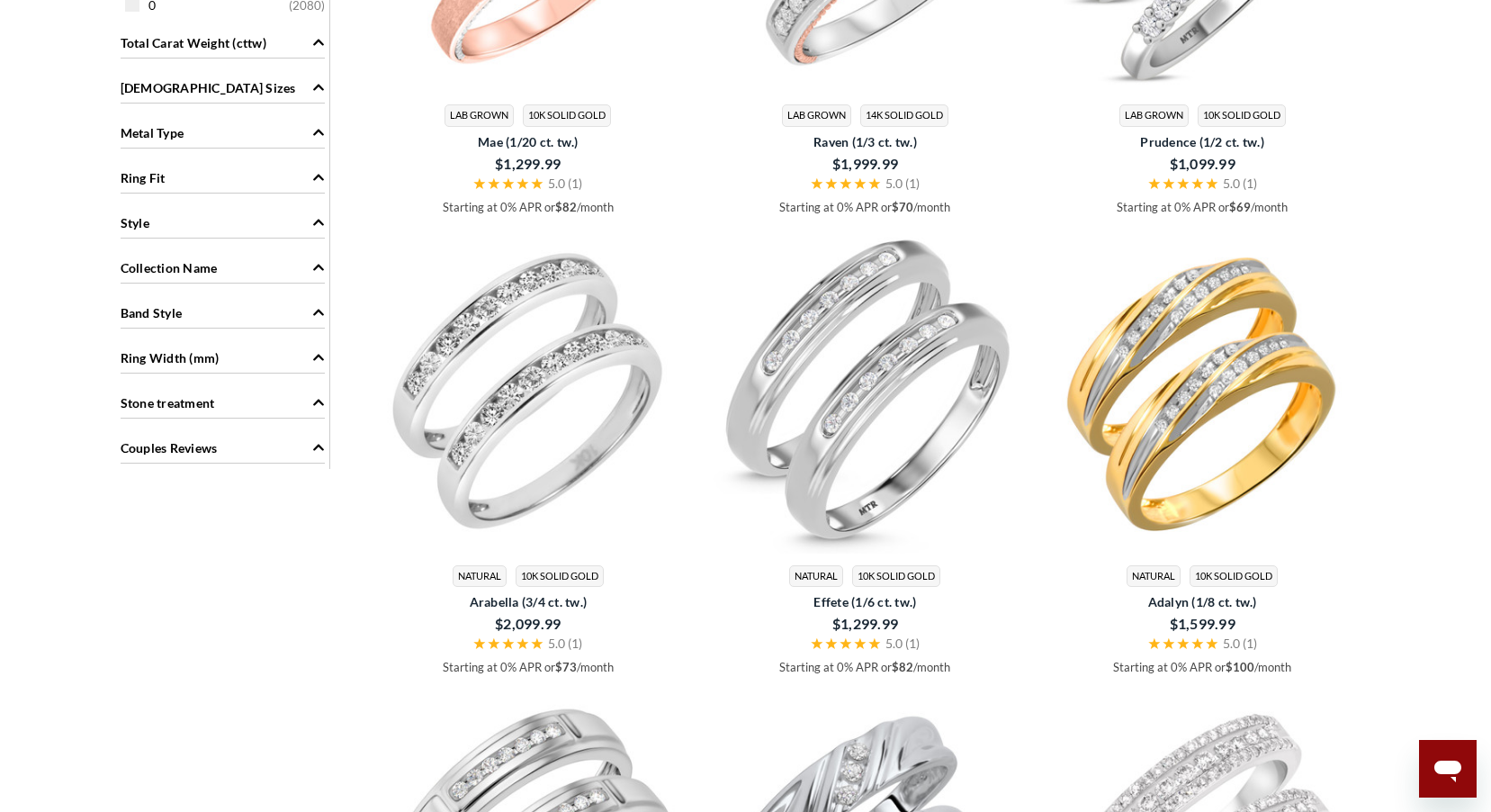
scroll to position [1169, 0]
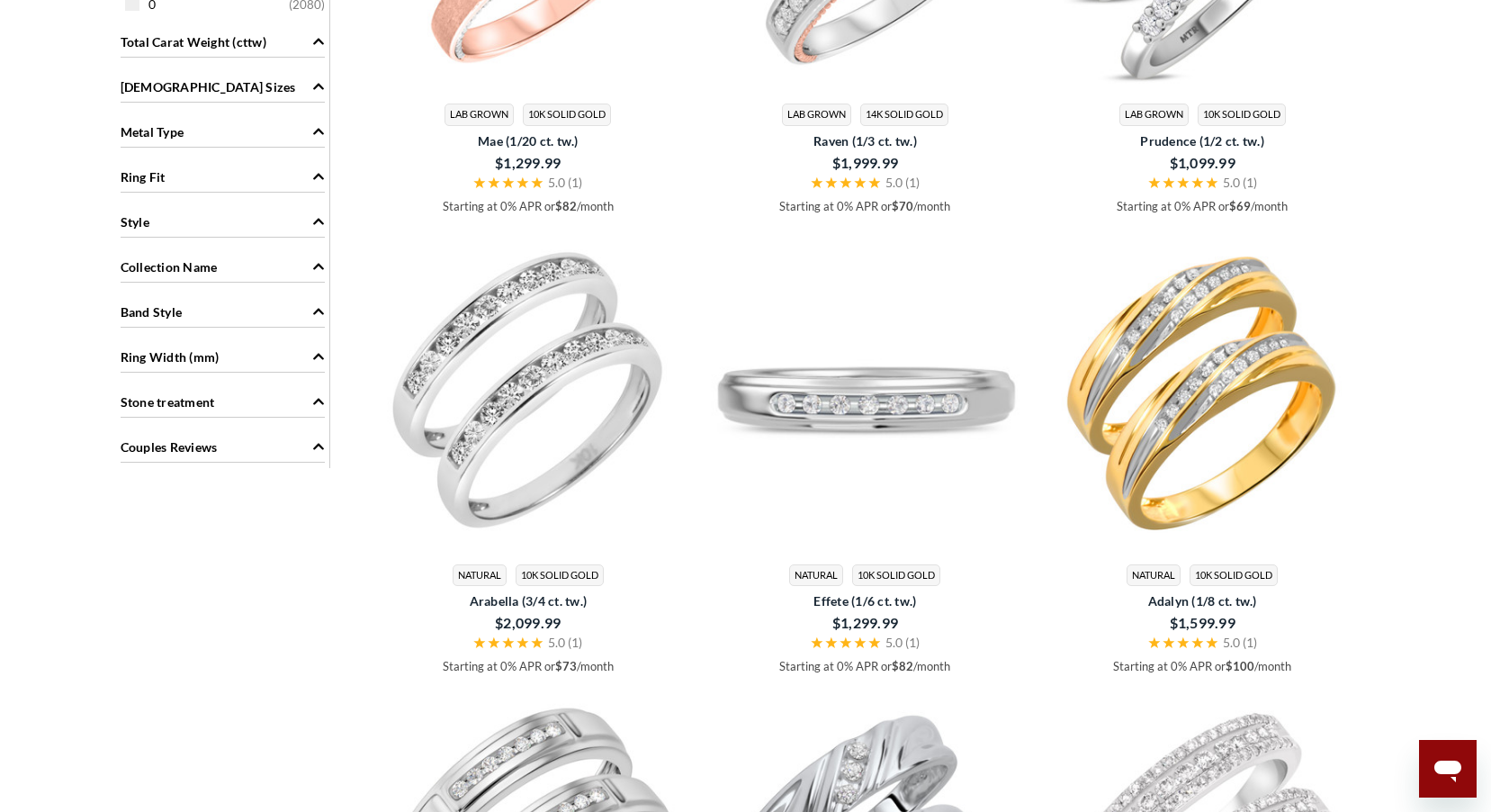
click at [859, 405] on img at bounding box center [866, 391] width 323 height 323
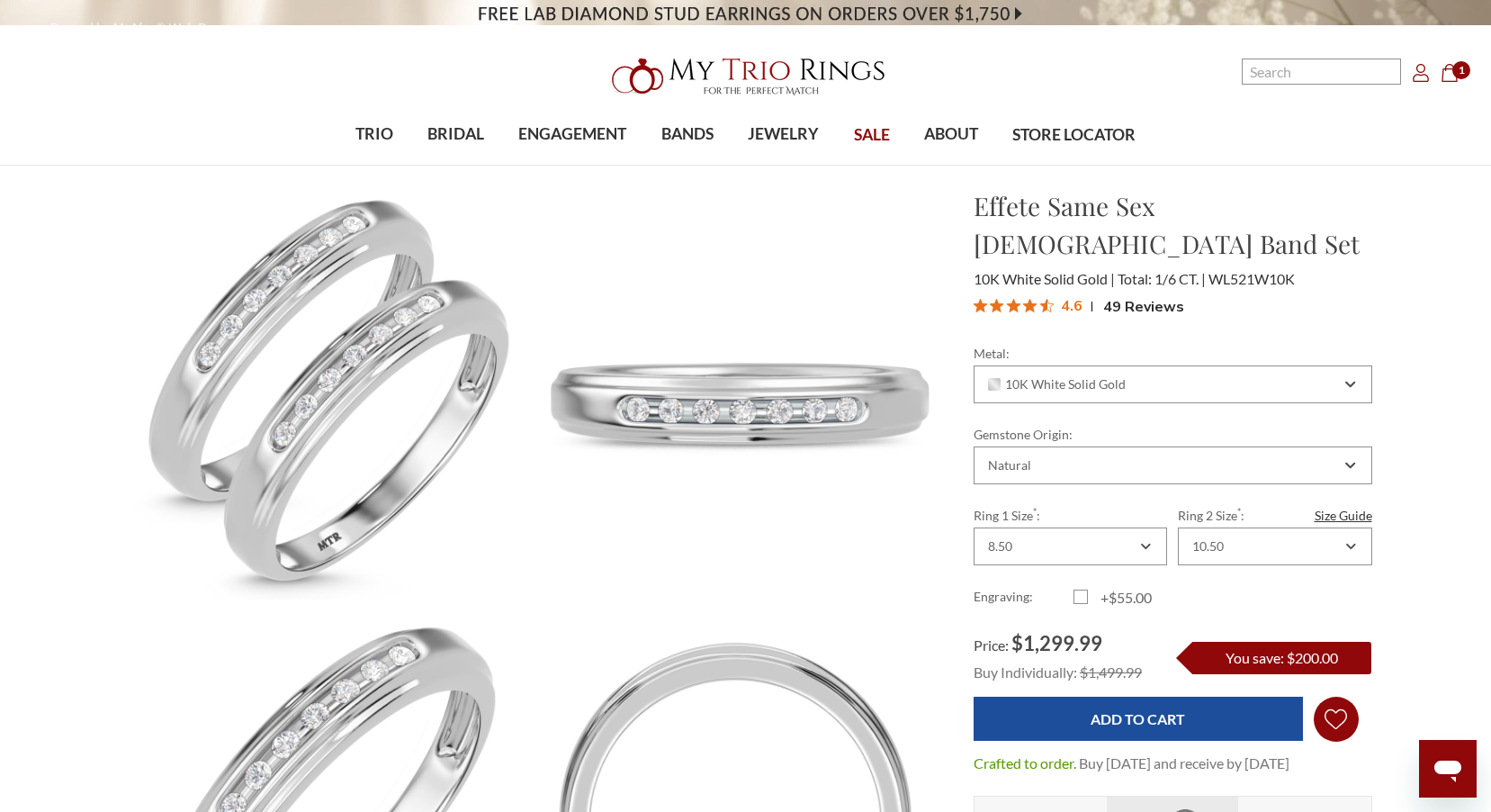
click at [1340, 681] on icon "Wish Lists Wish Lists" at bounding box center [1335, 718] width 22 height 135
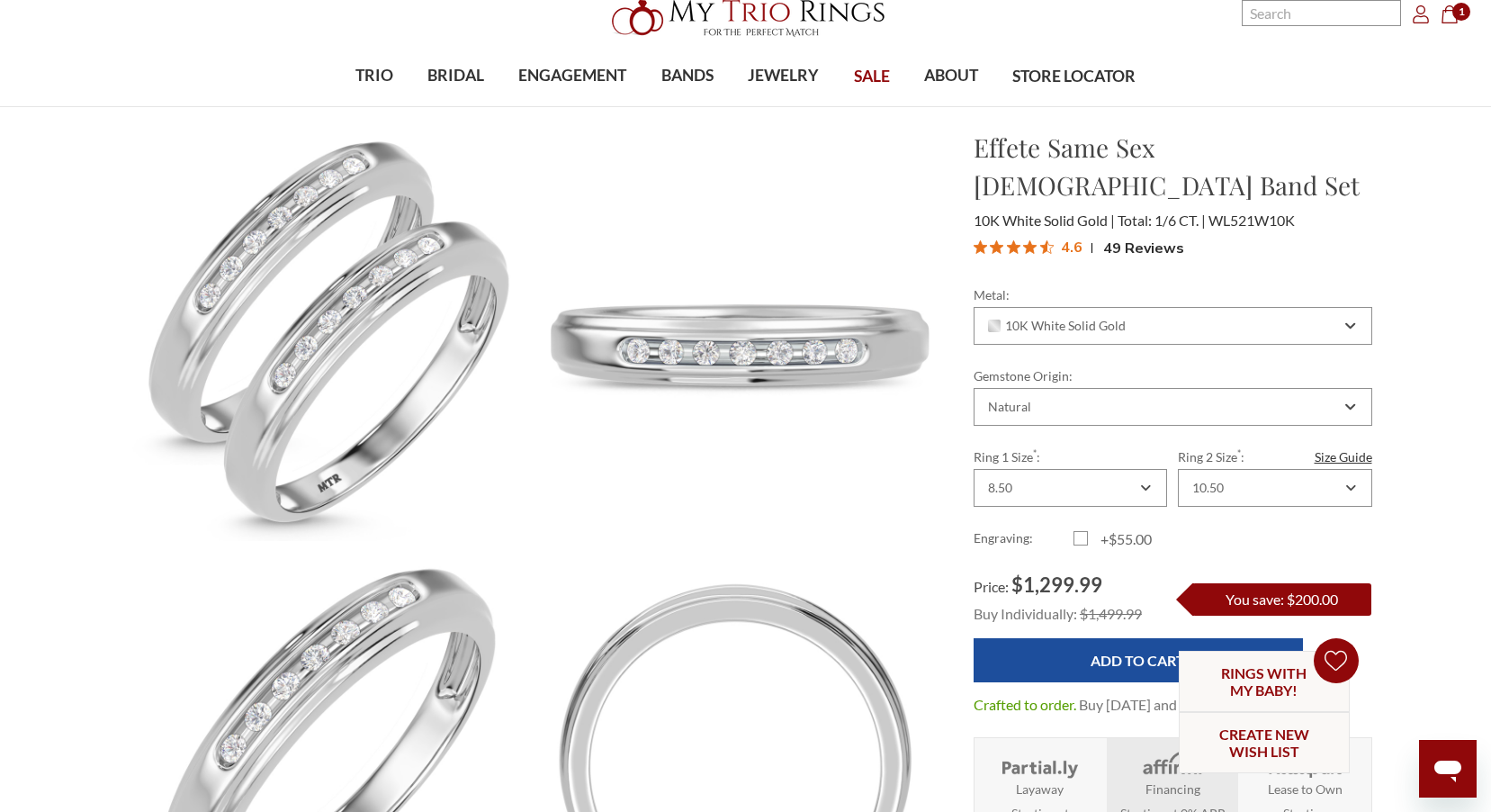
scroll to position [90, 0]
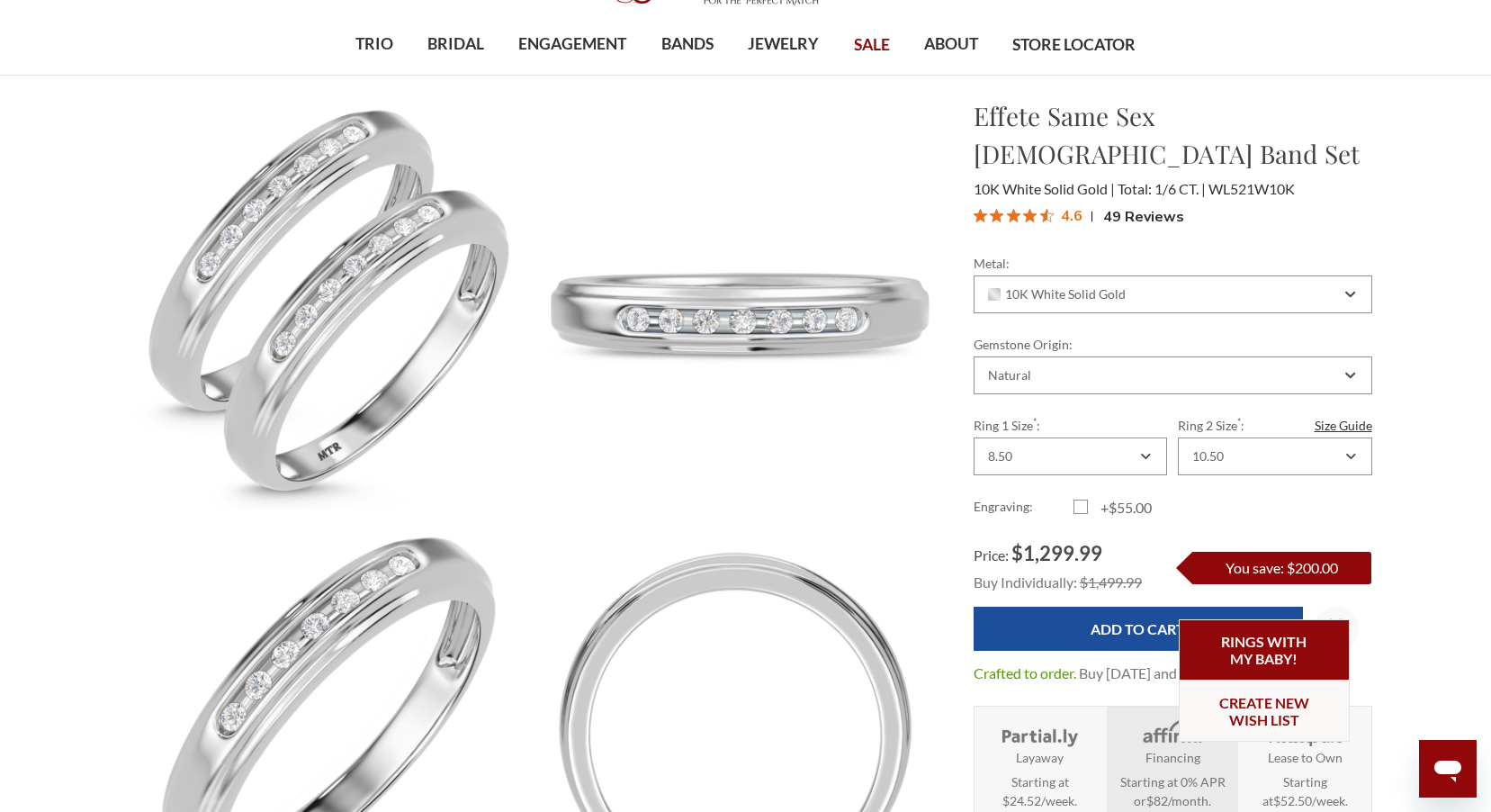
click at [1290, 659] on link "Rings with my baby!" at bounding box center [1264, 649] width 171 height 61
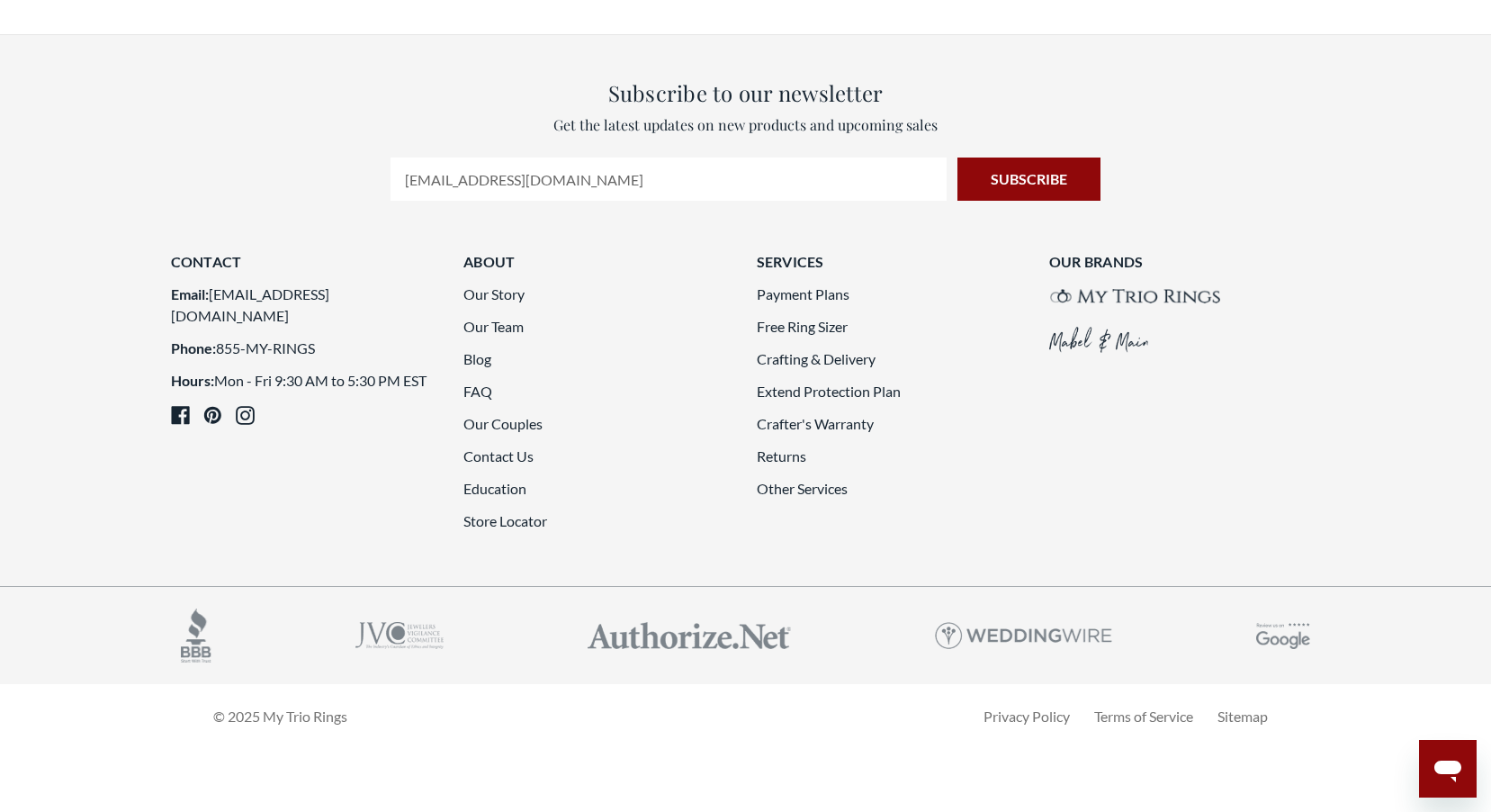
scroll to position [4498, 0]
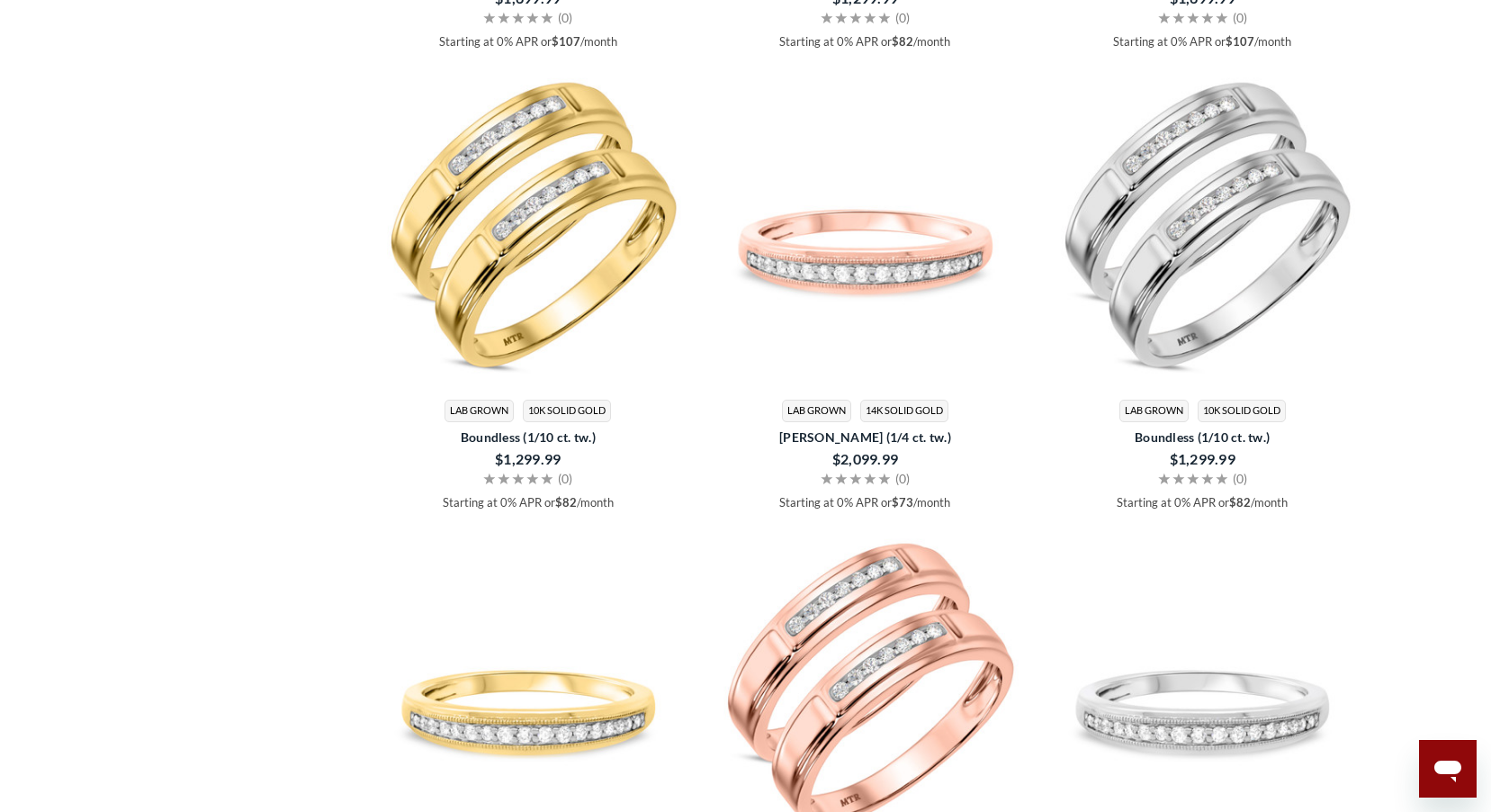
scroll to position [2564, 0]
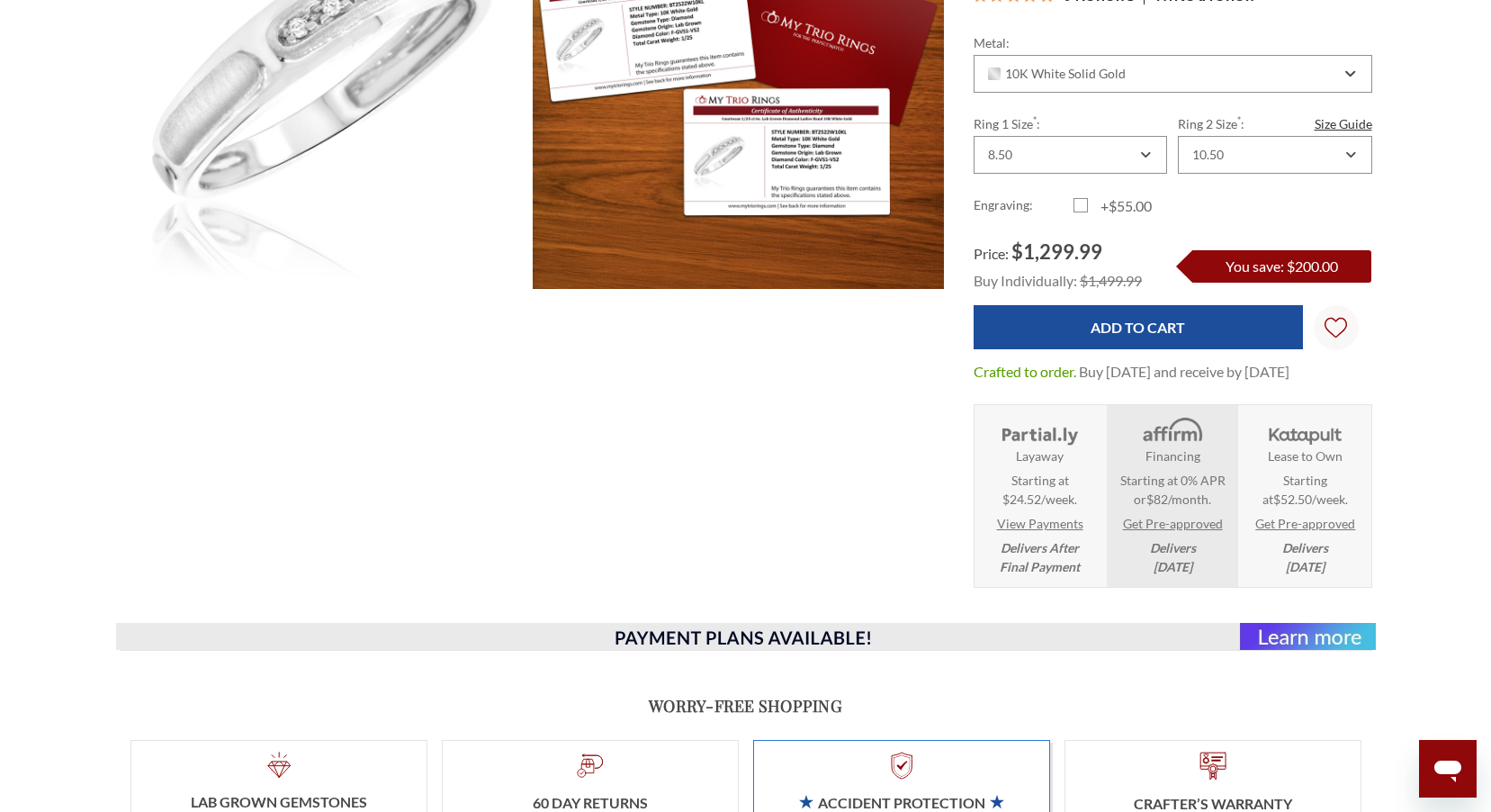
scroll to position [149, 0]
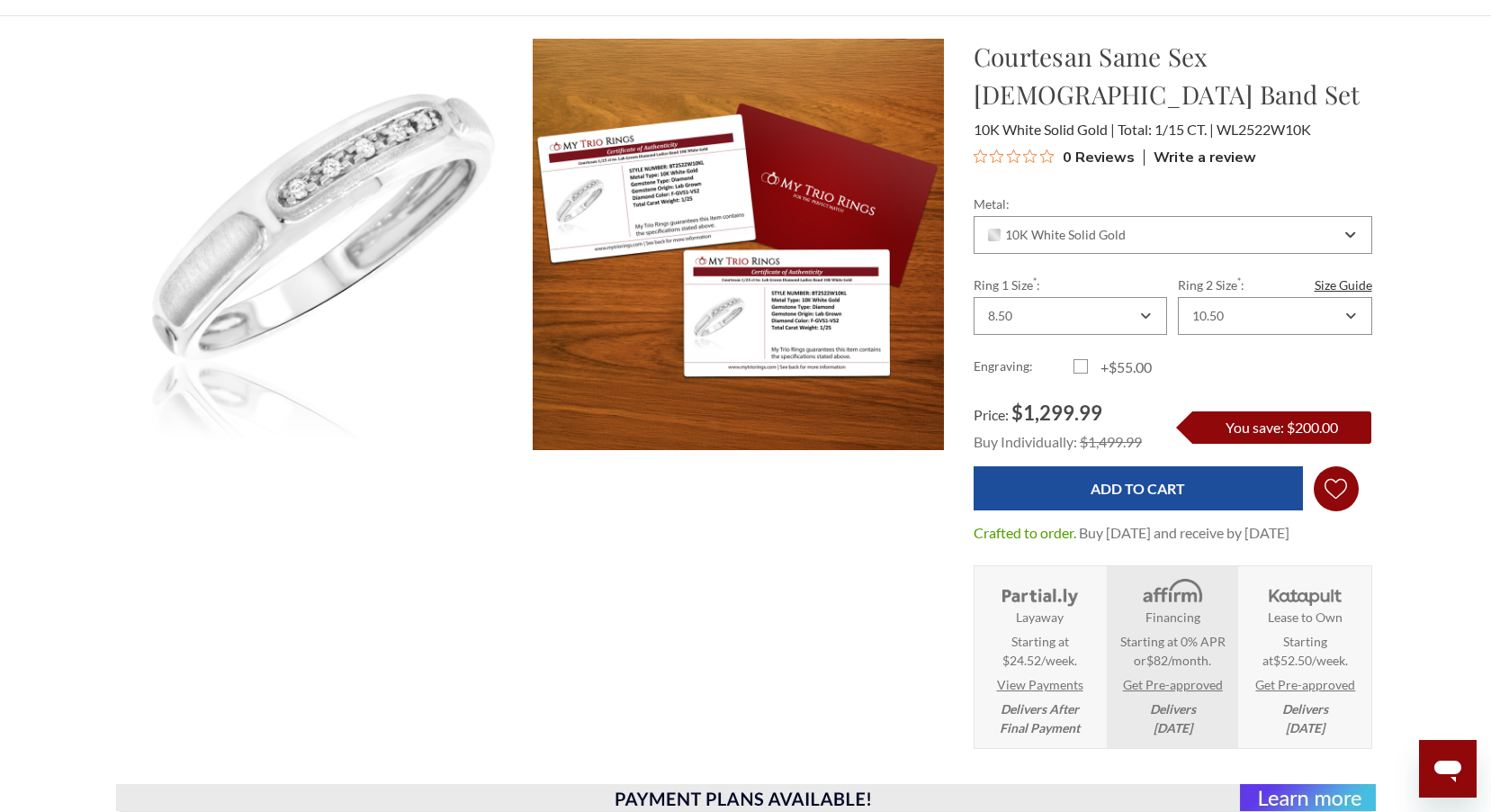
click at [1342, 490] on icon "Wish Lists Wish Lists" at bounding box center [1335, 488] width 22 height 135
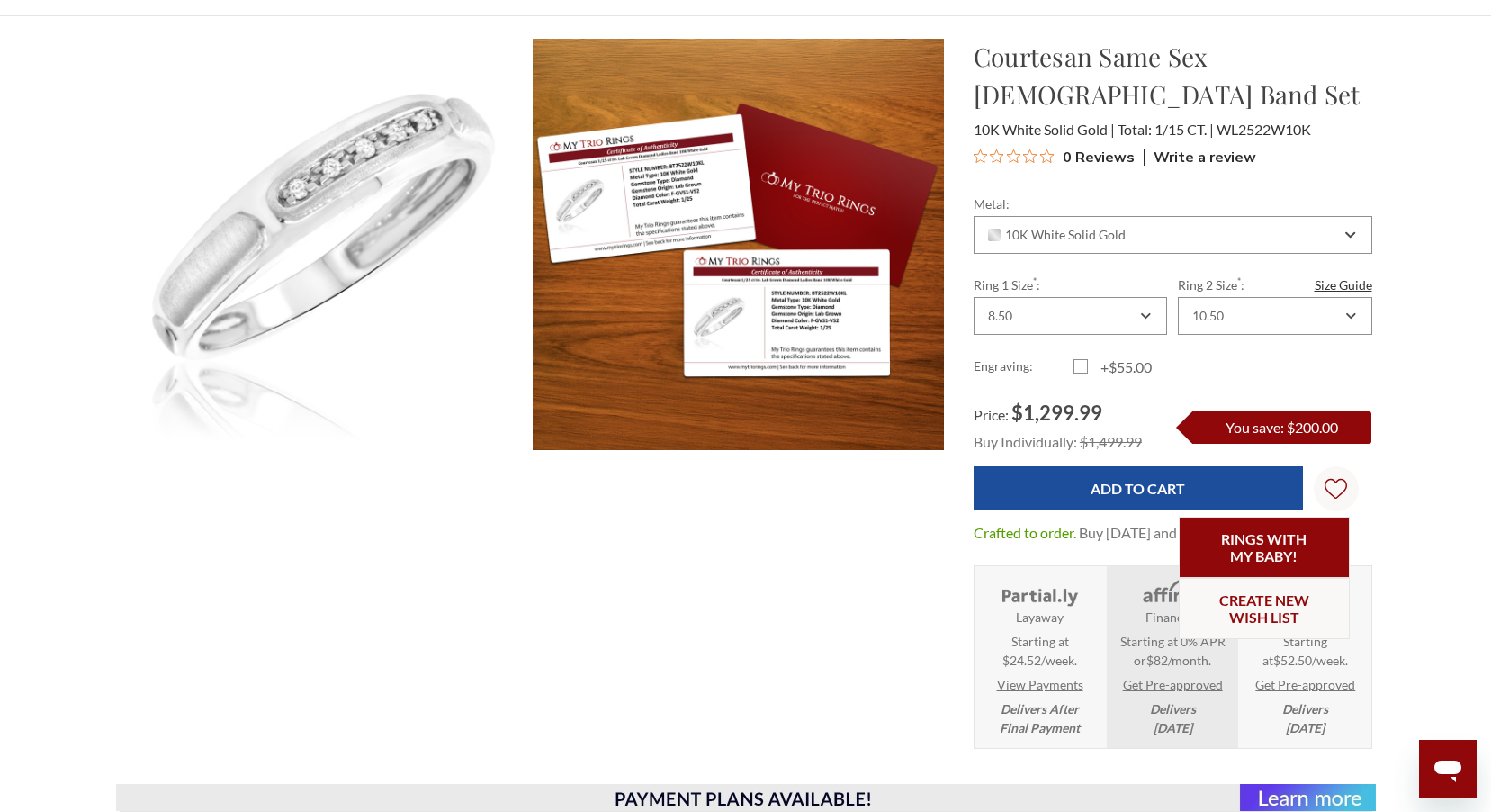
click at [1227, 549] on link "Rings with my baby!" at bounding box center [1264, 547] width 171 height 61
